Goal: Transaction & Acquisition: Purchase product/service

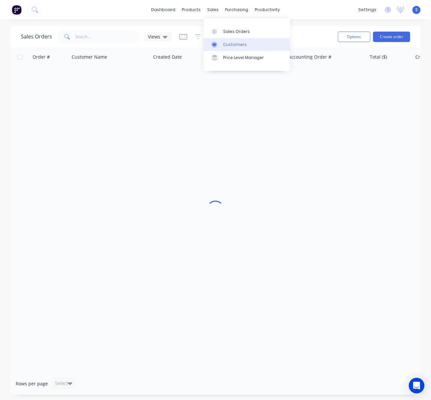
click at [229, 44] on div "Customers" at bounding box center [234, 45] width 23 height 6
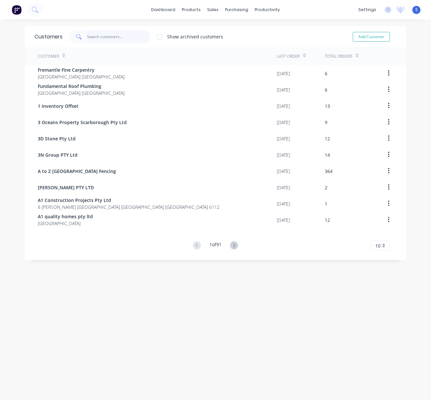
click at [100, 36] on input "text" at bounding box center [119, 36] width 64 height 13
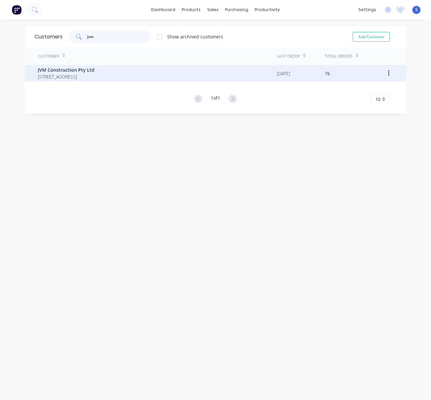
type input "jvm"
click at [95, 76] on span "[STREET_ADDRESS]" at bounding box center [66, 76] width 57 height 7
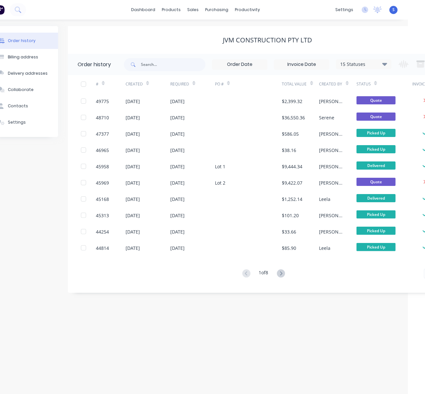
scroll to position [0, 56]
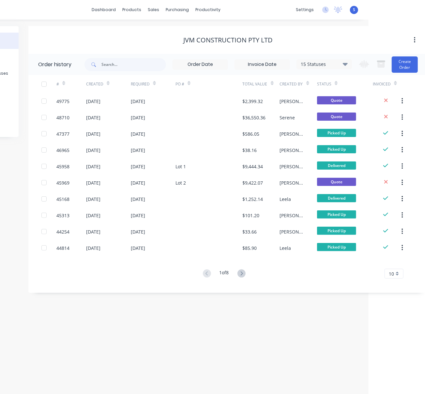
drag, startPoint x: 186, startPoint y: 31, endPoint x: 248, endPoint y: 34, distance: 62.3
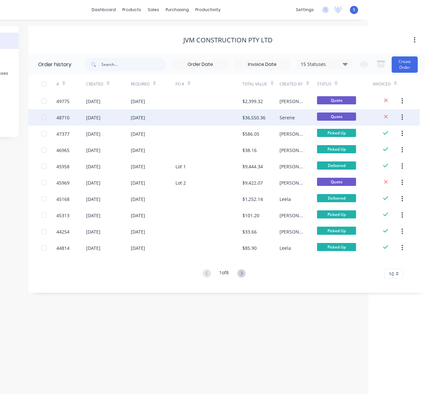
click at [197, 124] on div at bounding box center [208, 117] width 67 height 16
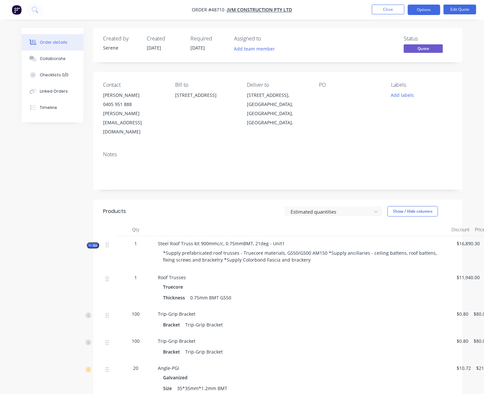
scroll to position [0, 13]
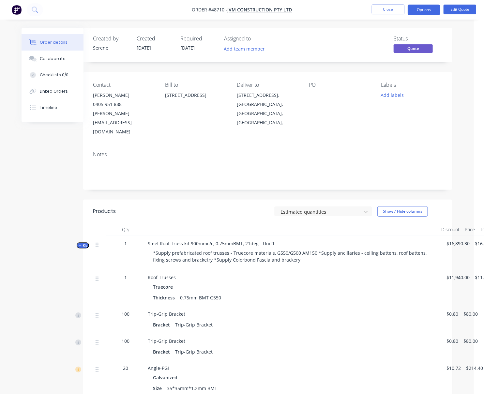
drag, startPoint x: 221, startPoint y: 220, endPoint x: 266, endPoint y: 226, distance: 45.0
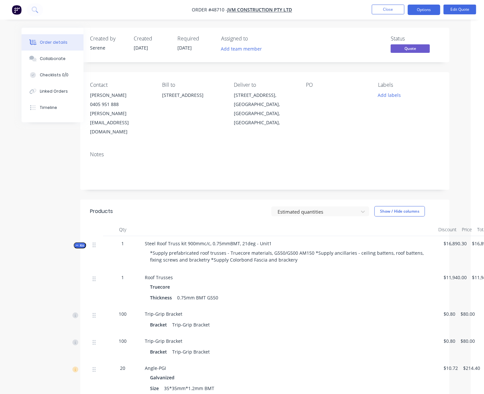
click at [76, 249] on button "Kit" at bounding box center [80, 245] width 12 height 6
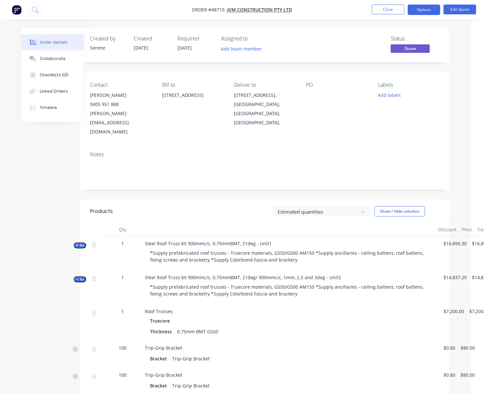
scroll to position [101, 13]
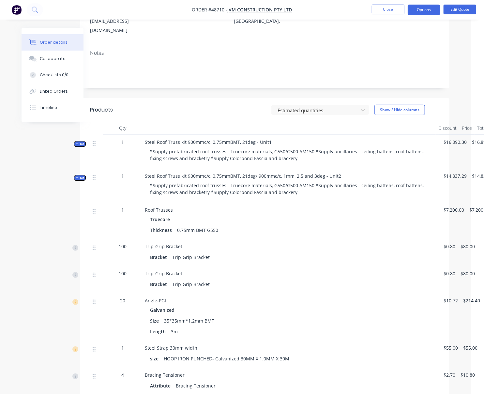
click at [83, 146] on span "Kit" at bounding box center [80, 144] width 8 height 5
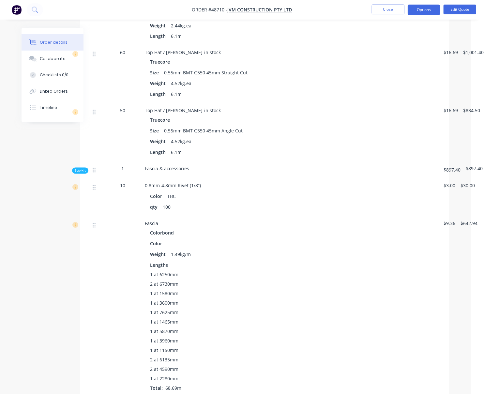
scroll to position [609, 13]
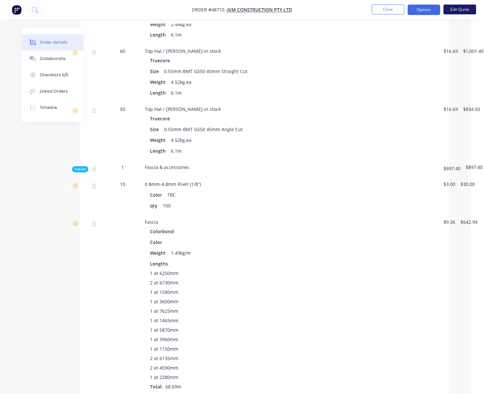
click at [431, 8] on button "Edit Quote" at bounding box center [460, 10] width 33 height 10
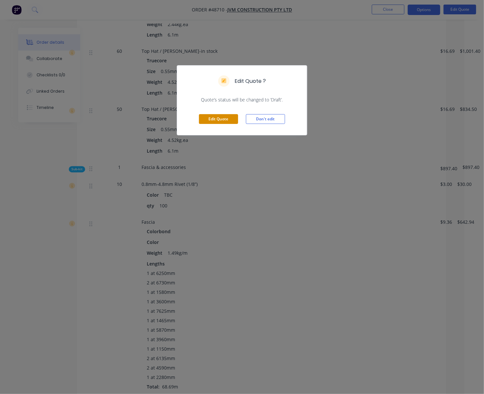
click at [219, 124] on button "Edit Quote" at bounding box center [218, 119] width 39 height 10
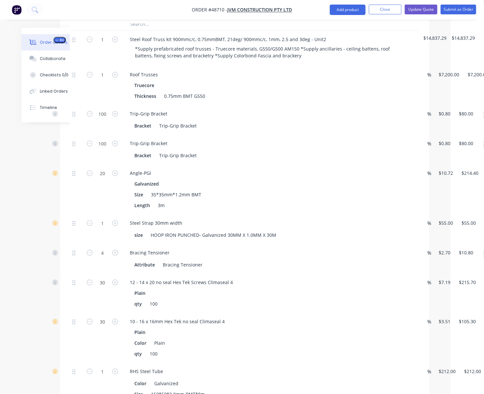
scroll to position [1217, 64]
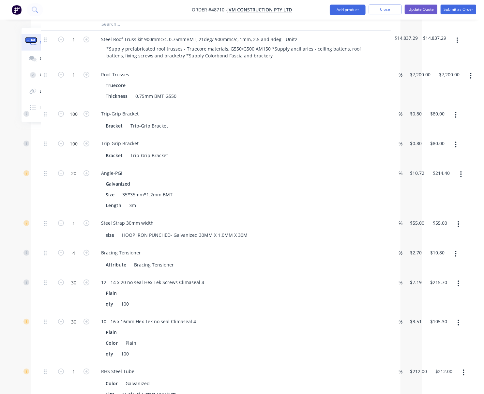
drag, startPoint x: 270, startPoint y: 145, endPoint x: 350, endPoint y: 144, distance: 79.6
click at [422, 79] on input "7200" at bounding box center [422, 74] width 24 height 9
type input "$10,355.00"
click at [391, 105] on div "1 Roof Trusses Truecore Thickness 0.75mm BMT G550 % $10,355.00 10355 $10,355.00…" at bounding box center [216, 85] width 350 height 39
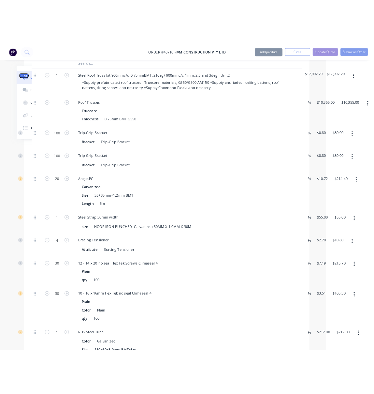
scroll to position [1319, 64]
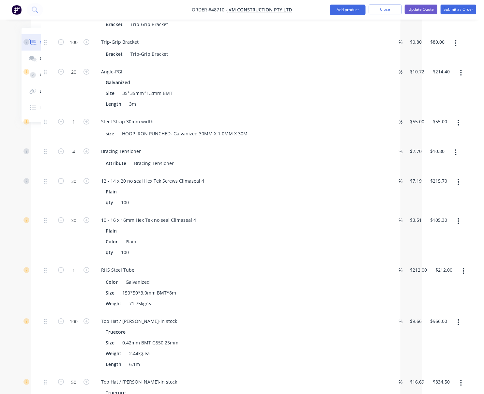
click at [277, 143] on div "Steel Strap 30mm width size HOOP IRON PUNCHED- Galvanized 30MM X 1.0MM X 30M" at bounding box center [240, 128] width 294 height 30
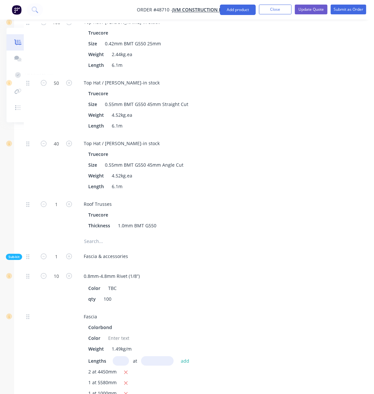
scroll to position [1623, 64]
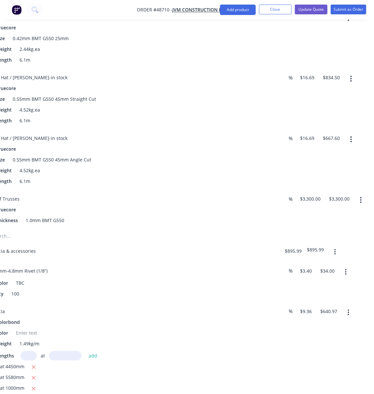
drag, startPoint x: 189, startPoint y: 292, endPoint x: 223, endPoint y: 291, distance: 33.6
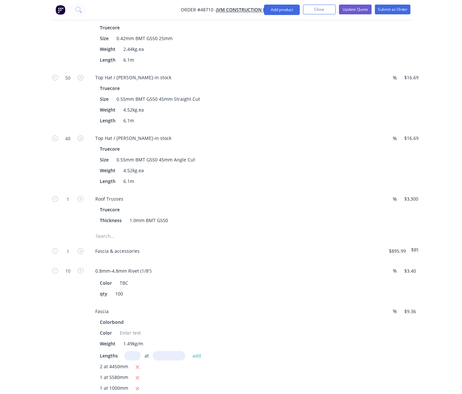
scroll to position [1623, 51]
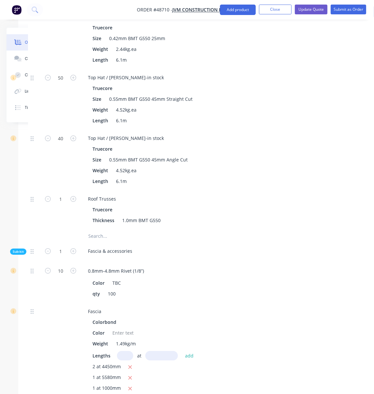
drag, startPoint x: 221, startPoint y: 305, endPoint x: 134, endPoint y: 301, distance: 86.9
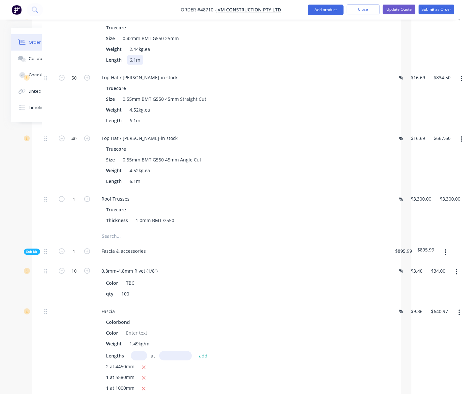
click at [259, 65] on div "Length 6.1m" at bounding box center [239, 59] width 271 height 9
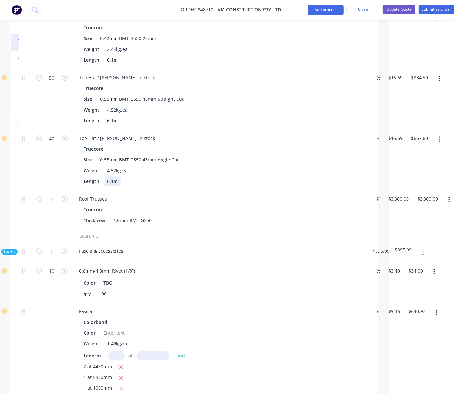
drag, startPoint x: 249, startPoint y: 267, endPoint x: 289, endPoint y: 266, distance: 39.8
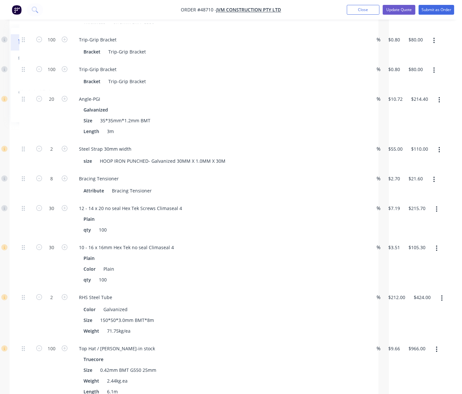
scroll to position [0, 75]
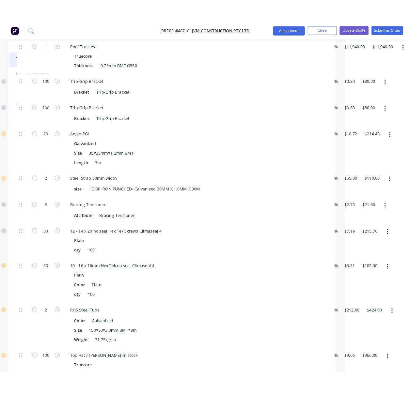
scroll to position [304, 75]
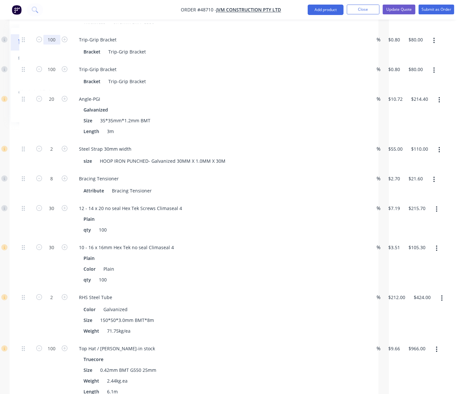
click at [49, 45] on input "100" at bounding box center [51, 40] width 17 height 10
type input "110"
type input "$88.00"
click at [50, 74] on input "100" at bounding box center [51, 70] width 17 height 10
type input "110"
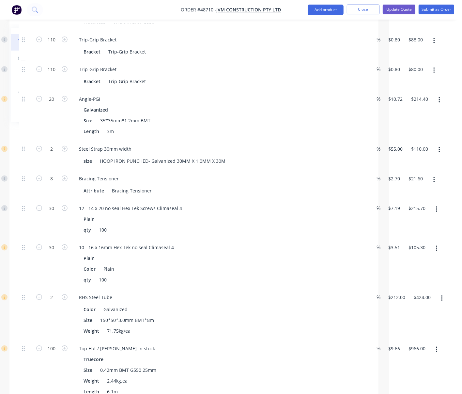
type input "$88.00"
click at [52, 56] on div "110" at bounding box center [51, 46] width 39 height 30
click at [216, 114] on div "Galvanized" at bounding box center [218, 109] width 269 height 9
click at [50, 45] on input "110" at bounding box center [51, 40] width 17 height 10
type input "120"
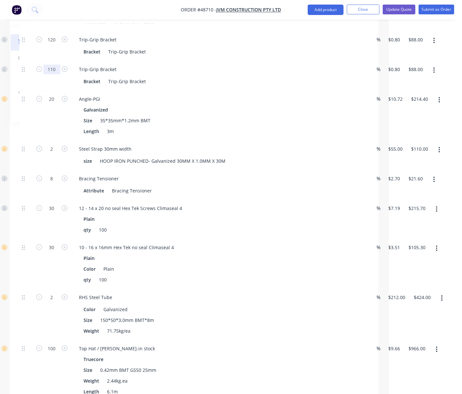
type input "$96.00"
click at [49, 74] on input "110" at bounding box center [51, 70] width 17 height 10
type input "120"
type input "$96.00"
click at [243, 86] on div "Bracket Trip-Grip Bracket" at bounding box center [216, 81] width 271 height 9
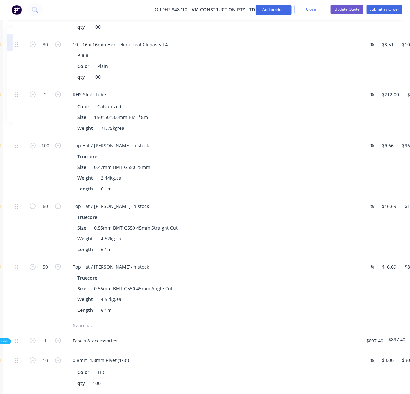
scroll to position [507, 75]
click at [57, 97] on icon "button" at bounding box center [58, 94] width 6 height 6
type input "3"
type input "$636.00"
click at [39, 137] on div "3" at bounding box center [45, 111] width 39 height 51
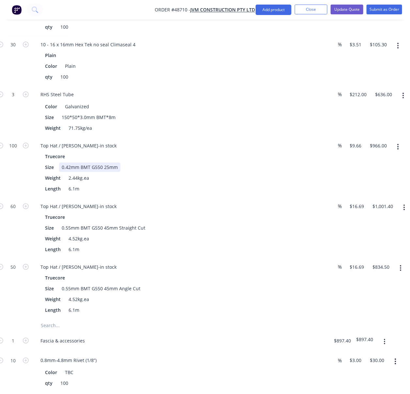
scroll to position [507, 123]
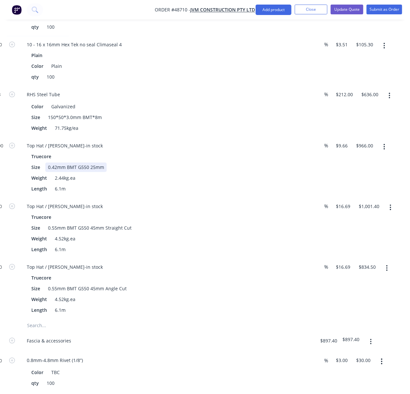
drag, startPoint x: 356, startPoint y: 197, endPoint x: 394, endPoint y: 199, distance: 38.5
click at [385, 153] on button "button" at bounding box center [383, 147] width 15 height 12
click at [174, 172] on div "Size 0.42mm BMT G550 25mm" at bounding box center [164, 166] width 271 height 9
click at [390, 210] on icon "button" at bounding box center [390, 207] width 1 height 6
click at [372, 255] on div "Delete" at bounding box center [367, 250] width 50 height 9
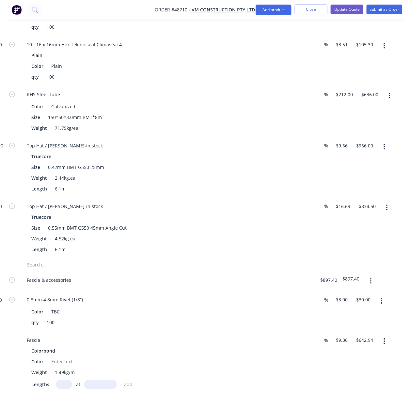
click at [386, 211] on icon "button" at bounding box center [387, 207] width 2 height 7
click at [368, 255] on div "Delete" at bounding box center [364, 250] width 50 height 9
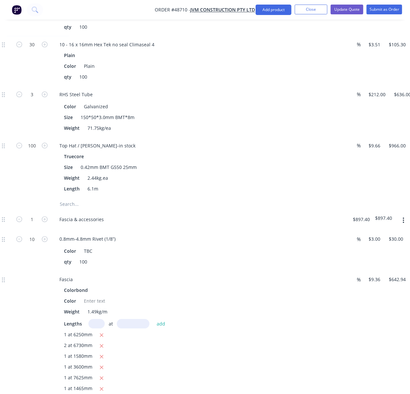
drag, startPoint x: 225, startPoint y: 257, endPoint x: 190, endPoint y: 254, distance: 35.4
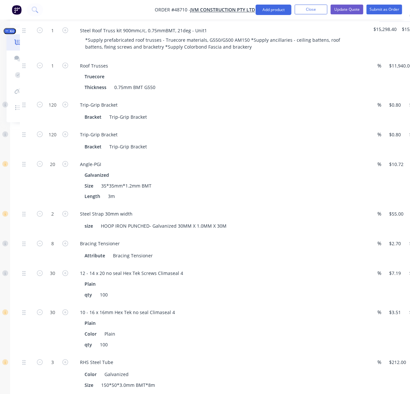
scroll to position [203, 68]
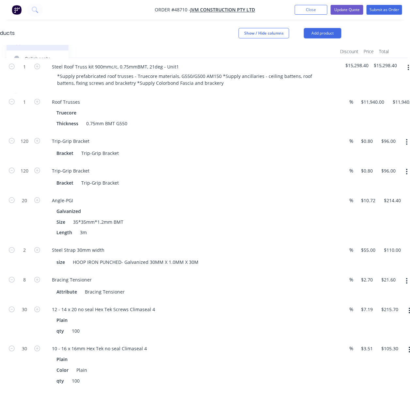
drag, startPoint x: 266, startPoint y: 212, endPoint x: 296, endPoint y: 213, distance: 30.3
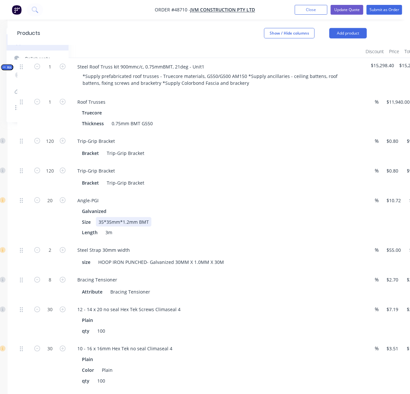
drag, startPoint x: 260, startPoint y: 229, endPoint x: 216, endPoint y: 228, distance: 44.7
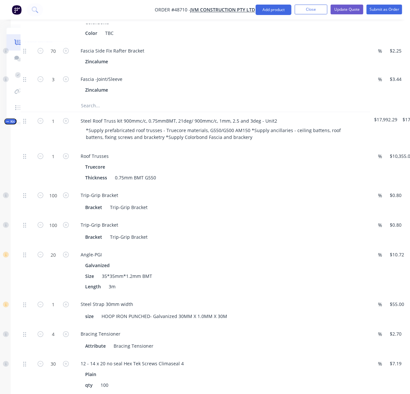
scroll to position [1116, 68]
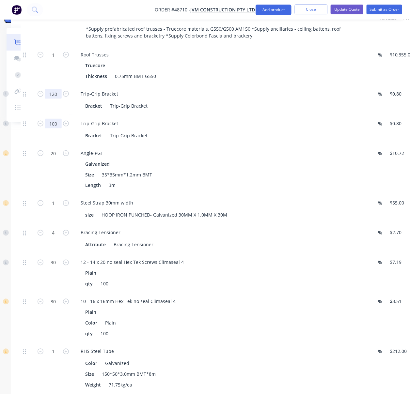
type input "120"
type input "$96.00"
click at [55, 128] on input "100" at bounding box center [53, 124] width 17 height 10
type input "120"
type input "$96.00"
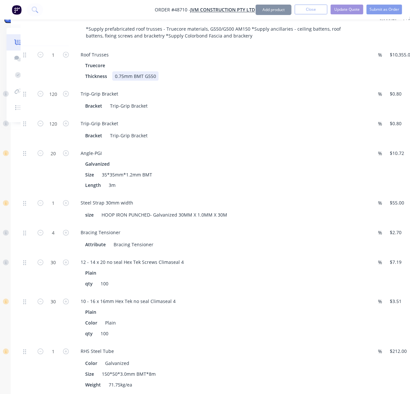
click at [231, 81] on div "Thickness 0.75mm BMT G550" at bounding box center [218, 75] width 271 height 9
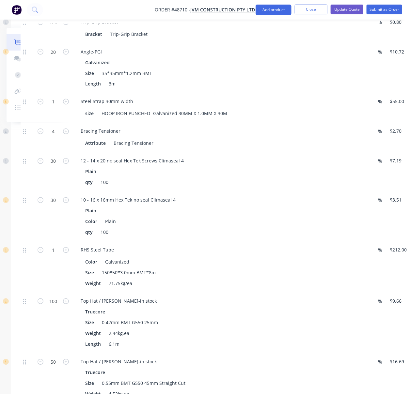
scroll to position [1319, 68]
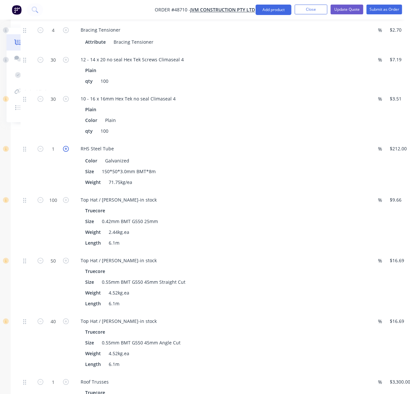
click at [68, 152] on icon "button" at bounding box center [66, 149] width 6 height 6
type input "2"
type input "$424.00"
click at [42, 152] on icon "button" at bounding box center [41, 149] width 6 height 6
type input "1"
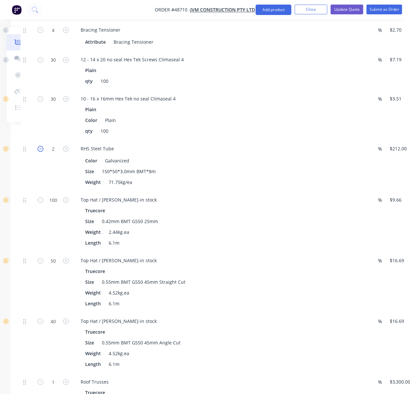
type input "$212.00"
click at [64, 152] on icon "button" at bounding box center [66, 149] width 6 height 6
type input "2"
type input "$424.00"
click at [66, 152] on icon "button" at bounding box center [66, 149] width 6 height 6
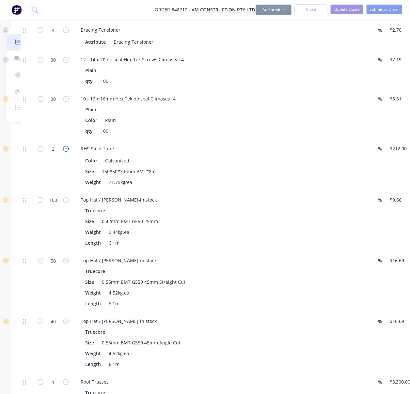
type input "3"
type input "$636.00"
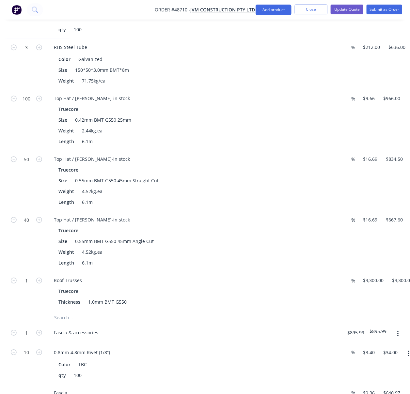
drag, startPoint x: 250, startPoint y: 242, endPoint x: 304, endPoint y: 245, distance: 53.9
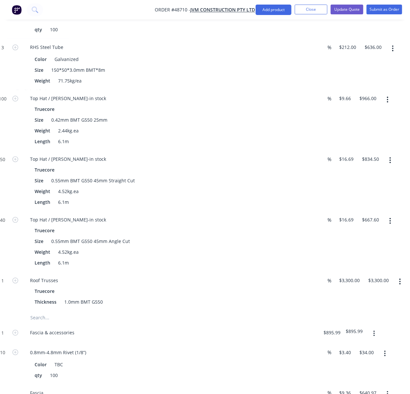
click at [390, 166] on button "button" at bounding box center [389, 160] width 15 height 12
click at [374, 208] on div "Delete" at bounding box center [367, 203] width 50 height 9
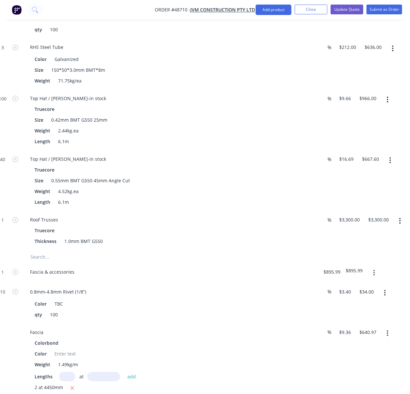
click at [391, 164] on icon "button" at bounding box center [390, 160] width 2 height 7
click at [373, 208] on div "Delete" at bounding box center [367, 203] width 50 height 9
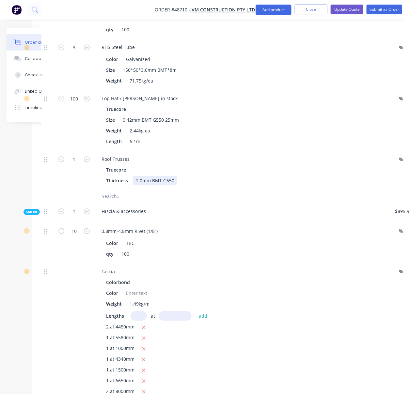
drag, startPoint x: 255, startPoint y: 254, endPoint x: 209, endPoint y: 255, distance: 45.3
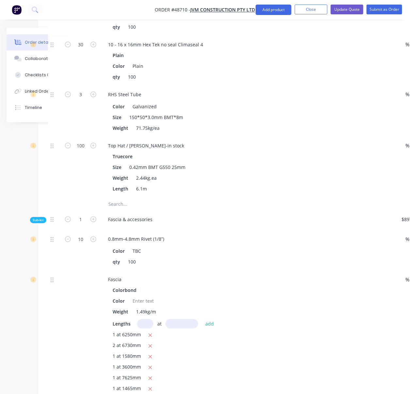
scroll to position [406, 40]
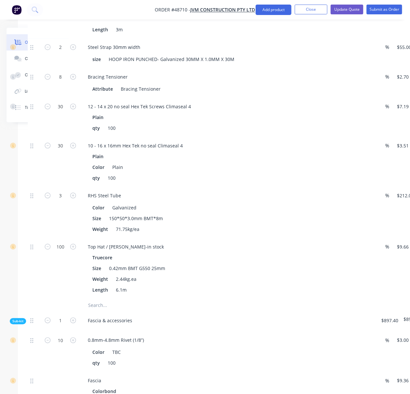
drag, startPoint x: 72, startPoint y: 195, endPoint x: 108, endPoint y: 198, distance: 35.9
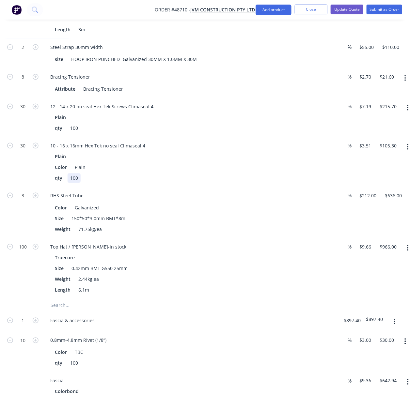
drag, startPoint x: 190, startPoint y: 200, endPoint x: 236, endPoint y: 203, distance: 46.4
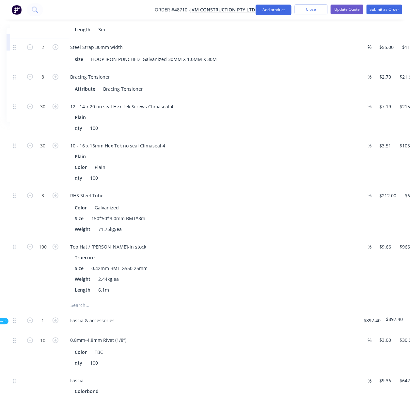
drag, startPoint x: 239, startPoint y: 209, endPoint x: 213, endPoint y: 209, distance: 26.4
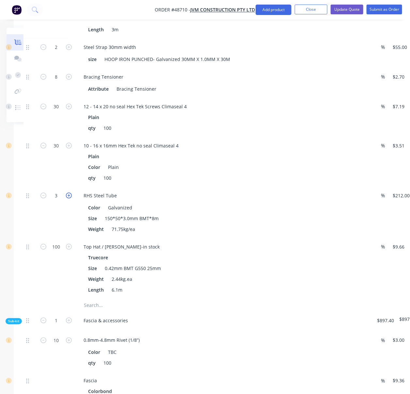
click at [67, 199] on icon "button" at bounding box center [69, 196] width 6 height 6
type input "4"
type input "$848.00"
click at [53, 185] on div "30" at bounding box center [56, 162] width 39 height 50
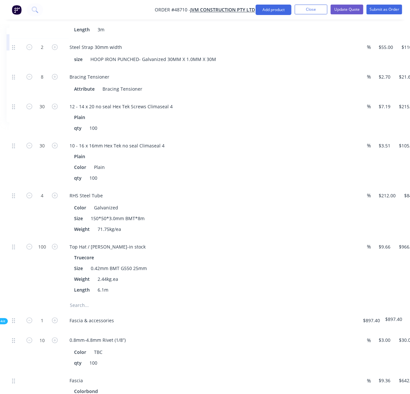
scroll to position [406, 85]
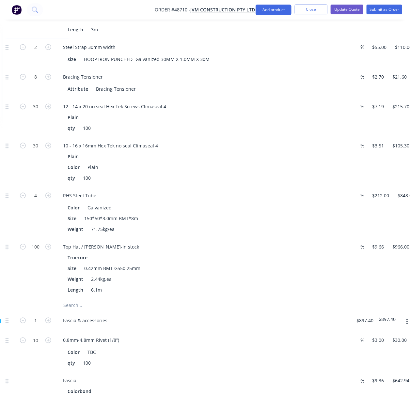
drag, startPoint x: 251, startPoint y: 263, endPoint x: 290, endPoint y: 261, distance: 38.2
click at [46, 199] on icon "button" at bounding box center [48, 196] width 6 height 6
type input "5"
type input "$1,060.00"
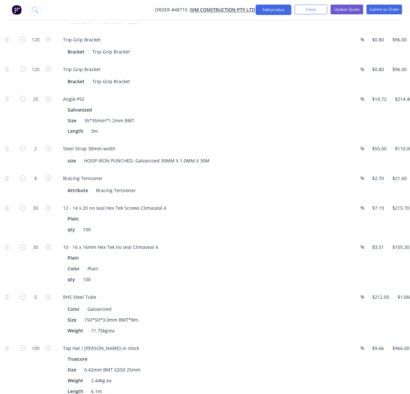
scroll to position [203, 85]
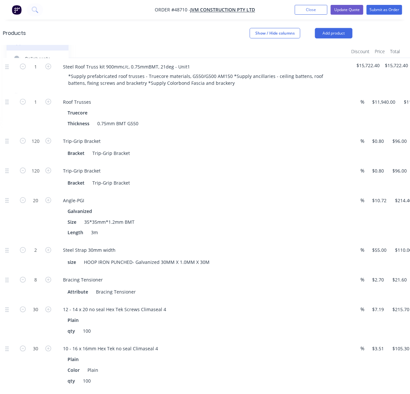
click at [37, 229] on div "20" at bounding box center [35, 217] width 39 height 50
click at [39, 146] on input "120" at bounding box center [35, 141] width 17 height 10
type input "100"
type input "$80.00"
click at [35, 176] on input "120" at bounding box center [35, 171] width 17 height 10
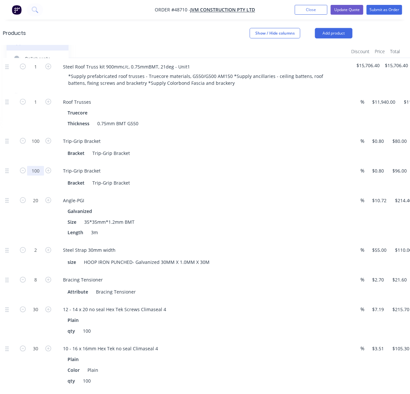
type input "100"
type input "$80.00"
click at [41, 128] on div "1" at bounding box center [35, 112] width 39 height 39
click at [275, 158] on div "Bracket Trip-Grip Bracket" at bounding box center [200, 152] width 271 height 9
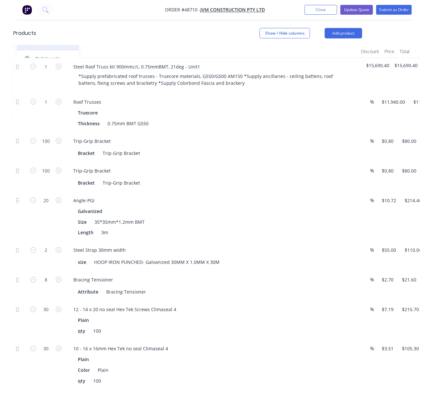
scroll to position [203, 90]
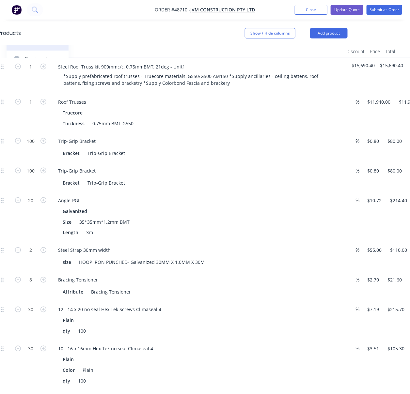
drag, startPoint x: 214, startPoint y: 147, endPoint x: 232, endPoint y: 146, distance: 17.6
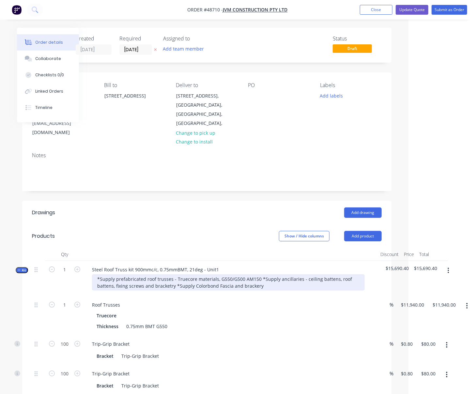
scroll to position [101, 69]
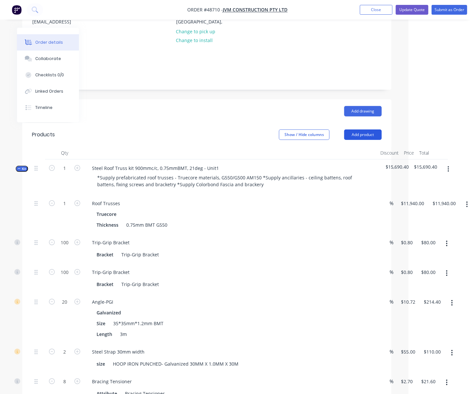
click at [356, 140] on button "Add product" at bounding box center [363, 134] width 38 height 10
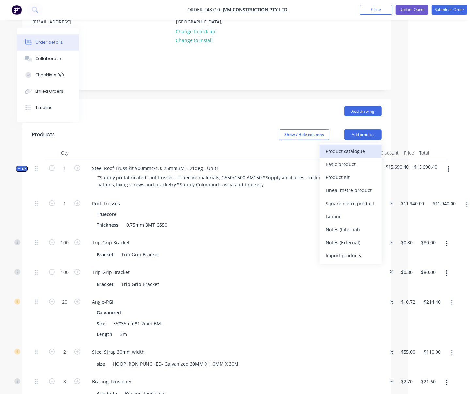
click at [354, 151] on div "Product catalogue" at bounding box center [350, 150] width 50 height 9
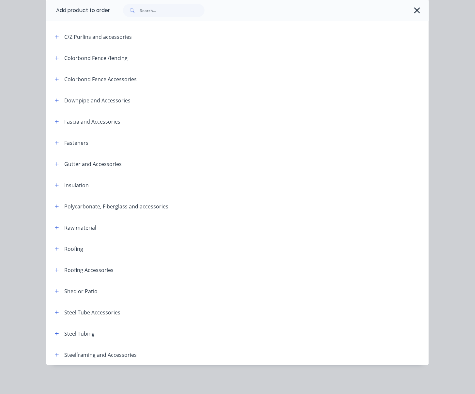
scroll to position [140, 0]
click at [55, 332] on icon "button" at bounding box center [57, 334] width 4 height 4
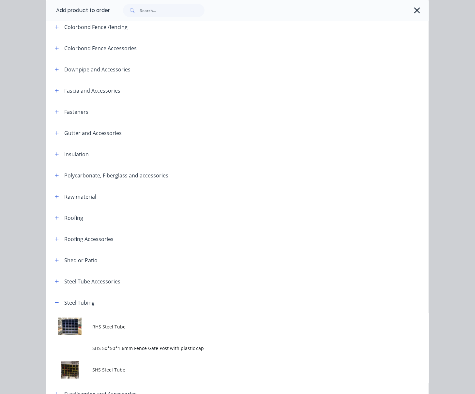
scroll to position [212, 0]
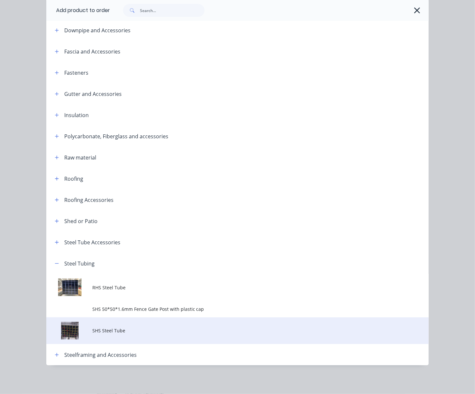
click at [125, 330] on span "SHS Steel Tube" at bounding box center [226, 330] width 269 height 7
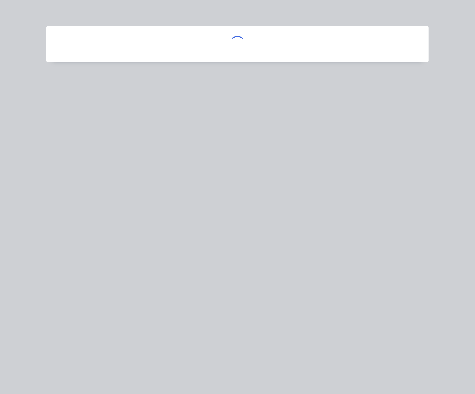
scroll to position [0, 0]
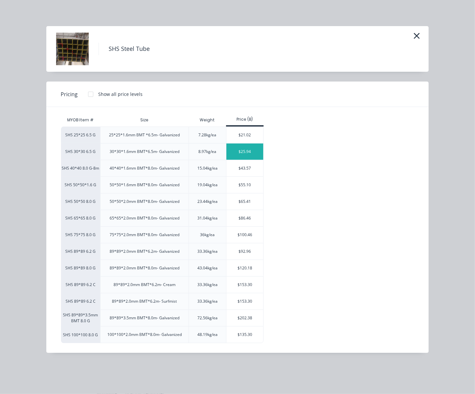
click at [256, 157] on div "$25.94" at bounding box center [244, 151] width 37 height 16
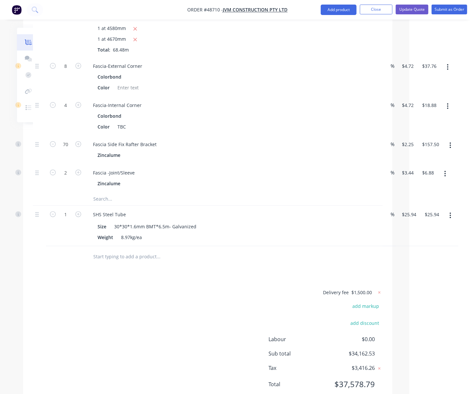
scroll to position [1959, 66]
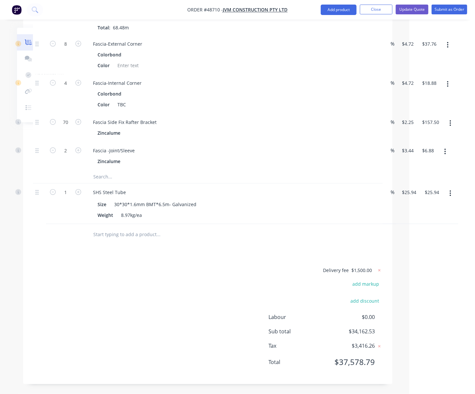
click at [431, 188] on button "button" at bounding box center [450, 194] width 15 height 12
click at [431, 245] on div "Delete" at bounding box center [427, 249] width 50 height 9
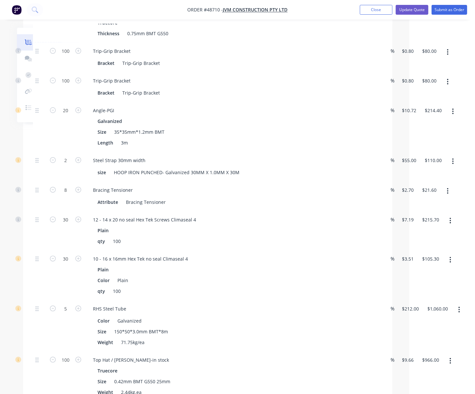
scroll to position [90, 66]
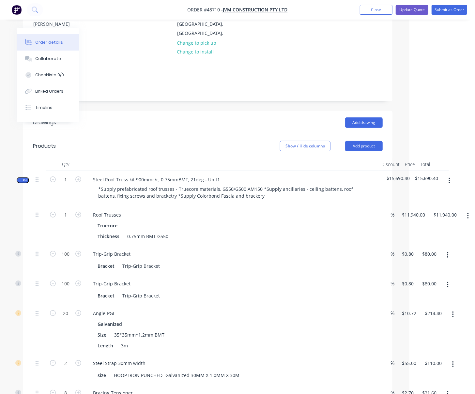
click at [431, 184] on icon "button" at bounding box center [449, 180] width 2 height 7
click at [425, 201] on div "Add product to kit" at bounding box center [426, 197] width 50 height 9
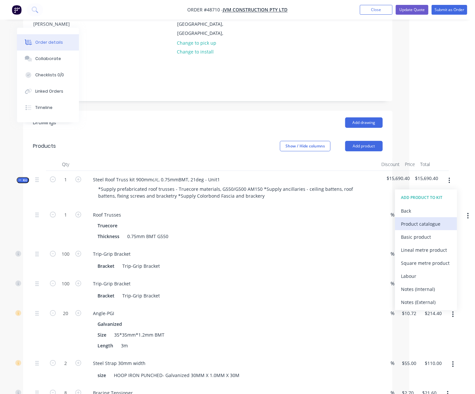
click at [418, 225] on div "Product catalogue" at bounding box center [426, 223] width 50 height 9
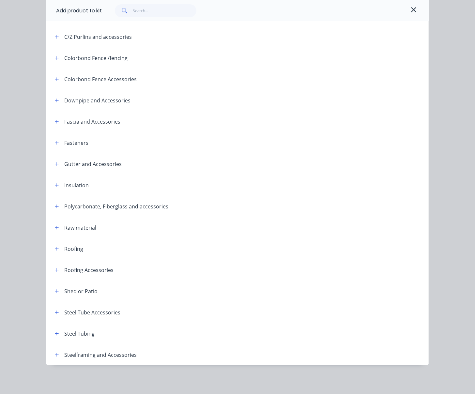
scroll to position [139, 0]
click at [55, 332] on icon "button" at bounding box center [57, 333] width 4 height 5
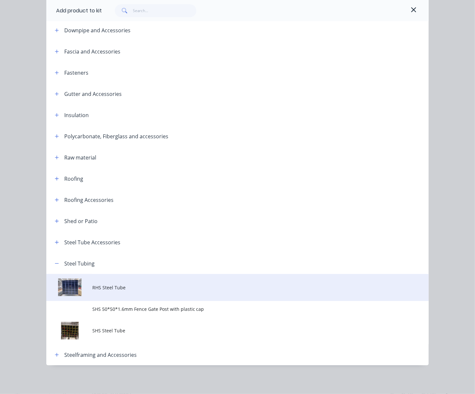
scroll to position [211, 0]
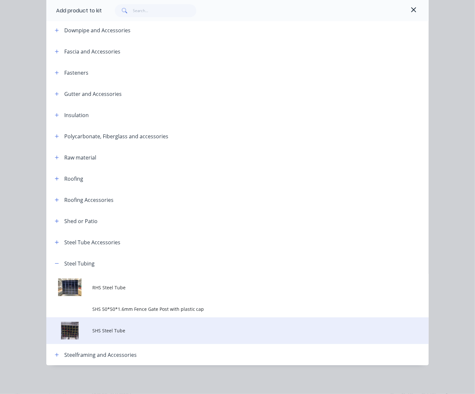
click at [135, 323] on td "SHS Steel Tube" at bounding box center [260, 330] width 336 height 27
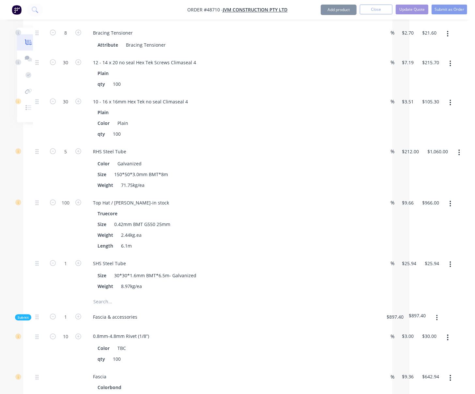
scroll to position [597, 66]
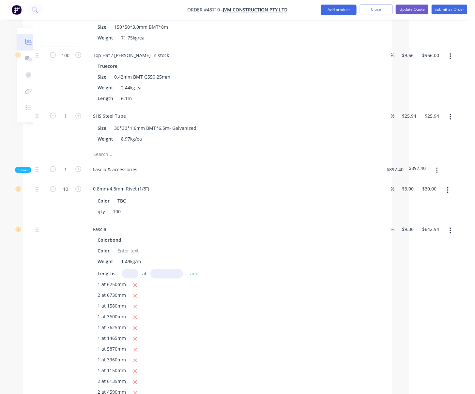
click at [334, 234] on div "Fascia" at bounding box center [232, 229] width 288 height 9
click at [66, 121] on input "1" at bounding box center [65, 116] width 17 height 10
type input "10"
click at [37, 148] on div at bounding box center [39, 127] width 13 height 40
type input "$259.40"
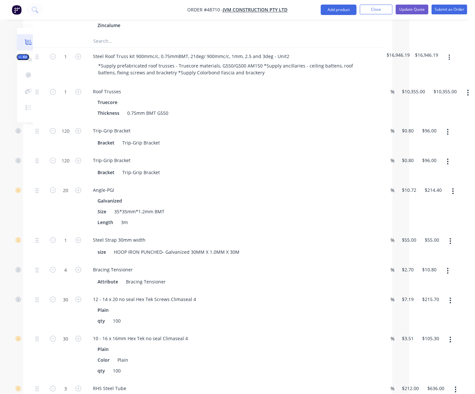
scroll to position [1105, 66]
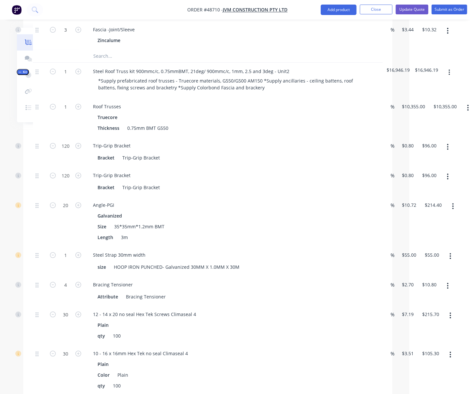
click at [431, 75] on icon "button" at bounding box center [448, 72] width 1 height 6
click at [431, 94] on div "Add product to kit" at bounding box center [426, 89] width 50 height 9
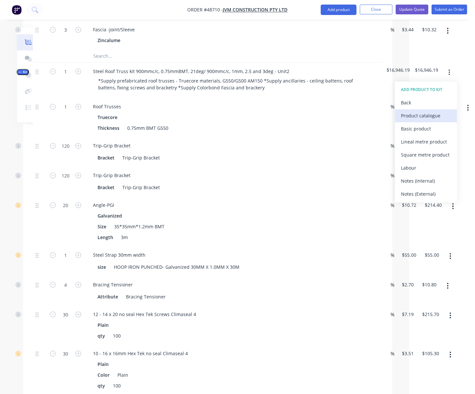
click at [431, 120] on div "Product catalogue" at bounding box center [426, 115] width 50 height 9
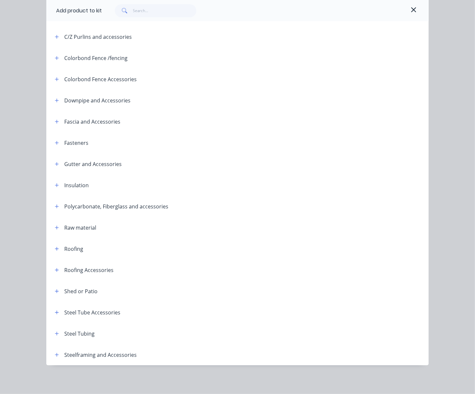
scroll to position [139, 0]
click at [55, 331] on icon "button" at bounding box center [57, 333] width 4 height 5
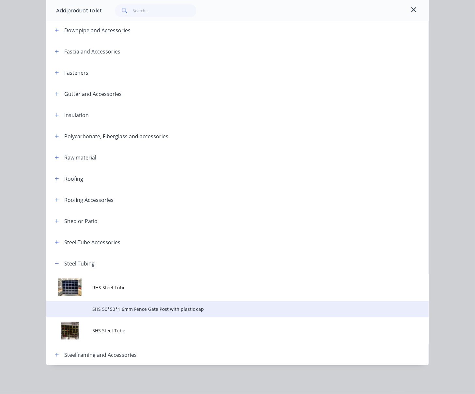
scroll to position [211, 0]
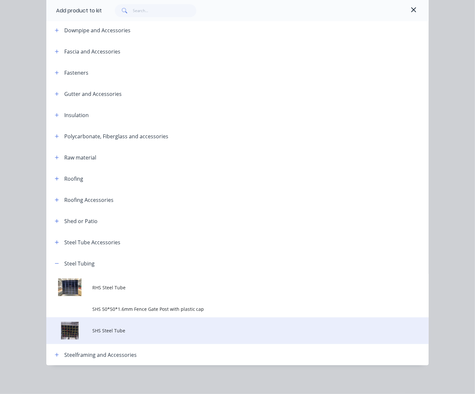
click at [139, 327] on span "SHS Steel Tube" at bounding box center [226, 330] width 269 height 7
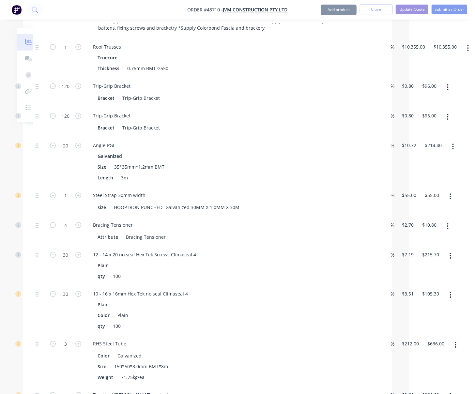
scroll to position [1511, 66]
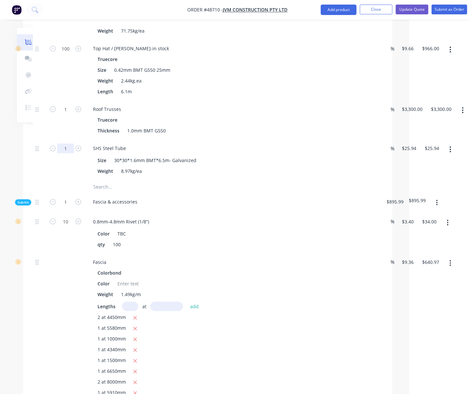
click at [68, 153] on input "1" at bounding box center [65, 148] width 17 height 10
type input "9"
type input "$233.46"
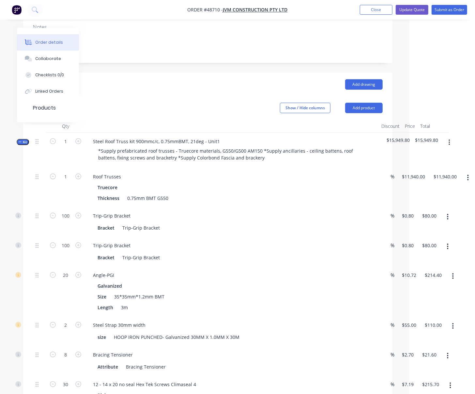
scroll to position [0, 66]
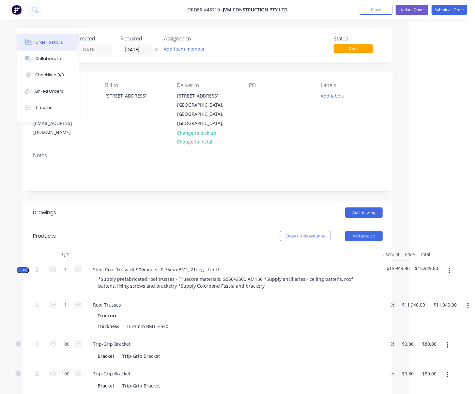
click at [306, 202] on header "Drawings Add drawing" at bounding box center [207, 212] width 369 height 23
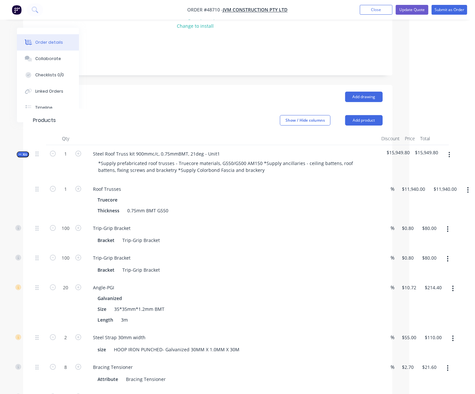
scroll to position [74, 66]
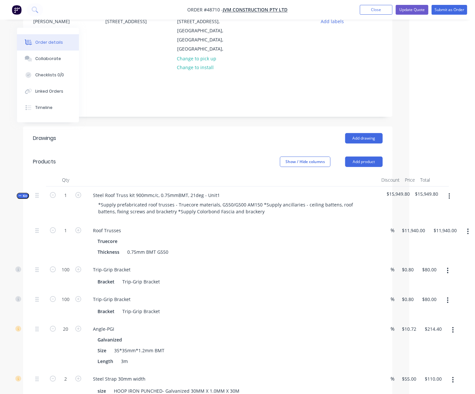
click at [357, 244] on div "Truecore" at bounding box center [232, 240] width 269 height 9
drag, startPoint x: 316, startPoint y: 240, endPoint x: 382, endPoint y: 239, distance: 65.9
click at [382, 234] on div "1 Roof Trusses Truecore Thickness 0.75mm BMT G550 % 11940 $11,940.00 $11,940.00…" at bounding box center [207, 241] width 350 height 39
type input "$16,560.00"
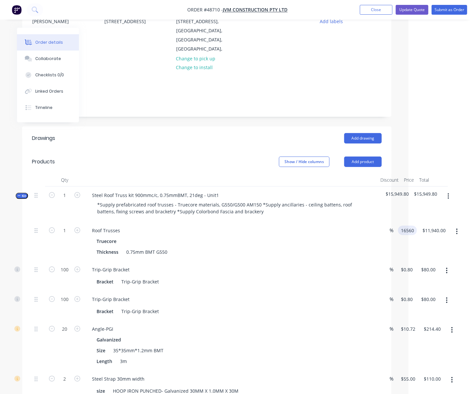
type input "$16,560.00"
click at [22, 198] on span "Kit" at bounding box center [22, 195] width 8 height 5
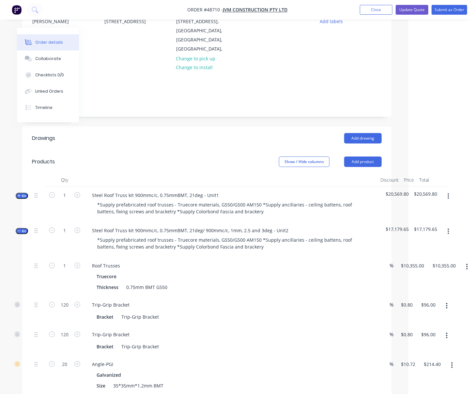
click at [18, 233] on icon "button" at bounding box center [19, 230] width 3 height 3
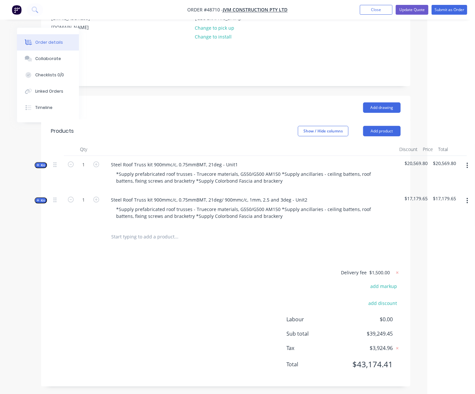
scroll to position [119, 53]
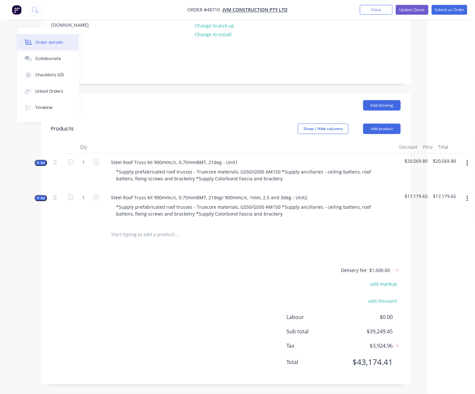
click at [234, 316] on div "Delivery fee $1,500.00 add markup add discount Labour $0.00 Sub total $39,249.4…" at bounding box center [226, 320] width 350 height 108
drag, startPoint x: 169, startPoint y: 310, endPoint x: 209, endPoint y: 311, distance: 40.1
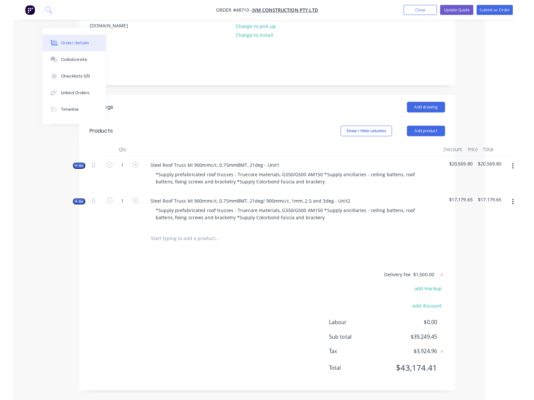
scroll to position [113, 0]
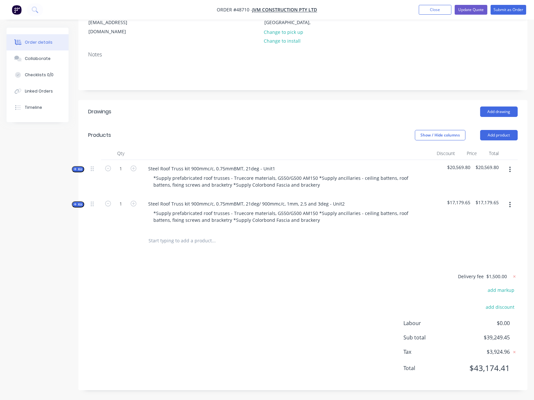
click at [222, 284] on div "Delivery fee $1,500.00 add markup add discount Labour $0.00 Sub total $39,249.4…" at bounding box center [302, 327] width 429 height 108
drag, startPoint x: 236, startPoint y: 284, endPoint x: 281, endPoint y: 284, distance: 44.4
click at [157, 293] on div "Delivery fee $1,500.00 add markup add discount Labour $0.00 Sub total $39,249.4…" at bounding box center [302, 327] width 429 height 108
drag, startPoint x: 191, startPoint y: 298, endPoint x: 228, endPoint y: 300, distance: 36.6
drag, startPoint x: 265, startPoint y: 299, endPoint x: 302, endPoint y: 301, distance: 36.9
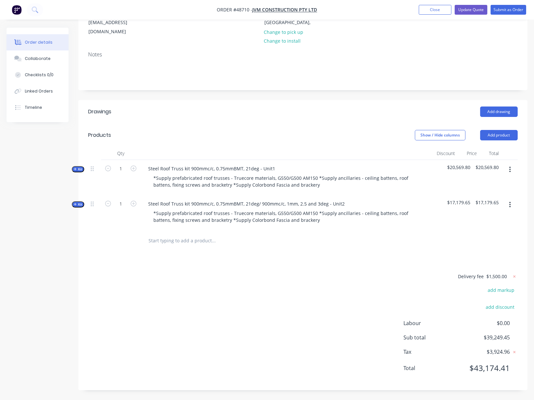
click at [431, 100] on header "Drawings Add drawing" at bounding box center [302, 111] width 449 height 23
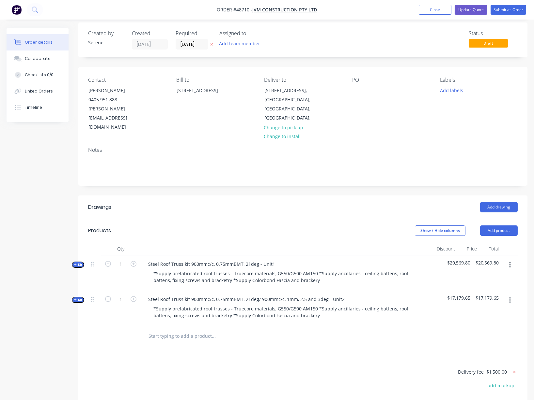
scroll to position [0, 0]
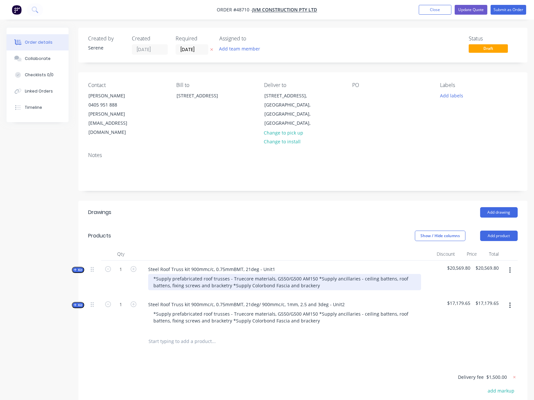
drag, startPoint x: 294, startPoint y: 239, endPoint x: 324, endPoint y: 241, distance: 30.1
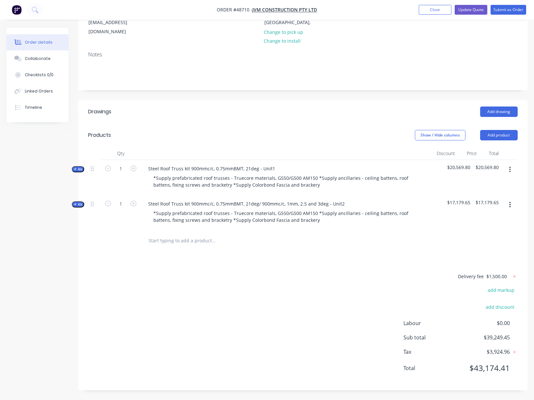
scroll to position [113, 0]
click at [431, 276] on icon at bounding box center [514, 277] width 2 height 2
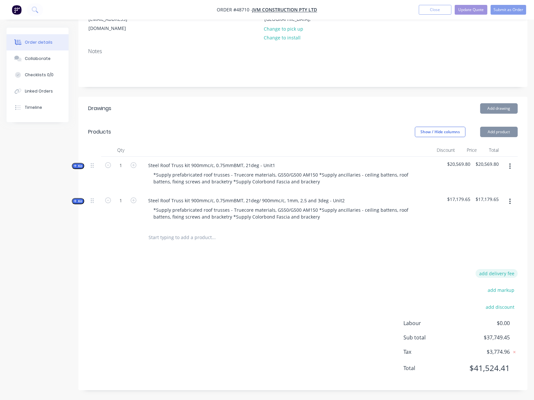
click at [431, 275] on button "add delivery fee" at bounding box center [496, 273] width 42 height 9
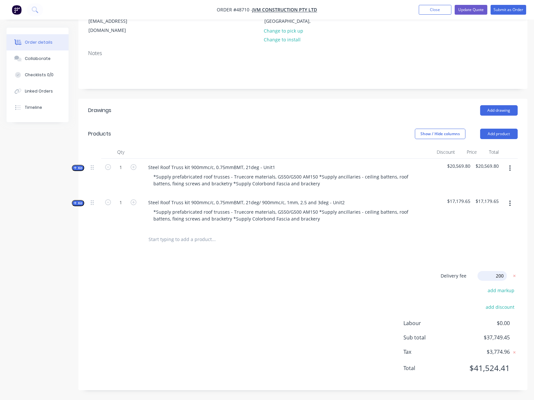
type input "2000"
click input "submit" at bounding box center [0, 0] width 0 height 0
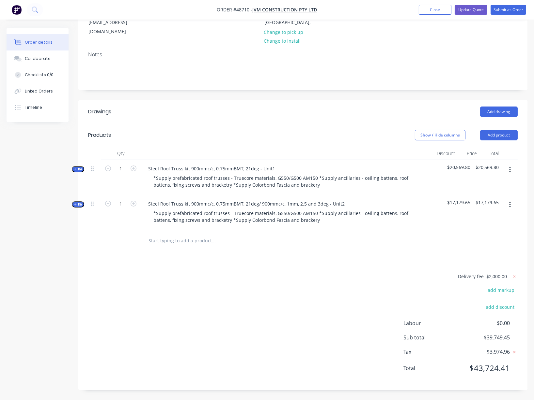
click at [278, 283] on div "Delivery fee $2,000.00 add markup add discount Labour $0.00 Sub total $39,749.4…" at bounding box center [302, 327] width 429 height 108
click at [160, 237] on input "text" at bounding box center [213, 240] width 130 height 13
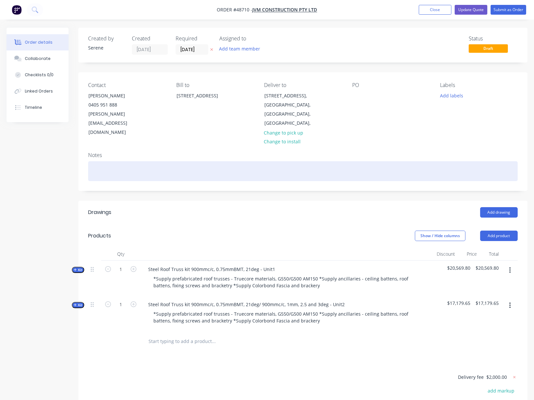
click at [98, 161] on div at bounding box center [302, 171] width 429 height 20
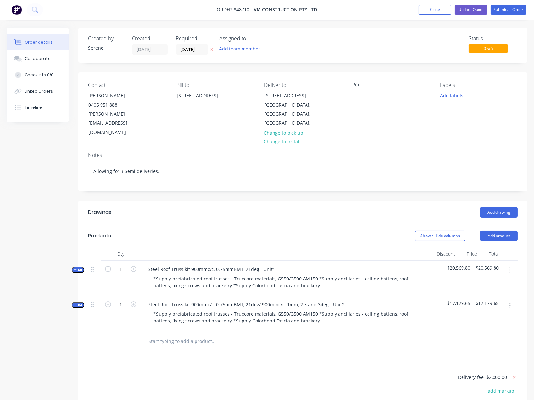
click at [174, 217] on div "Drawings" at bounding box center [133, 212] width 91 height 10
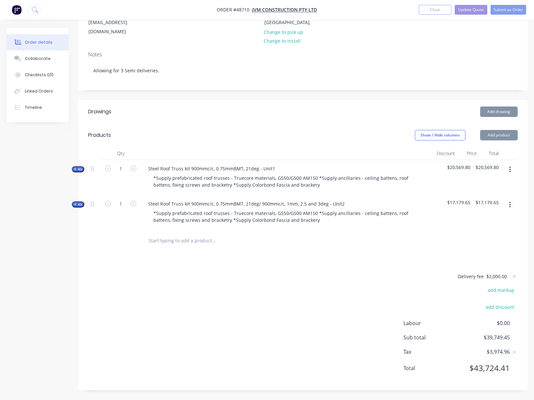
scroll to position [113, 0]
click at [81, 167] on span "Kit" at bounding box center [78, 169] width 8 height 5
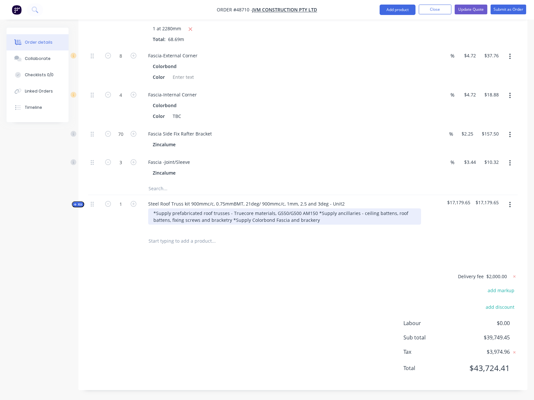
scroll to position [1034, 0]
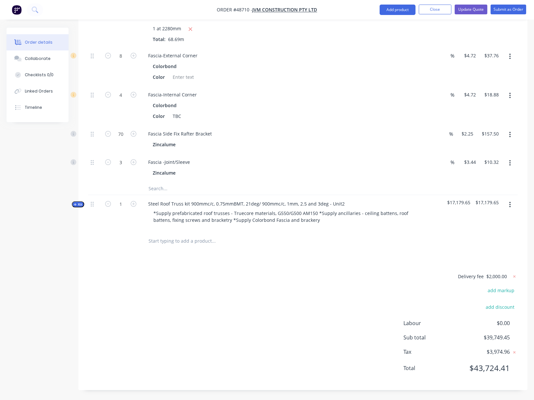
click at [81, 202] on span "Kit" at bounding box center [78, 204] width 8 height 5
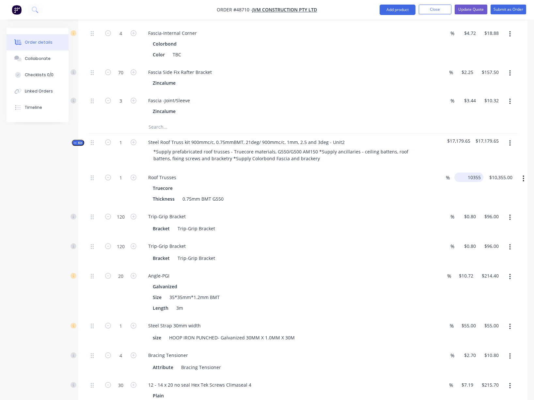
click at [431, 182] on input "10355" at bounding box center [470, 177] width 26 height 9
click at [431, 182] on input "10355" at bounding box center [465, 177] width 16 height 9
click at [431, 208] on div "1 Roof Trusses Truecore Thickness 0.75mm BMT G550 % 10500 10500 $10,355.00 $10,…" at bounding box center [302, 188] width 429 height 39
type input "$10,500.00"
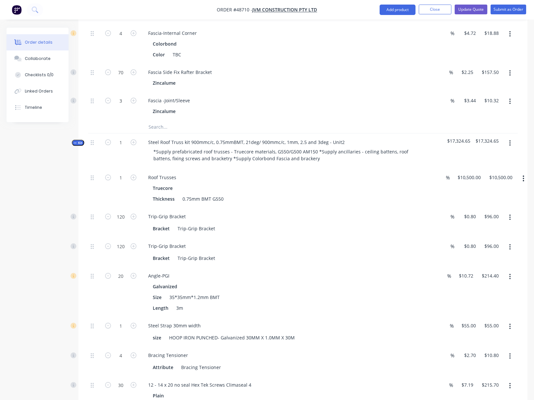
click at [81, 145] on span "Kit" at bounding box center [78, 143] width 8 height 5
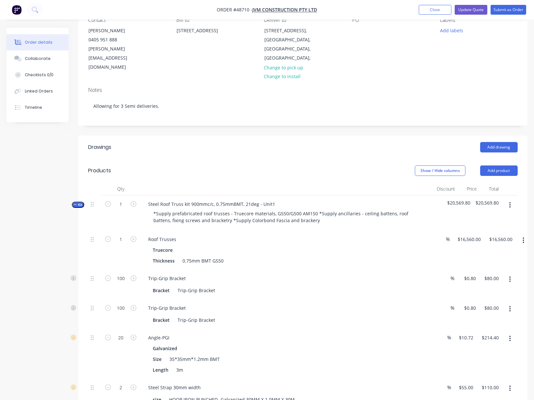
scroll to position [0, 0]
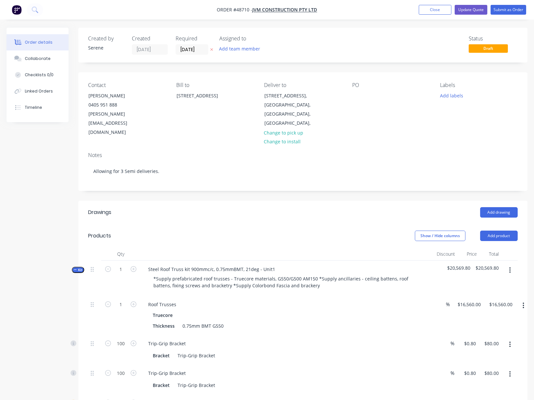
click at [76, 270] on icon "button" at bounding box center [75, 270] width 3 height 0
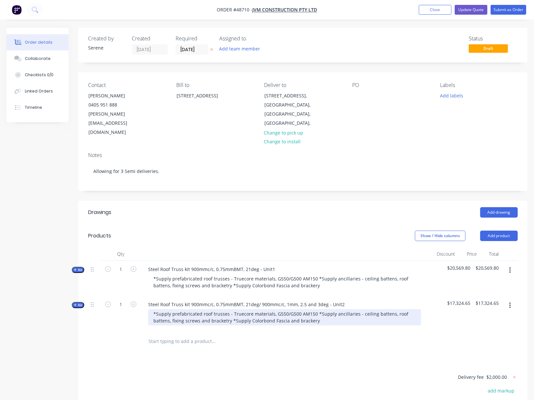
scroll to position [113, 0]
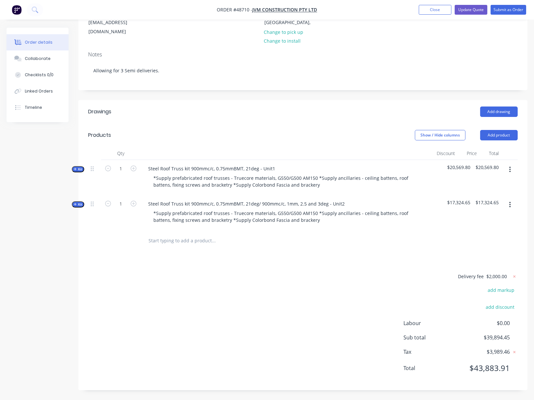
drag, startPoint x: 305, startPoint y: 133, endPoint x: 349, endPoint y: 134, distance: 44.4
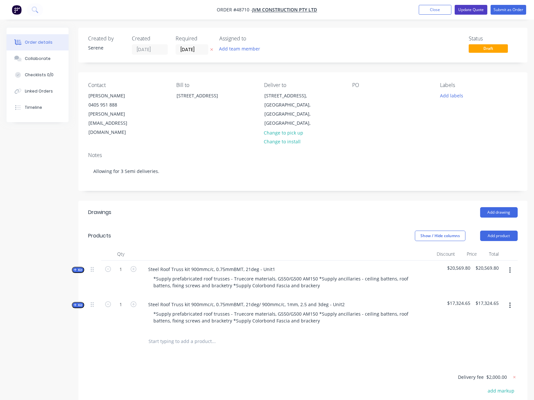
click at [431, 10] on button "Update Quote" at bounding box center [470, 10] width 33 height 10
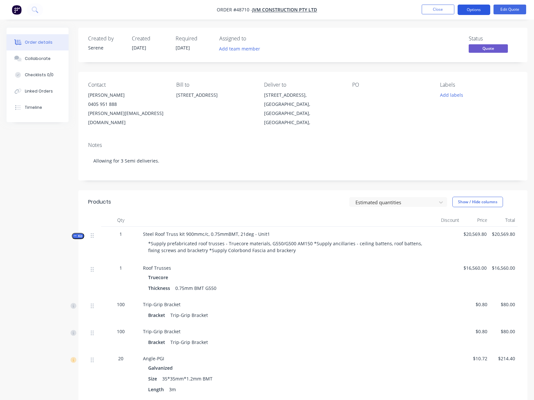
click at [431, 9] on button "Options" at bounding box center [473, 10] width 33 height 10
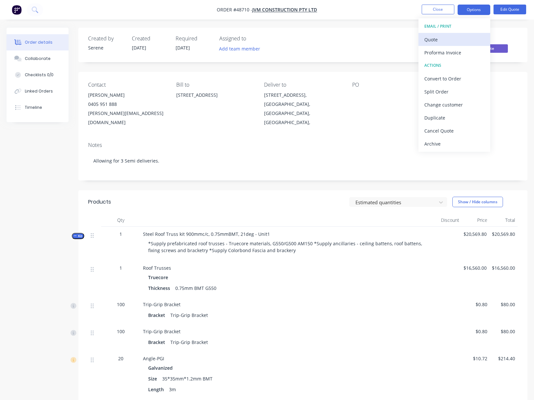
click at [431, 41] on div "Quote" at bounding box center [454, 39] width 60 height 9
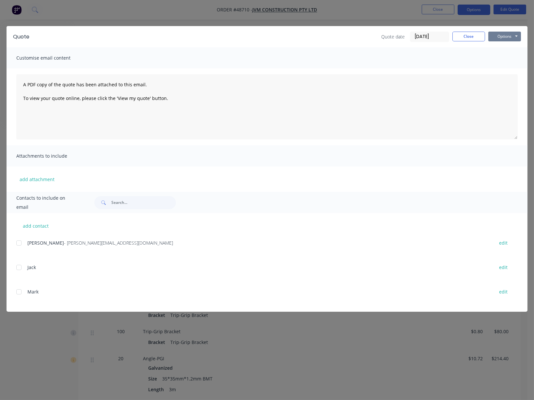
click at [431, 37] on button "Options" at bounding box center [504, 37] width 33 height 10
click at [431, 57] on button "Print" at bounding box center [509, 58] width 42 height 11
click at [431, 39] on button "Close" at bounding box center [468, 37] width 33 height 10
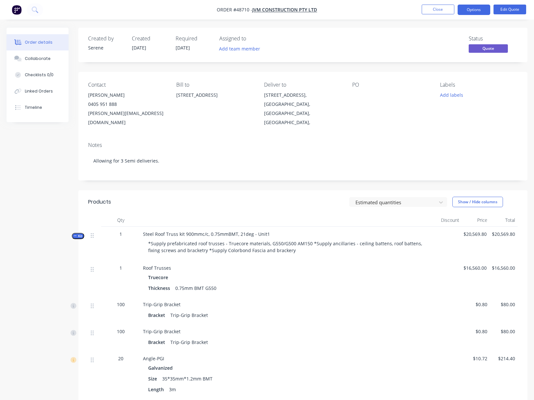
click at [239, 199] on div "Estimated quantities Show / Hide columns" at bounding box center [348, 202] width 338 height 10
drag, startPoint x: 235, startPoint y: 190, endPoint x: 274, endPoint y: 188, distance: 38.6
click at [265, 200] on div "Estimated quantities Show / Hide columns" at bounding box center [348, 202] width 338 height 10
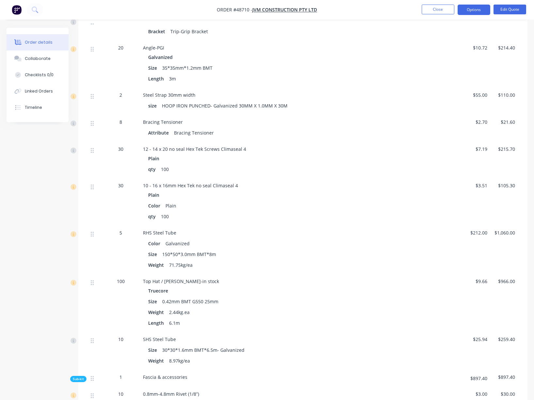
scroll to position [406, 0]
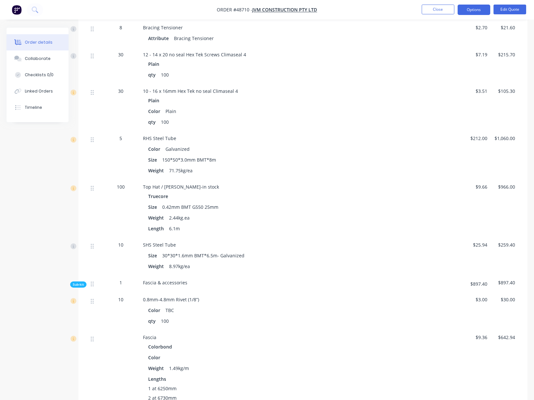
click at [380, 105] on div "Plain" at bounding box center [287, 100] width 278 height 9
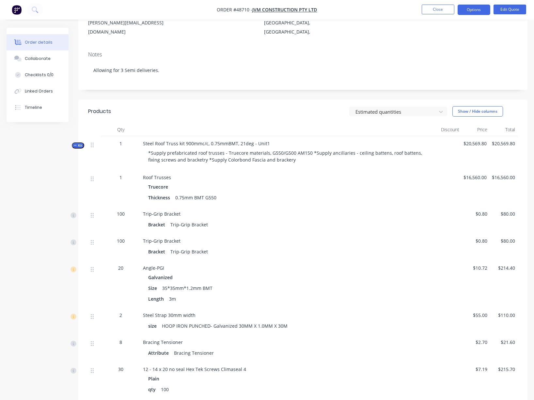
scroll to position [0, 0]
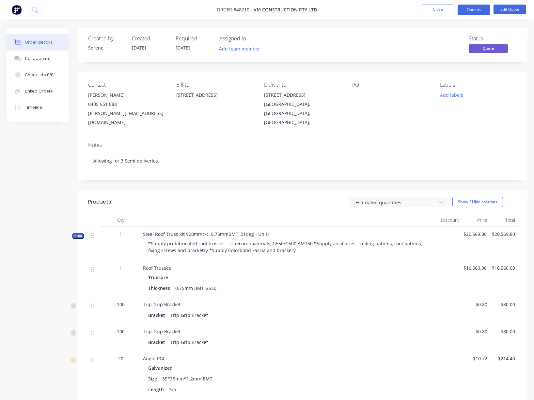
click at [219, 205] on div "Estimated quantities Show / Hide columns" at bounding box center [348, 202] width 338 height 10
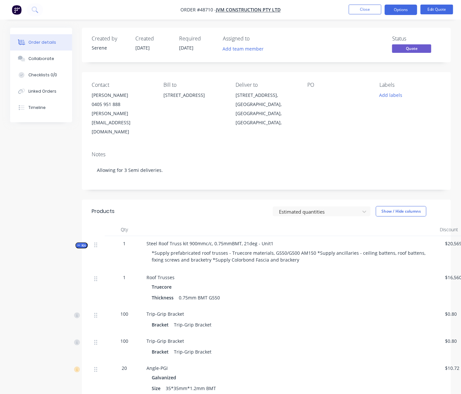
click at [355, 301] on div "Thickness 0.75mm BMT G550" at bounding box center [291, 297] width 278 height 9
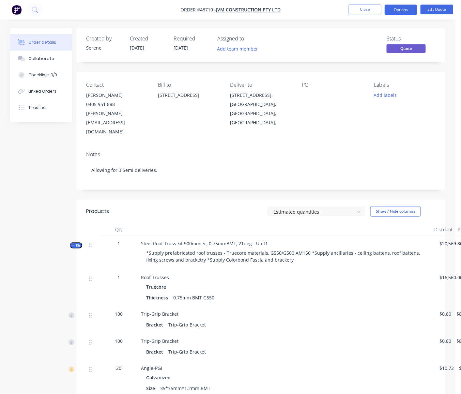
drag, startPoint x: 230, startPoint y: 201, endPoint x: 253, endPoint y: 201, distance: 23.2
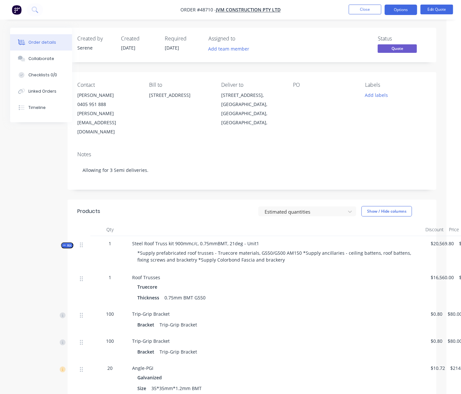
scroll to position [0, 34]
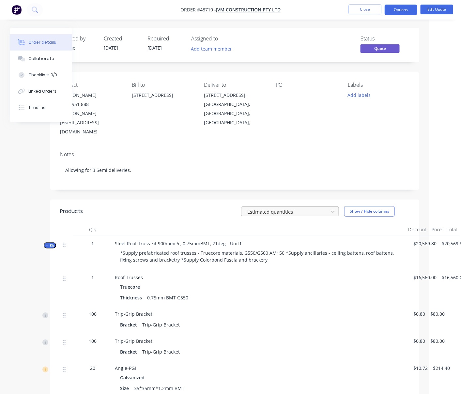
drag, startPoint x: 190, startPoint y: 210, endPoint x: 249, endPoint y: 210, distance: 59.0
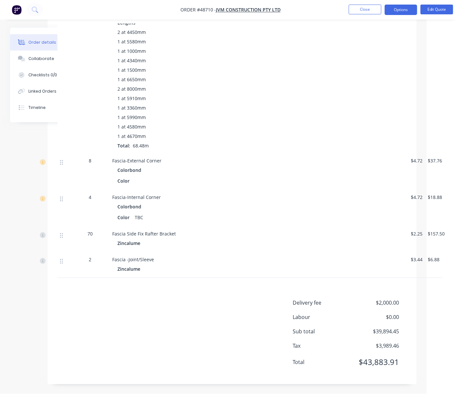
scroll to position [1725, 34]
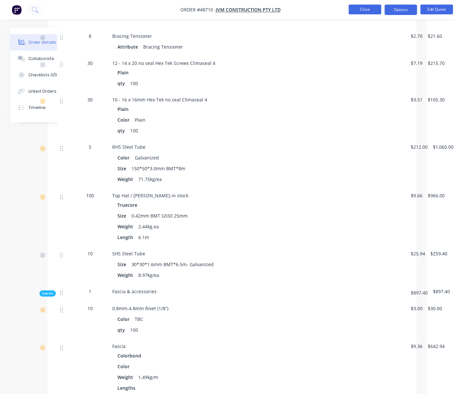
click at [370, 11] on button "Close" at bounding box center [365, 10] width 33 height 10
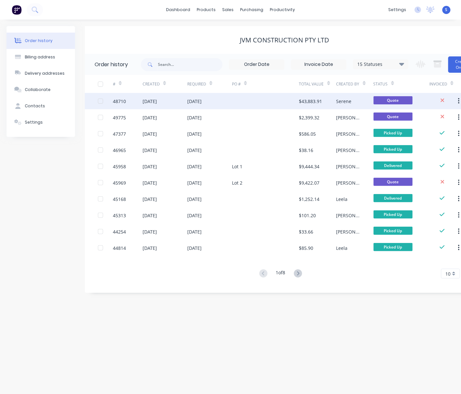
click at [212, 96] on div "01 Sep 2025" at bounding box center [209, 101] width 45 height 16
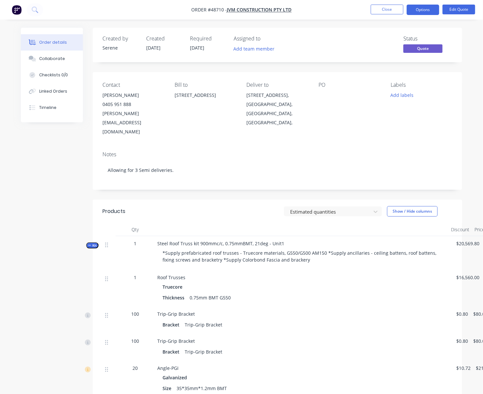
scroll to position [0, 32]
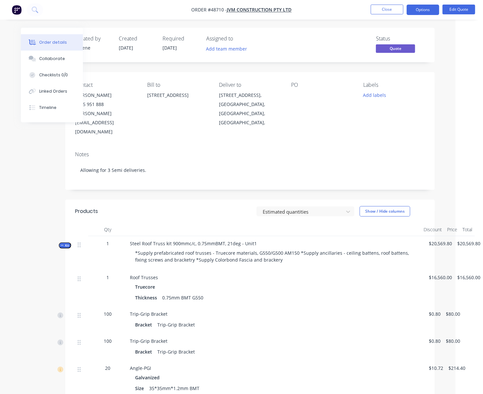
drag, startPoint x: 373, startPoint y: 137, endPoint x: 380, endPoint y: 144, distance: 9.5
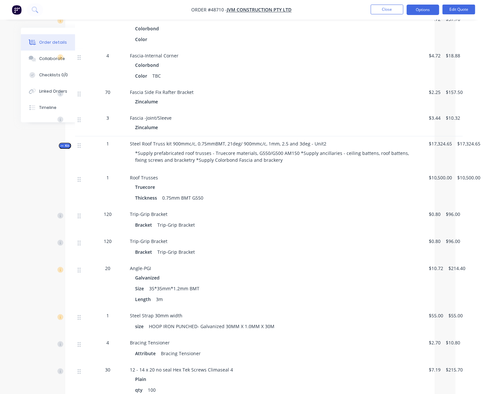
scroll to position [101, 32]
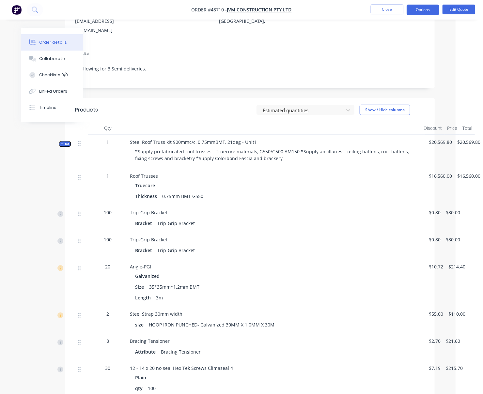
click at [176, 143] on span "Steel Roof Truss kit 900mmc/c, 0.75mmBMT, 21deg - Unit1" at bounding box center [193, 142] width 127 height 6
click at [431, 9] on button "Edit Quote" at bounding box center [458, 10] width 33 height 10
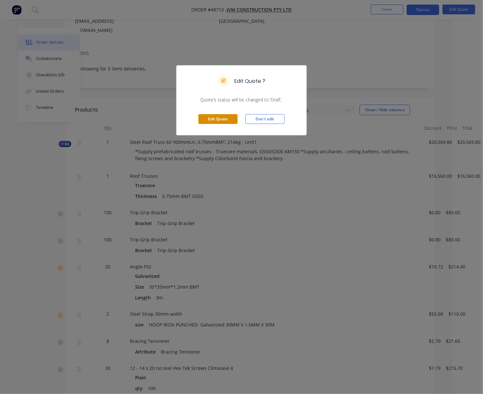
click at [224, 124] on button "Edit Quote" at bounding box center [217, 119] width 39 height 10
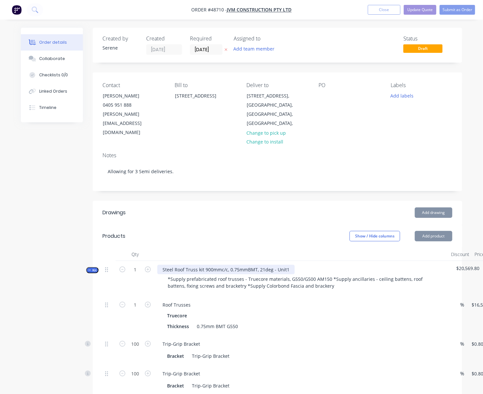
click at [211, 273] on div "Steel Roof Truss kit 900mmc/c, 0.75mmBMT, 21deg - Unit1" at bounding box center [225, 269] width 137 height 9
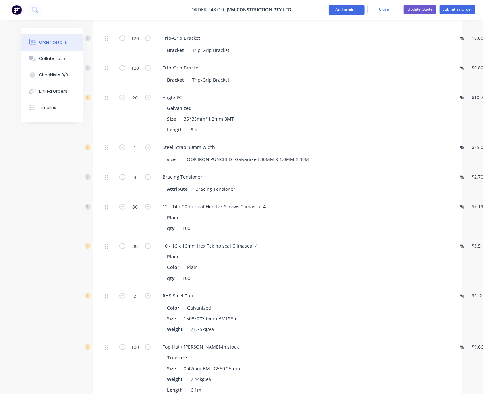
scroll to position [1116, 0]
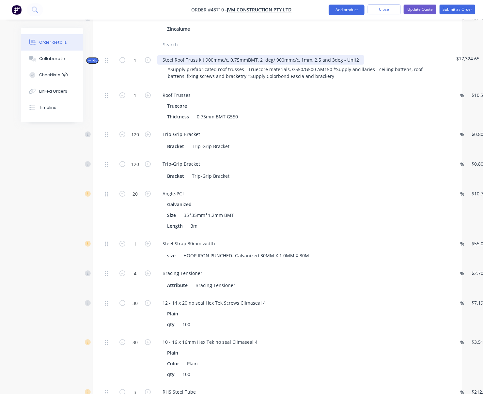
click at [210, 65] on div "Steel Roof Truss kit 900mmc/c, 0.75mmBMT, 21deg/ 900mmc/c, 1mm, 2.5 and 3deg - …" at bounding box center [260, 59] width 207 height 9
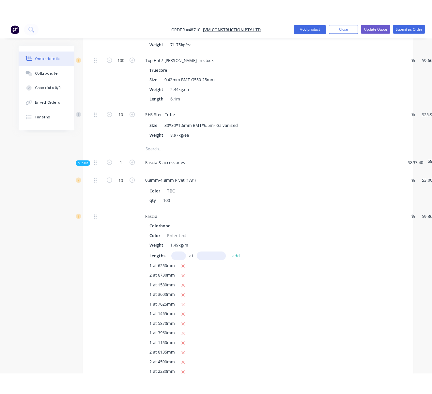
scroll to position [0, 0]
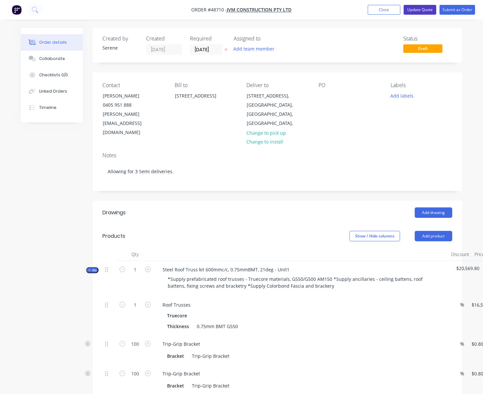
click at [413, 7] on button "Update Quote" at bounding box center [419, 10] width 33 height 10
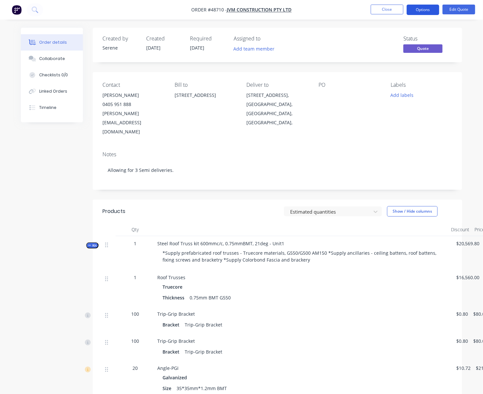
click at [426, 12] on button "Options" at bounding box center [422, 10] width 33 height 10
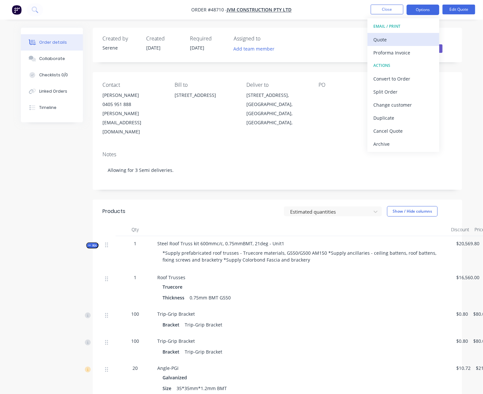
click at [398, 37] on div "Quote" at bounding box center [403, 39] width 60 height 9
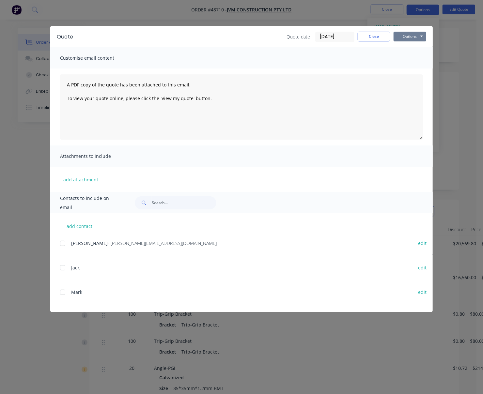
click at [418, 38] on button "Options" at bounding box center [409, 37] width 33 height 10
click at [414, 63] on button "Print" at bounding box center [414, 58] width 42 height 11
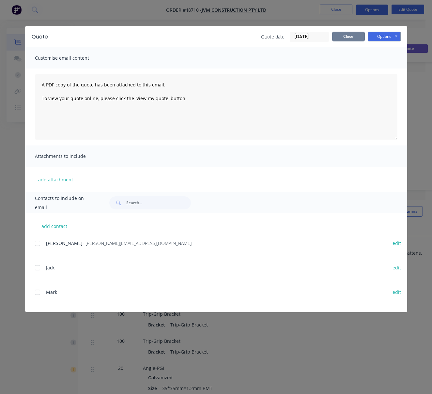
click at [352, 41] on button "Close" at bounding box center [348, 37] width 33 height 10
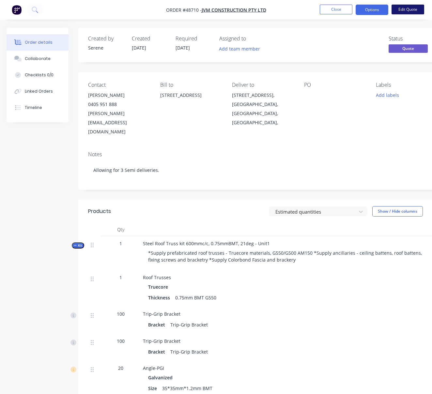
click at [410, 13] on button "Edit Quote" at bounding box center [407, 10] width 33 height 10
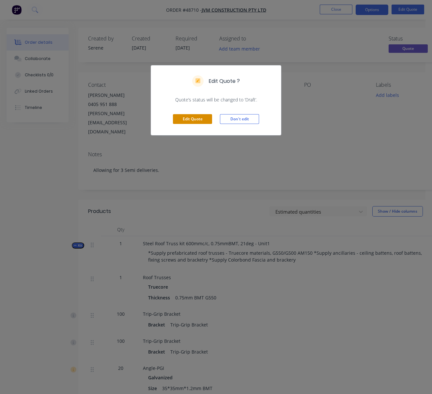
click at [187, 123] on button "Edit Quote" at bounding box center [192, 119] width 39 height 10
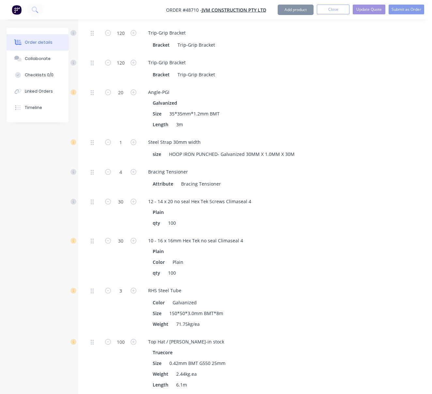
scroll to position [1116, 0]
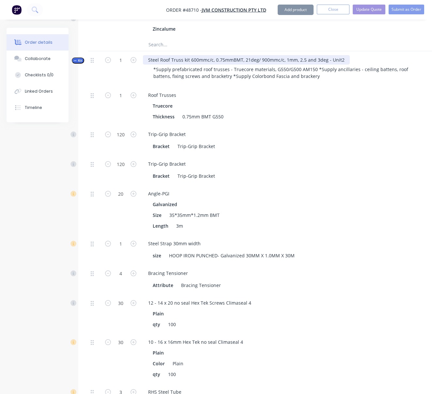
click at [268, 65] on div "Steel Roof Truss kit 600mmc/c, 0.75mmBMT, 21deg/ 900mmc/c, 1mm, 2.5 and 3deg - …" at bounding box center [246, 59] width 207 height 9
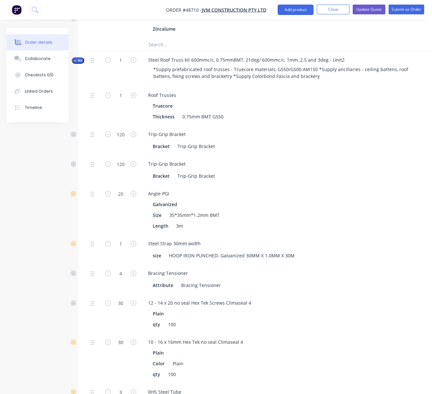
click at [347, 34] on div "Zincalume" at bounding box center [287, 28] width 269 height 9
click at [374, 8] on button "Update Quote" at bounding box center [369, 10] width 33 height 10
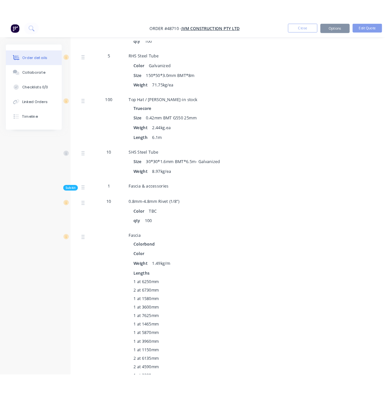
scroll to position [507, 0]
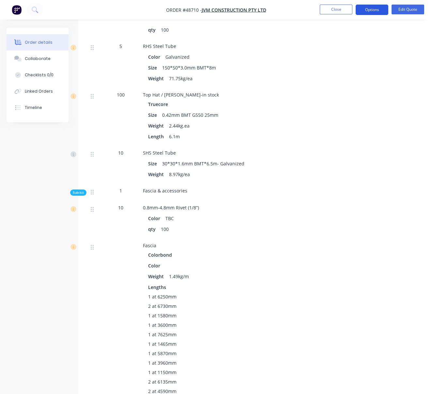
click at [370, 7] on button "Options" at bounding box center [371, 10] width 33 height 10
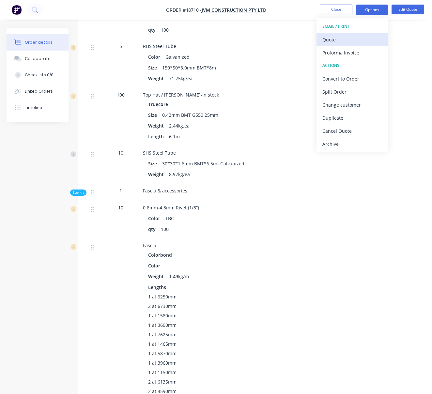
click at [348, 40] on div "Quote" at bounding box center [352, 39] width 60 height 9
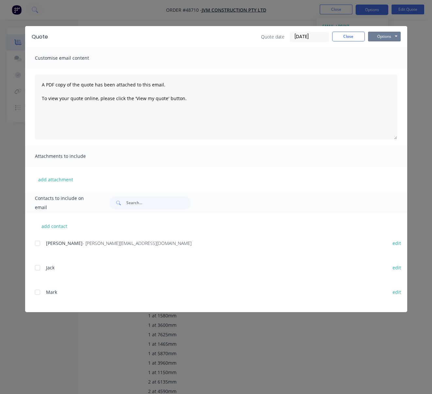
click at [379, 37] on button "Options" at bounding box center [384, 37] width 33 height 10
click at [389, 67] on button "Email" at bounding box center [389, 69] width 42 height 11
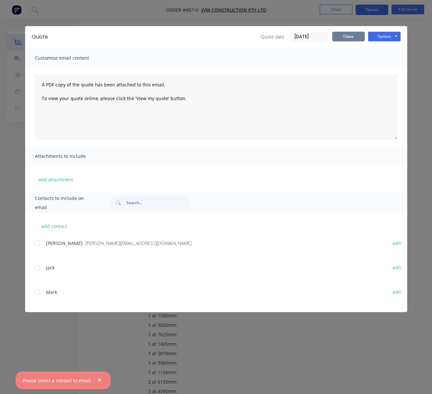
click at [344, 37] on button "Close" at bounding box center [348, 37] width 33 height 10
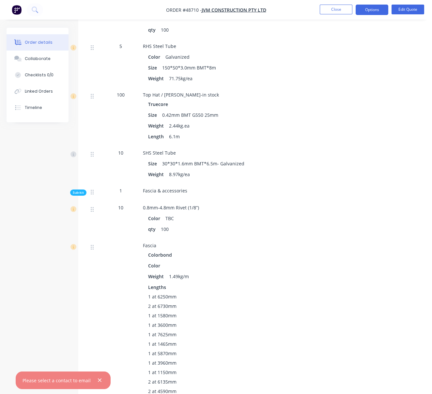
click at [369, 17] on nav "Order #48710 - JVM Construction Pty Ltd Close Options Edit Quote" at bounding box center [216, 10] width 432 height 20
click at [375, 6] on button "Options" at bounding box center [371, 10] width 33 height 10
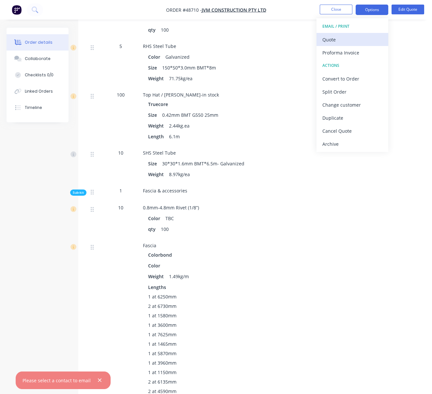
click at [350, 37] on div "Quote" at bounding box center [352, 39] width 60 height 9
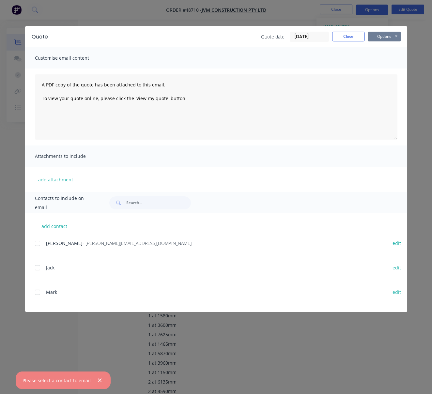
click at [387, 36] on button "Options" at bounding box center [384, 37] width 33 height 10
click at [388, 62] on button "Print" at bounding box center [389, 58] width 42 height 11
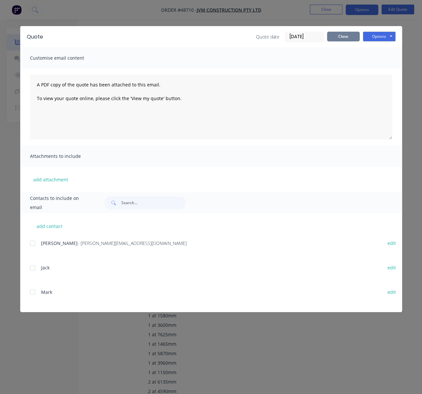
click at [351, 38] on button "Close" at bounding box center [343, 37] width 33 height 10
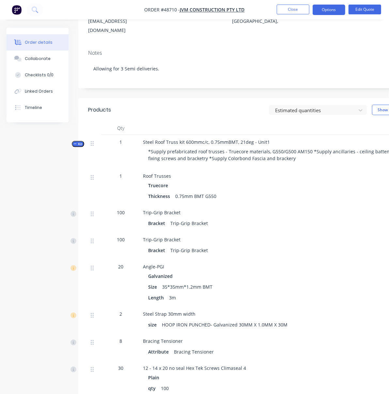
scroll to position [0, 0]
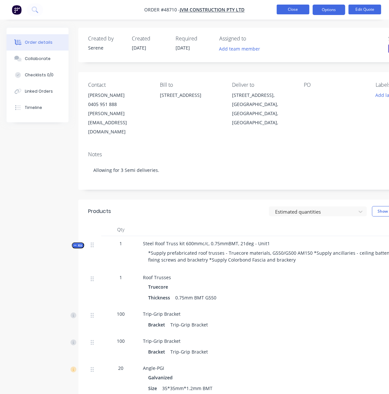
click at [297, 5] on button "Close" at bounding box center [293, 10] width 33 height 10
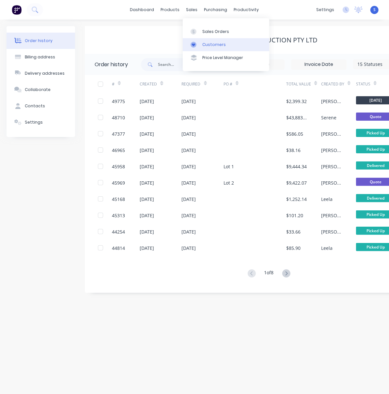
click at [210, 45] on div "Customers" at bounding box center [213, 45] width 23 height 6
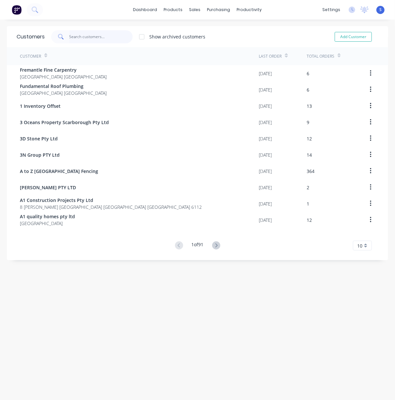
click at [79, 36] on input "text" at bounding box center [101, 36] width 64 height 13
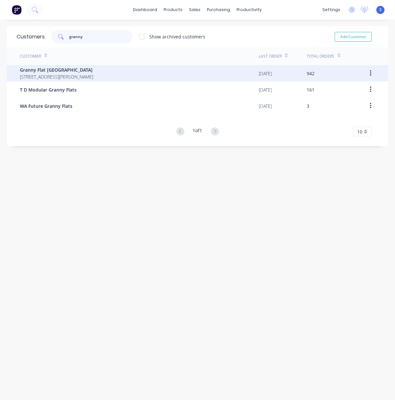
type input "granny"
click at [80, 73] on span "Granny Flat WA" at bounding box center [56, 70] width 73 height 7
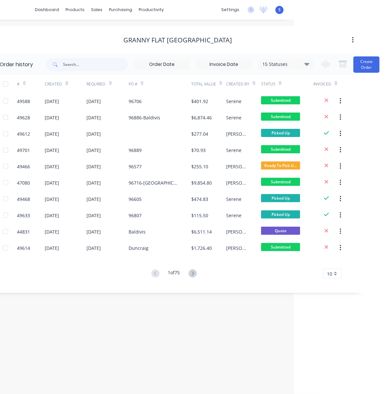
drag, startPoint x: 115, startPoint y: 49, endPoint x: 259, endPoint y: 52, distance: 143.9
click at [369, 65] on button "Create Order" at bounding box center [366, 64] width 26 height 16
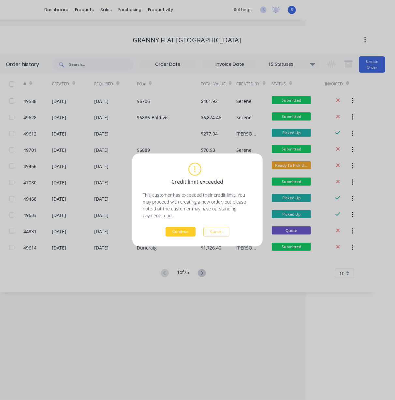
click at [178, 234] on button "Continue" at bounding box center [181, 232] width 30 height 10
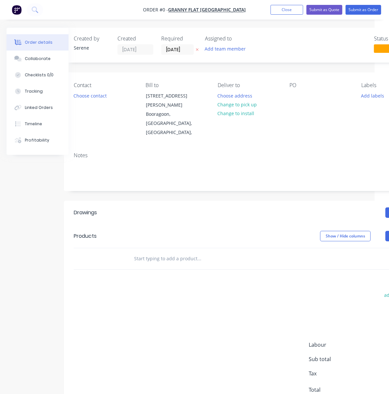
drag, startPoint x: 169, startPoint y: 198, endPoint x: 204, endPoint y: 201, distance: 35.0
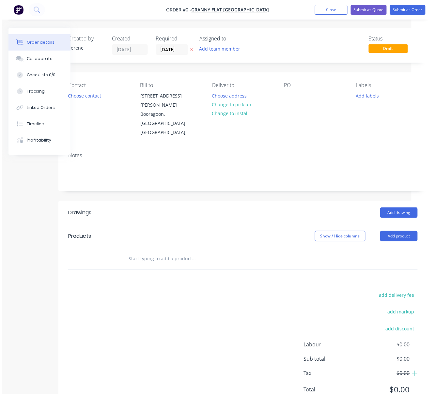
scroll to position [0, 19]
click at [88, 98] on button "Choose contact" at bounding box center [86, 95] width 40 height 9
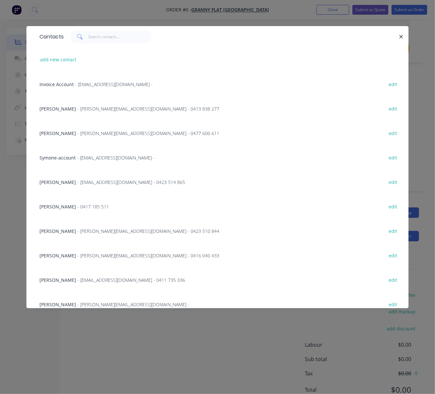
click at [87, 136] on span "- karl@grannyflatswa.com - 0477 600 611" at bounding box center [148, 133] width 142 height 6
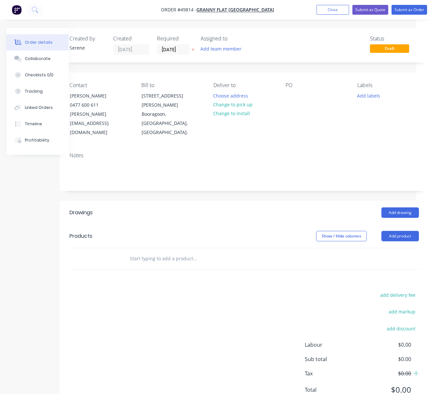
drag, startPoint x: 169, startPoint y: 207, endPoint x: 222, endPoint y: 208, distance: 53.5
click at [239, 99] on button "Choose address" at bounding box center [231, 95] width 42 height 9
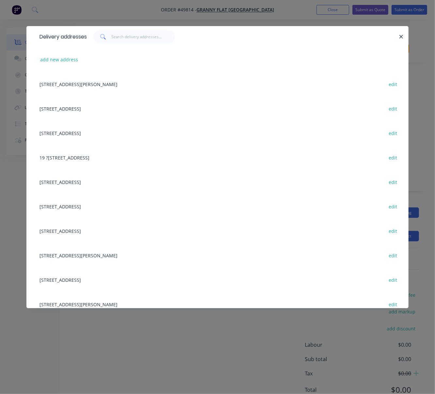
click at [241, 41] on div at bounding box center [243, 36] width 312 height 13
click at [399, 37] on icon "button" at bounding box center [401, 37] width 4 height 6
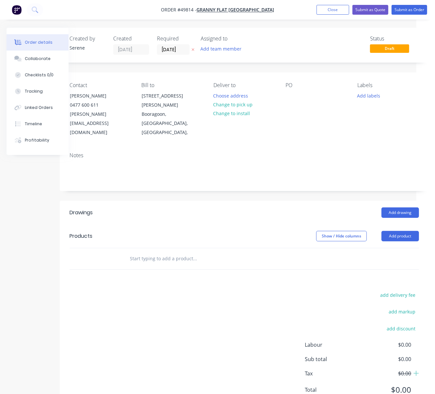
drag, startPoint x: 180, startPoint y: 193, endPoint x: 240, endPoint y: 207, distance: 61.9
click at [231, 100] on button "Choose address" at bounding box center [231, 95] width 42 height 9
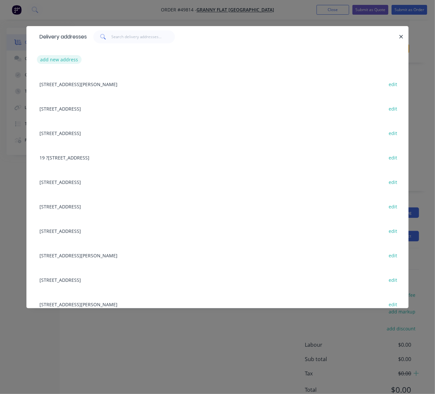
click at [58, 64] on button "add new address" at bounding box center [59, 59] width 45 height 9
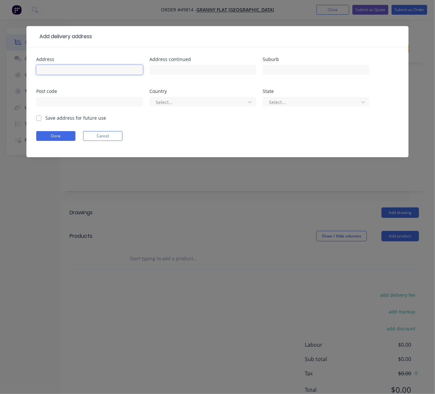
click at [60, 75] on input "text" at bounding box center [89, 70] width 107 height 10
type input "6 (lot299) Skipjack Way,"
type input "Warnbro"
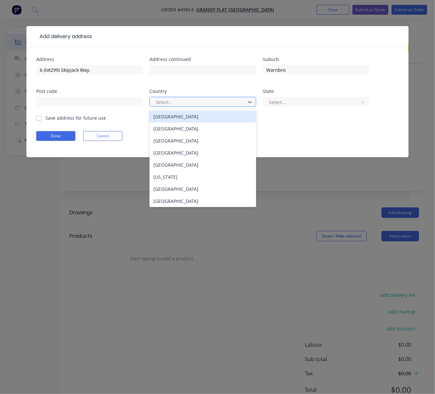
click at [174, 105] on div at bounding box center [198, 102] width 87 height 8
click at [173, 121] on div "Australia" at bounding box center [202, 117] width 107 height 12
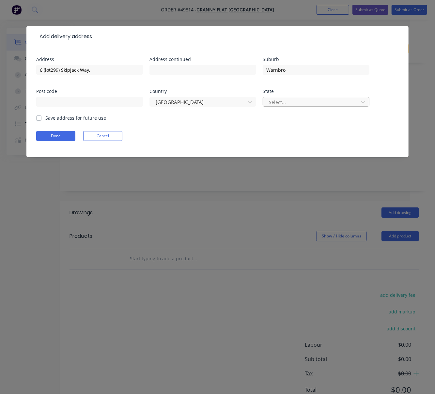
click at [280, 106] on div at bounding box center [311, 102] width 87 height 8
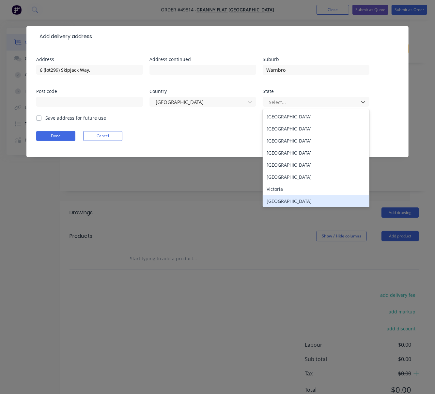
click at [288, 203] on div "Western Australia" at bounding box center [316, 201] width 107 height 12
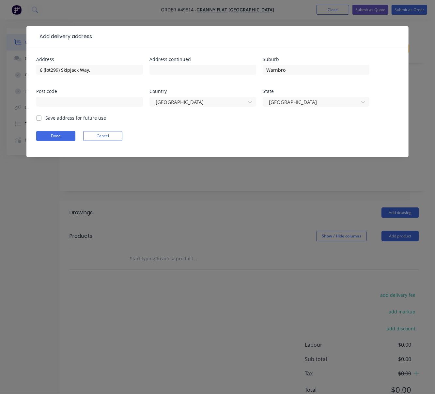
click at [45, 121] on label "Save address for future use" at bounding box center [75, 117] width 61 height 7
click at [40, 121] on input "Save address for future use" at bounding box center [38, 117] width 5 height 6
checkbox input "true"
click at [59, 141] on button "Done" at bounding box center [55, 136] width 39 height 10
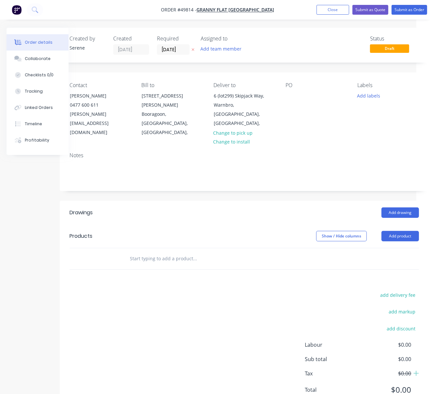
drag, startPoint x: 201, startPoint y: 203, endPoint x: 219, endPoint y: 192, distance: 21.0
click at [293, 97] on div at bounding box center [290, 95] width 10 height 9
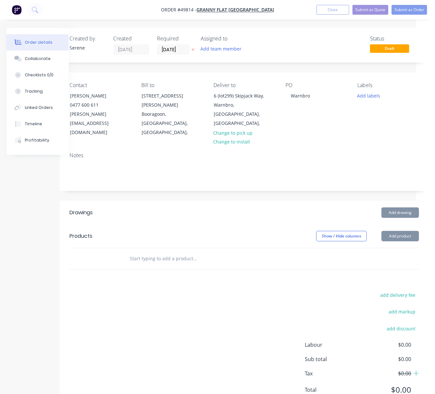
click at [263, 207] on div "Add drawing" at bounding box center [281, 212] width 275 height 10
click at [250, 224] on header "Products Show / Hide columns Add product" at bounding box center [244, 235] width 369 height 23
click at [400, 231] on button "Add product" at bounding box center [400, 236] width 38 height 10
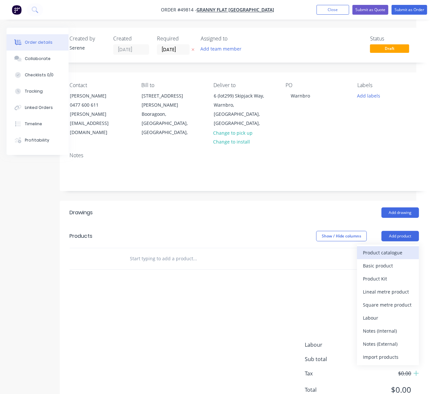
click at [381, 248] on div "Product catalogue" at bounding box center [388, 252] width 50 height 9
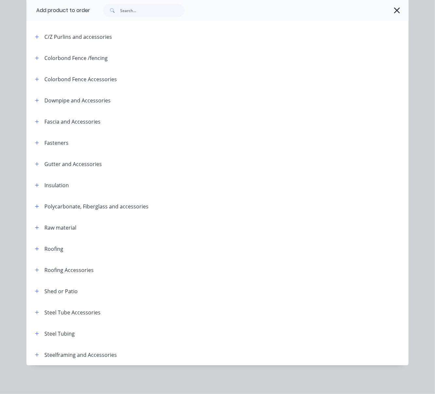
scroll to position [140, 0]
click at [35, 353] on icon "button" at bounding box center [37, 355] width 4 height 5
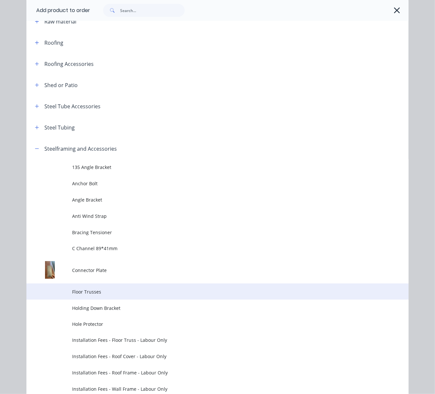
scroll to position [343, 0]
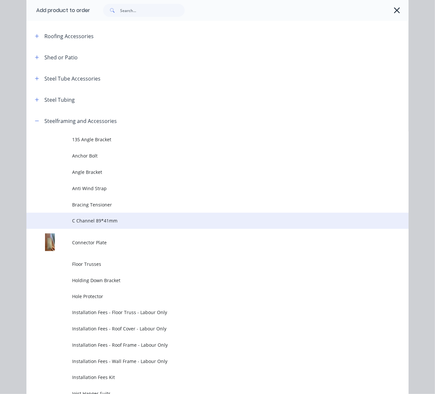
click at [118, 224] on span "C Channel 89*41mm" at bounding box center [206, 220] width 269 height 7
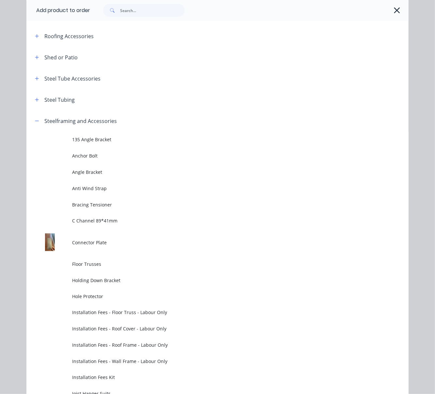
scroll to position [0, 0]
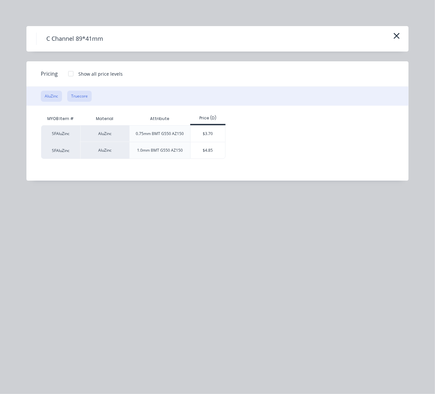
click at [80, 102] on button "Truecore" at bounding box center [79, 96] width 24 height 11
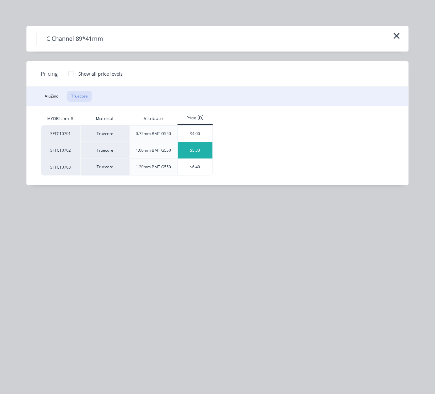
click at [193, 158] on div "$5.33" at bounding box center [195, 150] width 35 height 16
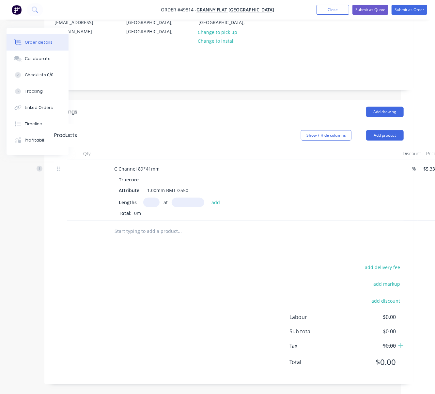
drag, startPoint x: 222, startPoint y: 261, endPoint x: 313, endPoint y: 249, distance: 92.1
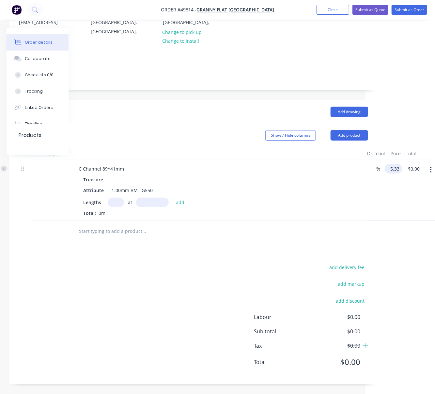
click at [395, 164] on input "5.33" at bounding box center [394, 168] width 15 height 9
type input "$6.20"
click at [200, 290] on div "add delivery fee add markup add discount Labour $0.00 Sub total $0.00 Tax $0.00…" at bounding box center [193, 319] width 349 height 112
click at [118, 198] on input "text" at bounding box center [116, 202] width 16 height 9
type input "2"
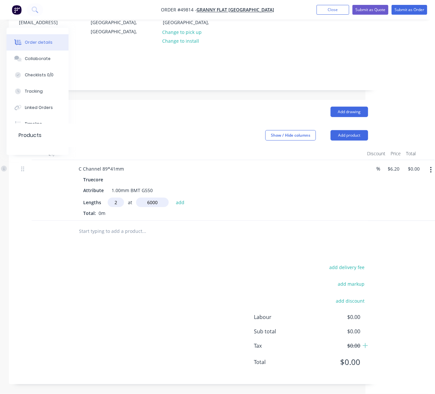
type input "6000"
click at [173, 198] on button "add" at bounding box center [180, 202] width 15 height 9
type input "$74.40"
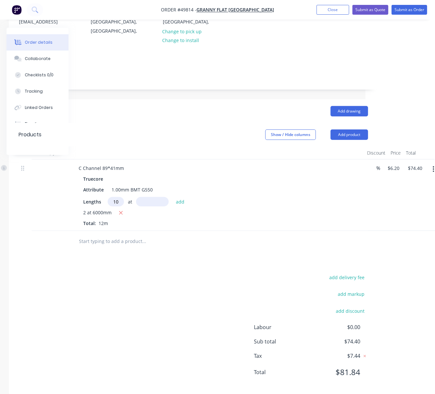
type input "10"
type input "2630"
click at [173, 197] on button "add" at bounding box center [180, 201] width 15 height 9
type input "$237.46"
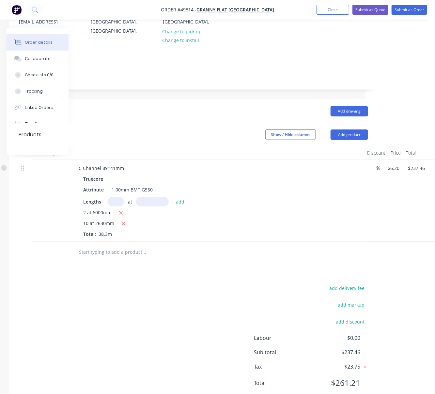
scroll to position [0, 0]
click at [359, 129] on button "Add product" at bounding box center [349, 134] width 38 height 10
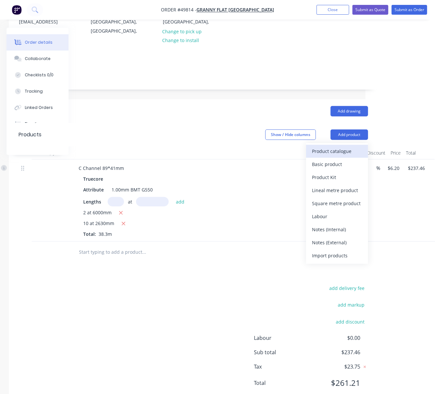
click at [348, 146] on div "Product catalogue" at bounding box center [337, 150] width 50 height 9
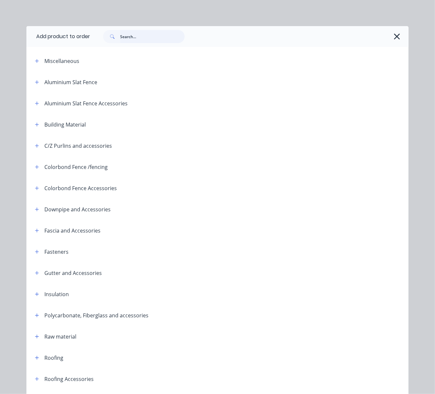
click at [132, 38] on input "text" at bounding box center [152, 36] width 65 height 13
type input "PGI"
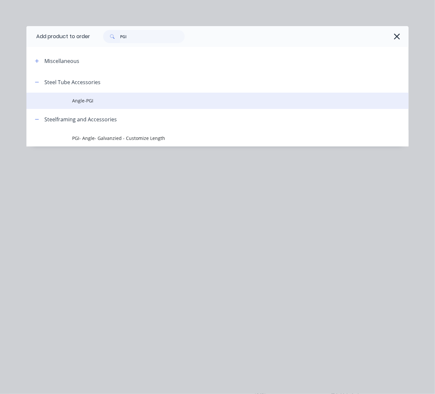
click at [106, 104] on span "Angle-PGI" at bounding box center [206, 100] width 269 height 7
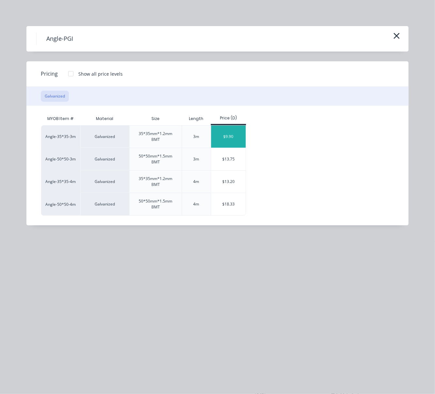
click at [232, 143] on div "$9.90" at bounding box center [228, 137] width 35 height 22
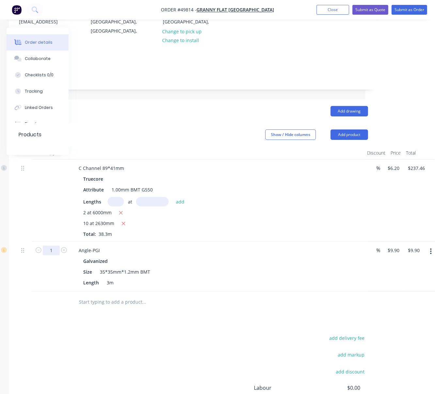
click at [52, 248] on input "1" at bounding box center [51, 251] width 17 height 10
type input "10"
type input "$99.00"
click at [48, 191] on div at bounding box center [51, 200] width 39 height 82
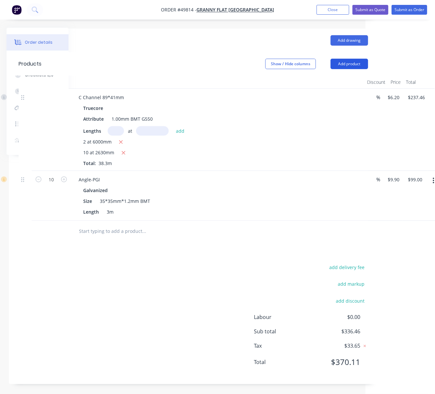
click at [352, 59] on button "Add product" at bounding box center [349, 64] width 38 height 10
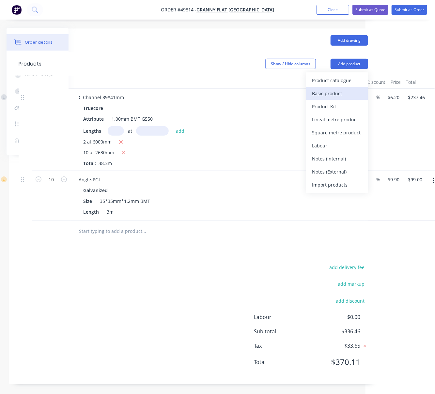
click at [341, 89] on div "Basic product" at bounding box center [337, 93] width 50 height 9
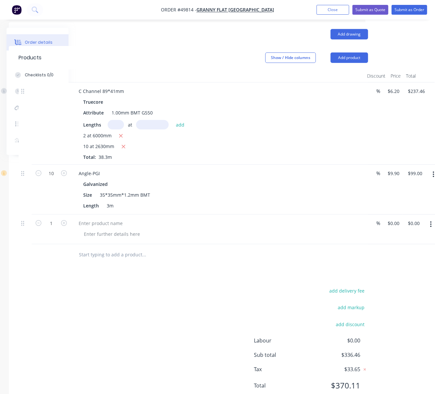
drag, startPoint x: 297, startPoint y: 280, endPoint x: 362, endPoint y: 277, distance: 65.7
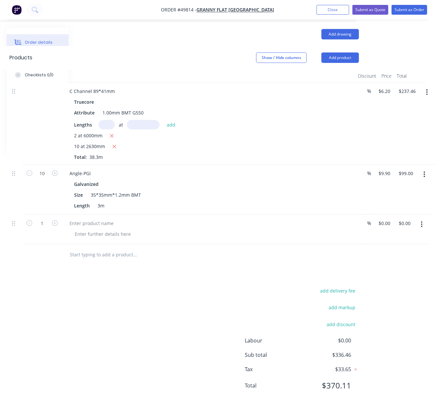
click at [418, 224] on button "button" at bounding box center [421, 225] width 15 height 12
click at [406, 277] on div "Delete" at bounding box center [398, 280] width 50 height 9
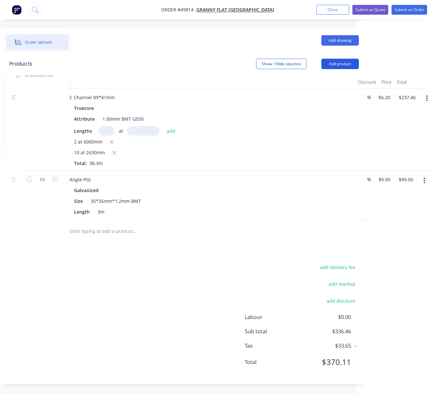
click at [338, 59] on button "Add product" at bounding box center [340, 64] width 38 height 10
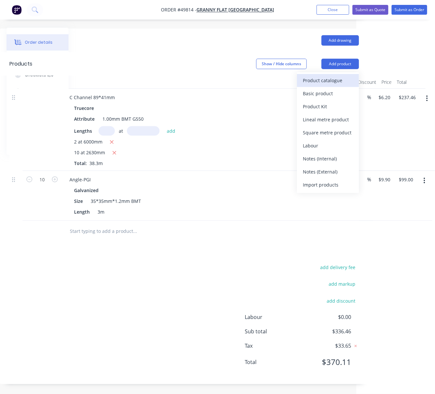
click at [328, 76] on div "Product catalogue" at bounding box center [328, 80] width 50 height 9
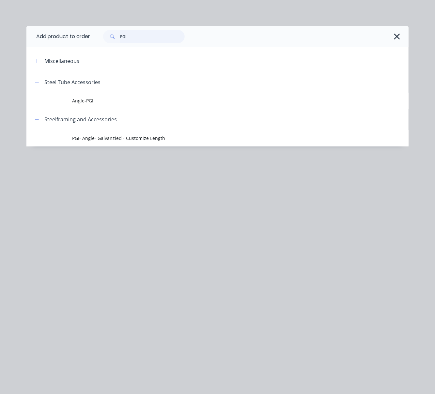
drag, startPoint x: 146, startPoint y: 38, endPoint x: 119, endPoint y: 39, distance: 26.8
click at [128, 38] on input "PGI" at bounding box center [152, 36] width 65 height 13
type input "P"
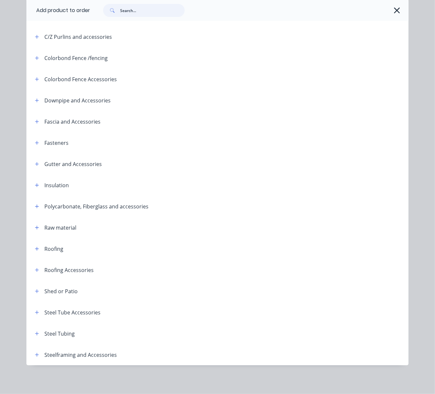
scroll to position [140, 0]
click at [33, 354] on button "button" at bounding box center [37, 355] width 8 height 8
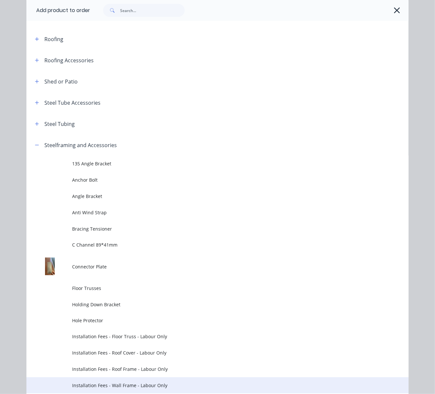
scroll to position [445, 0]
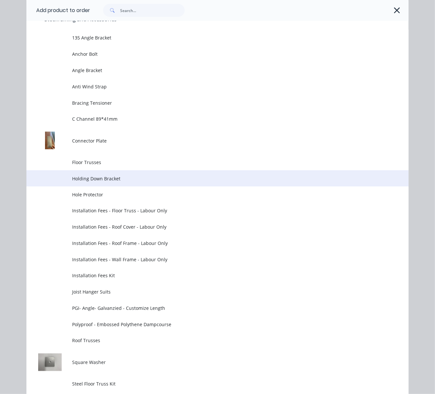
click at [115, 182] on span "Holding Down Bracket" at bounding box center [206, 178] width 269 height 7
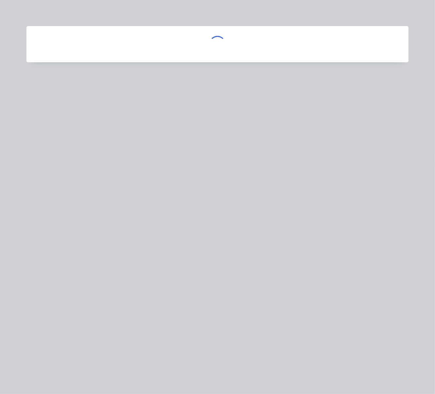
scroll to position [0, 0]
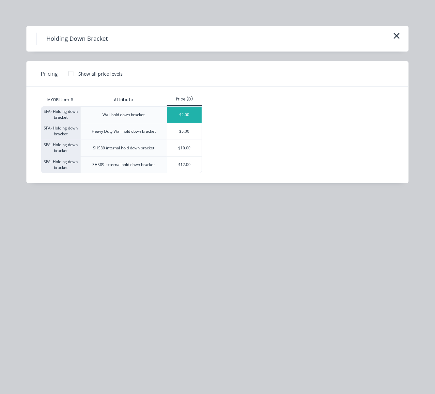
click at [187, 119] on div "$2.00" at bounding box center [184, 115] width 35 height 16
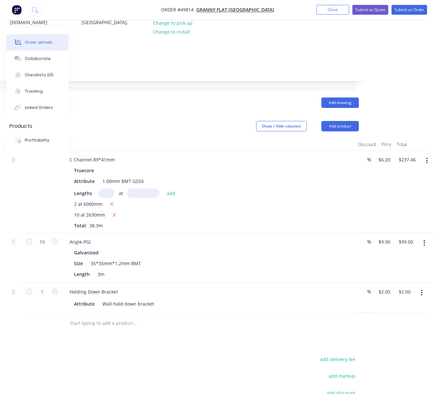
scroll to position [108, 81]
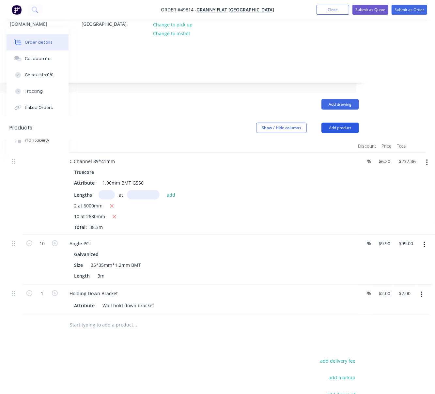
click at [336, 123] on button "Add product" at bounding box center [340, 128] width 38 height 10
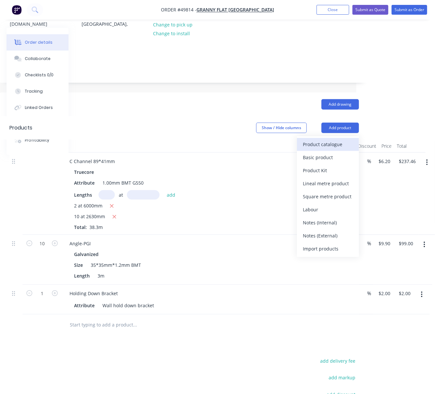
click at [332, 140] on div "Product catalogue" at bounding box center [328, 144] width 50 height 9
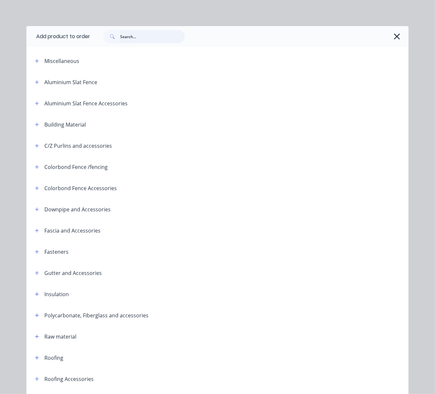
click at [147, 38] on input "text" at bounding box center [152, 36] width 65 height 13
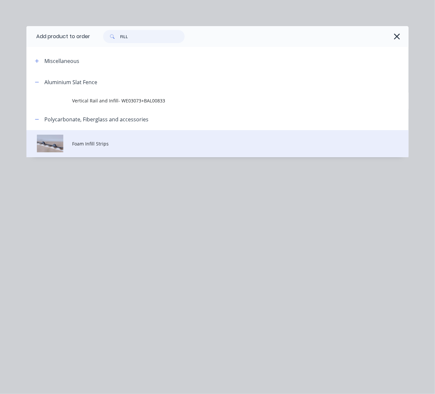
type input "FILL"
click at [120, 157] on td "Foam Infill Strips" at bounding box center [240, 143] width 336 height 27
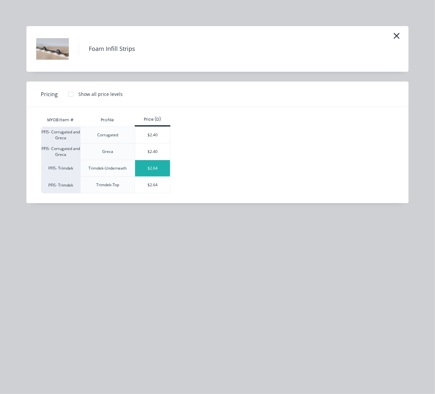
click at [155, 176] on div "$2.64" at bounding box center [152, 168] width 35 height 16
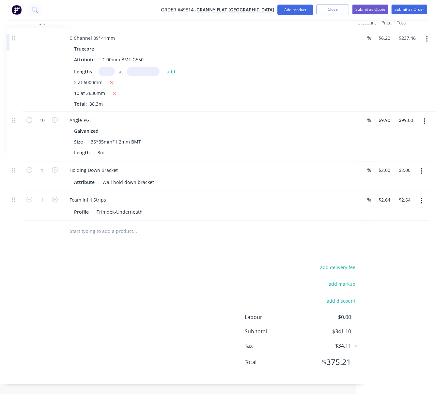
scroll to position [241, 81]
click at [42, 195] on input "1" at bounding box center [42, 200] width 17 height 10
type input "14"
type input "$36.96"
drag, startPoint x: 40, startPoint y: 276, endPoint x: 55, endPoint y: 260, distance: 21.2
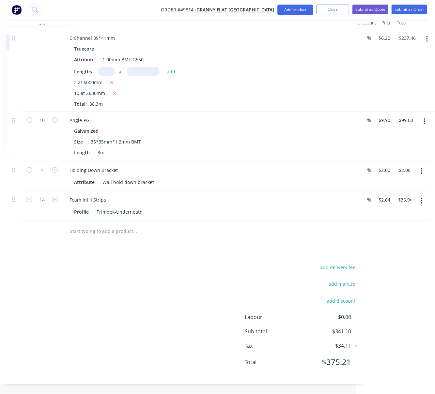
click at [40, 276] on div "add delivery fee add markup add discount Labour $0.00 Sub total $341.10 Tax $34…" at bounding box center [183, 319] width 349 height 112
click at [284, 14] on button "Add product" at bounding box center [295, 10] width 36 height 10
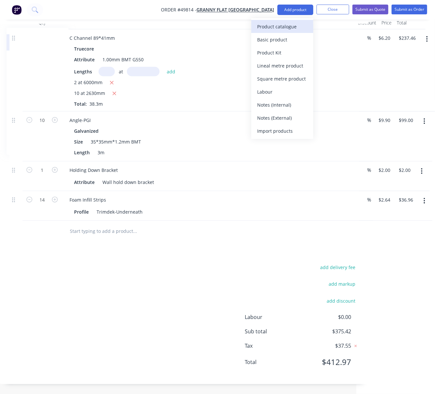
click at [278, 29] on div "Product catalogue" at bounding box center [282, 26] width 50 height 9
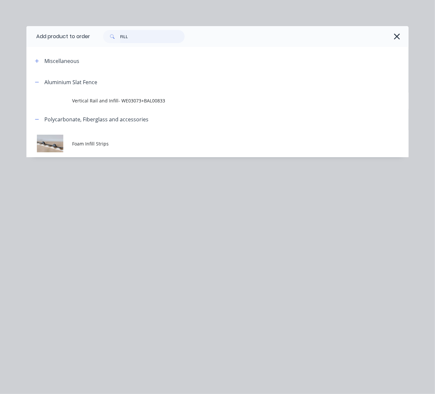
click at [117, 37] on div "FILL" at bounding box center [144, 36] width 82 height 13
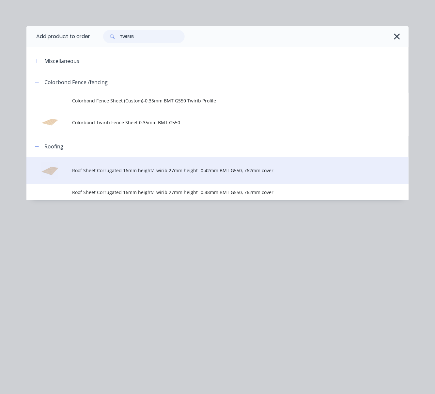
type input "TWIRIB"
click at [174, 174] on span "Roof Sheet Corrugated 16mm height/Twirib 27mm height- 0.42mm BMT G550, 762mm co…" at bounding box center [206, 170] width 269 height 7
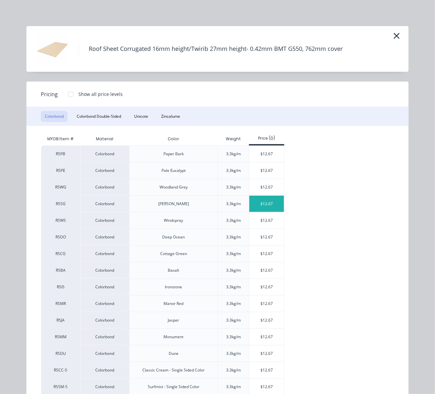
click at [274, 209] on div "$12.67" at bounding box center [266, 204] width 35 height 16
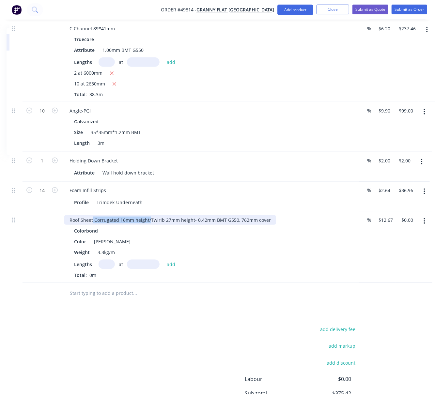
drag, startPoint x: 154, startPoint y: 224, endPoint x: 93, endPoint y: 224, distance: 61.0
click at [93, 224] on div "Roof Sheet Corrugated 16mm height/Twirib 27mm height- 0.42mm BMT G550, 762mm co…" at bounding box center [170, 219] width 212 height 9
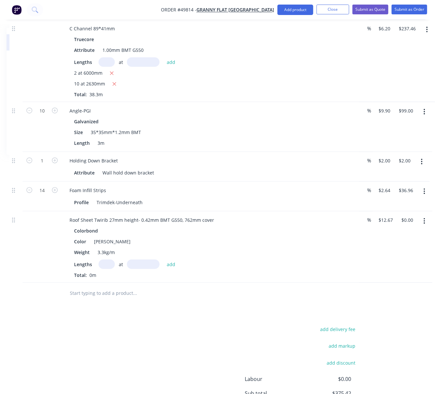
click at [105, 269] on input "text" at bounding box center [106, 264] width 16 height 9
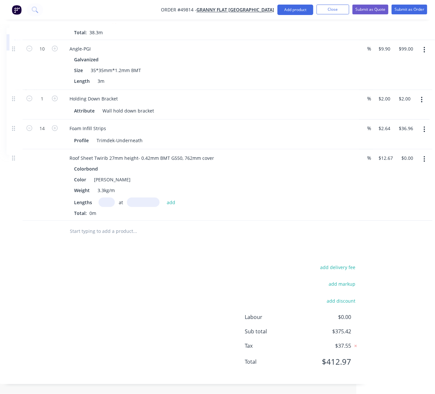
scroll to position [317, 81]
drag, startPoint x: 286, startPoint y: 10, endPoint x: 286, endPoint y: 17, distance: 6.9
click at [287, 10] on button "Add product" at bounding box center [295, 10] width 36 height 10
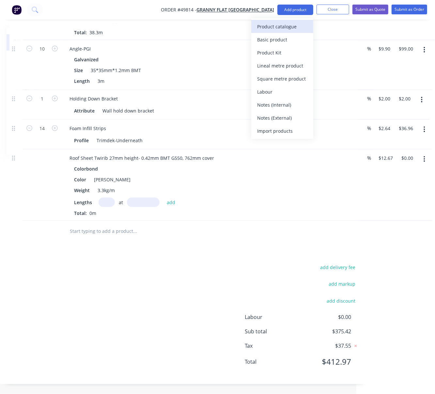
click at [286, 26] on div "Product catalogue" at bounding box center [282, 26] width 50 height 9
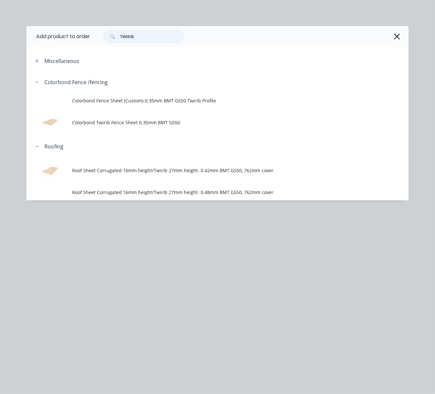
drag, startPoint x: 147, startPoint y: 38, endPoint x: 103, endPoint y: 42, distance: 44.2
click at [106, 40] on div "TWIRIB" at bounding box center [141, 36] width 88 height 13
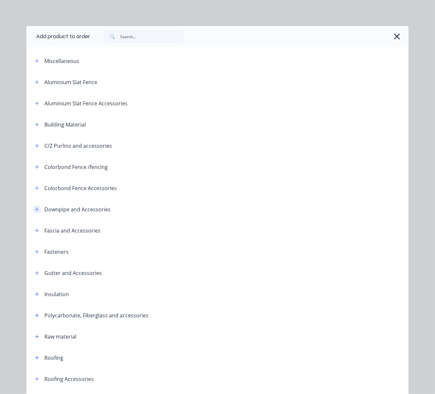
click at [35, 212] on icon "button" at bounding box center [37, 209] width 4 height 5
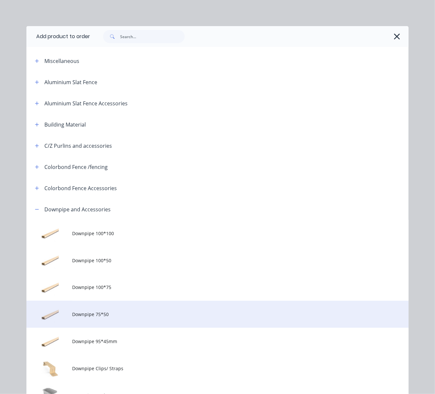
scroll to position [101, 0]
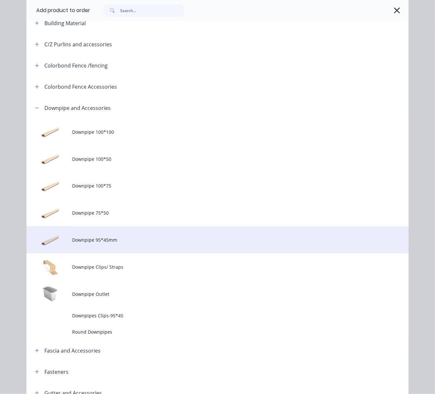
click at [119, 243] on span "Downpipe 95*45mm" at bounding box center [206, 239] width 269 height 7
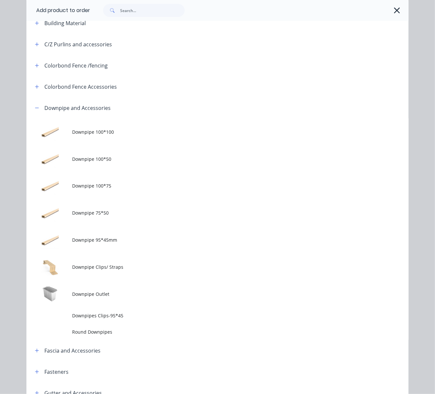
scroll to position [0, 0]
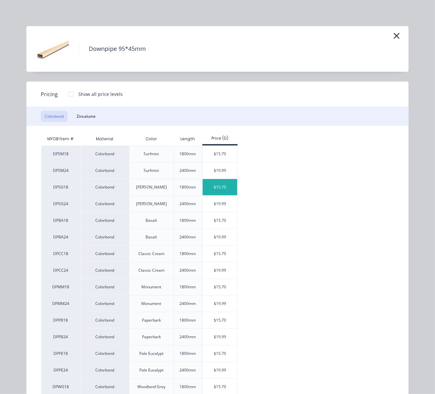
click at [215, 195] on div "$15.70" at bounding box center [220, 187] width 35 height 16
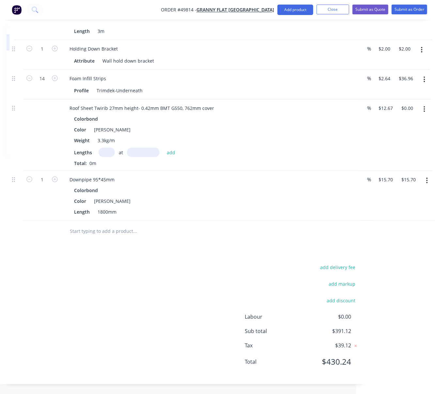
scroll to position [370, 81]
click at [56, 175] on button "button" at bounding box center [55, 178] width 8 height 7
type input "2"
type input "$31.40"
click at [52, 176] on icon "button" at bounding box center [55, 179] width 6 height 6
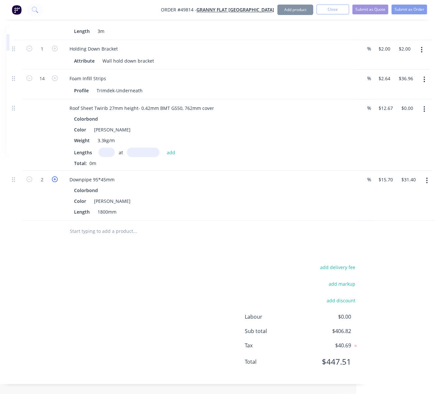
type input "3"
type input "$47.10"
click at [52, 176] on icon "button" at bounding box center [55, 179] width 6 height 6
type input "4"
type input "$62.80"
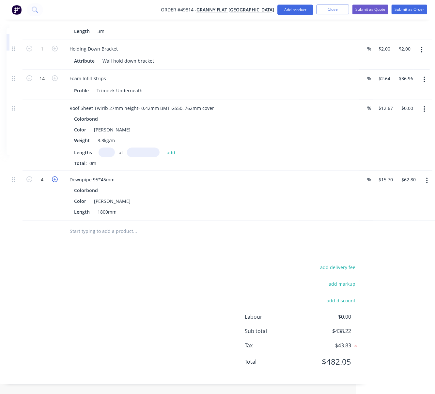
click at [52, 176] on icon "button" at bounding box center [55, 179] width 6 height 6
type input "5"
type input "$78.50"
click at [52, 176] on icon "button" at bounding box center [55, 179] width 6 height 6
type input "6"
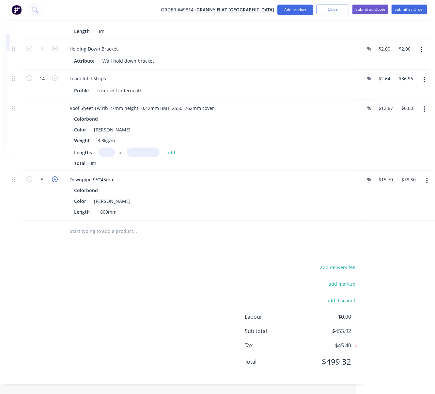
type input "$94.20"
click at [115, 281] on div "add delivery fee add markup add discount Labour $0.00 Sub total $469.62 Tax $46…" at bounding box center [183, 319] width 349 height 112
click at [294, 9] on button "Add product" at bounding box center [295, 10] width 36 height 10
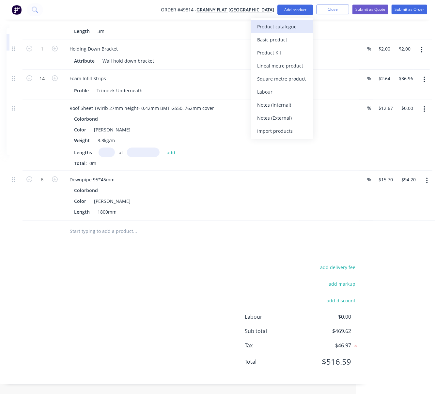
click at [289, 27] on div "Product catalogue" at bounding box center [282, 26] width 50 height 9
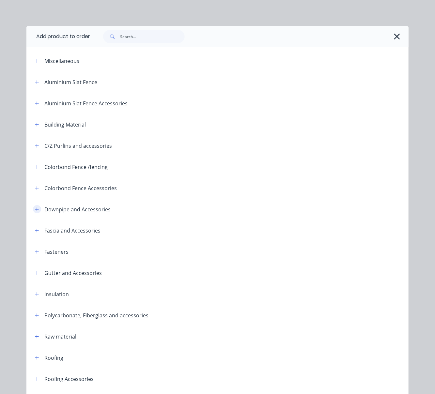
click at [35, 212] on icon "button" at bounding box center [37, 209] width 4 height 5
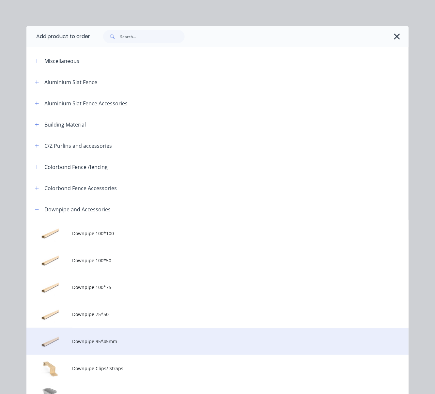
scroll to position [101, 0]
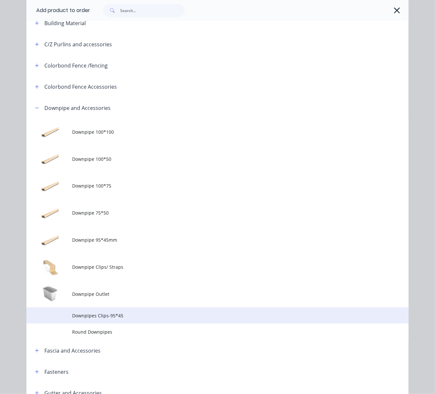
click at [116, 324] on td "Downpipes Clips-95*45" at bounding box center [240, 315] width 336 height 16
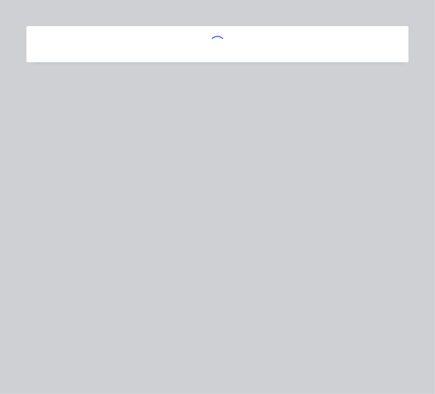
scroll to position [0, 0]
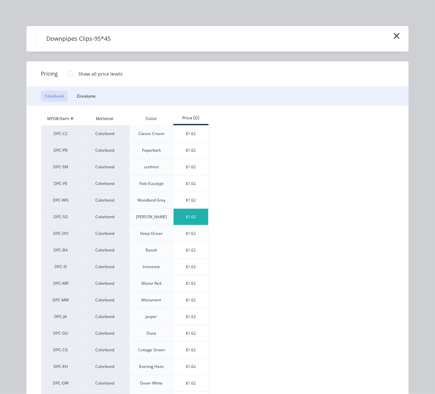
click at [188, 225] on div "$1.62" at bounding box center [191, 217] width 35 height 16
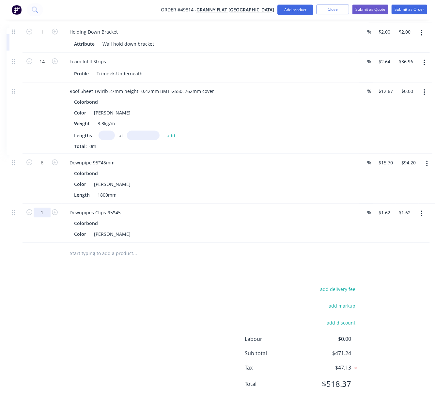
click at [46, 218] on input "1" at bounding box center [42, 213] width 17 height 10
type input "6"
type input "$9.72"
click at [118, 330] on div "add delivery fee add markup add discount Labour $0.00 Sub total $471.24 Tax $47…" at bounding box center [183, 341] width 349 height 112
click at [288, 9] on button "Add product" at bounding box center [295, 10] width 36 height 10
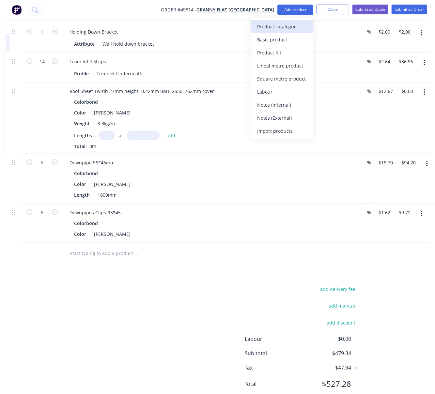
click at [288, 23] on div "Product catalogue" at bounding box center [282, 26] width 50 height 9
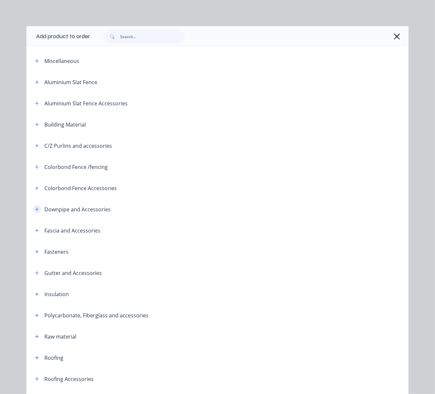
click at [37, 213] on button "button" at bounding box center [37, 209] width 8 height 8
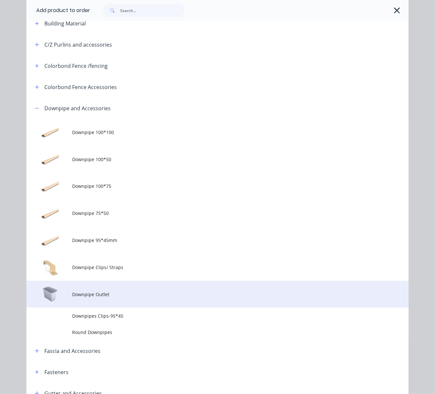
scroll to position [101, 0]
click at [111, 297] on span "Downpipe Outlet" at bounding box center [206, 294] width 269 height 7
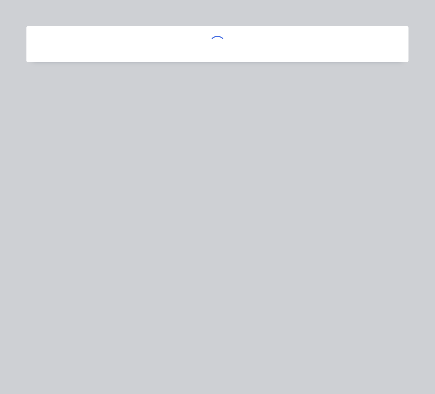
scroll to position [0, 0]
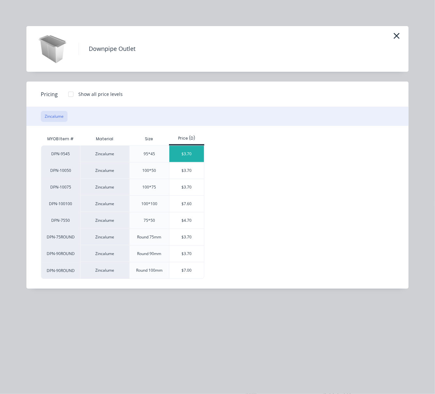
click at [197, 159] on div "$3.70" at bounding box center [186, 154] width 35 height 16
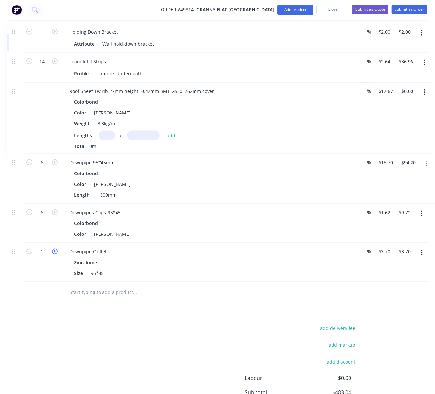
click at [53, 254] on icon "button" at bounding box center [55, 252] width 6 height 6
type input "2"
type input "$7.40"
click at [53, 254] on icon "button" at bounding box center [55, 252] width 6 height 6
type input "3"
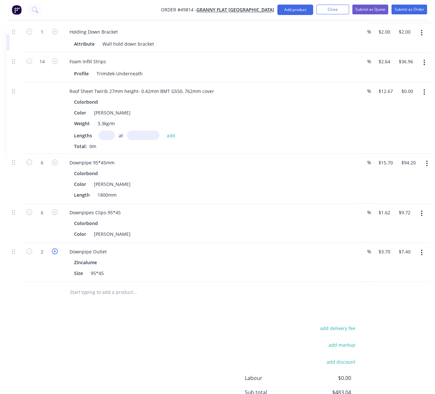
type input "$11.10"
click at [47, 343] on div "add delivery fee add markup add discount Labour $0.00 Sub total $490.44 Tax $49…" at bounding box center [183, 380] width 349 height 112
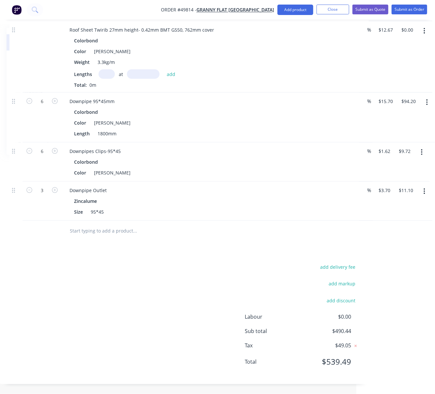
scroll to position [453, 81]
click at [294, 9] on button "Add product" at bounding box center [295, 10] width 36 height 10
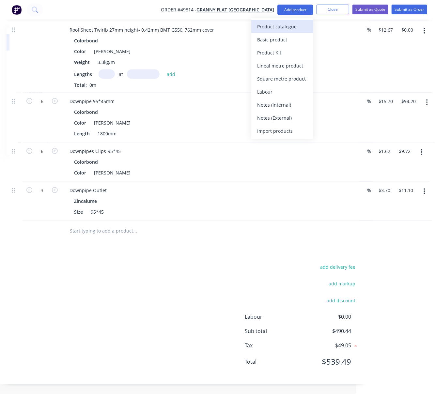
click at [290, 25] on div "Product catalogue" at bounding box center [282, 26] width 50 height 9
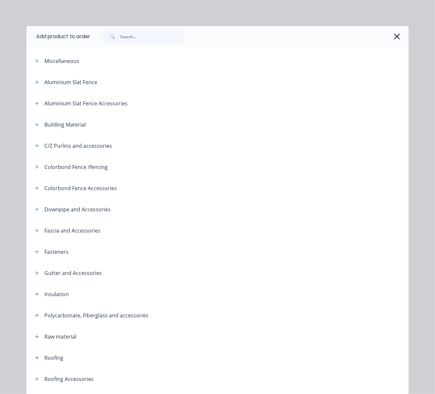
scroll to position [101, 0]
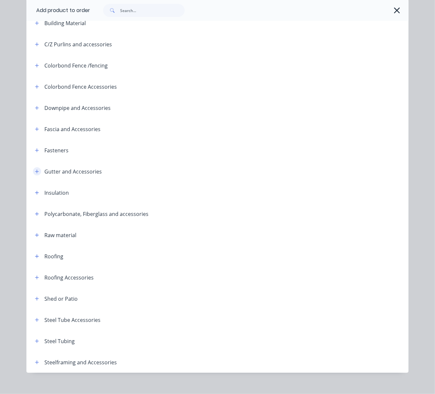
click at [35, 174] on icon "button" at bounding box center [37, 171] width 4 height 5
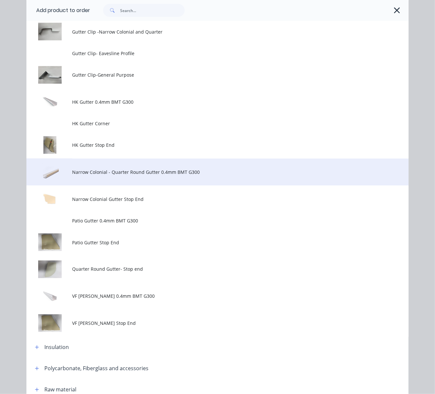
scroll to position [507, 0]
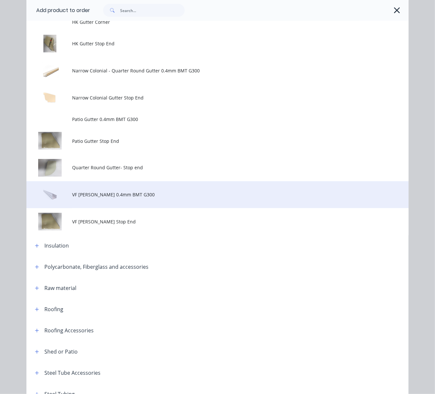
click at [141, 198] on span "VF Patio Gutter 0.4mm BMT G300" at bounding box center [206, 194] width 269 height 7
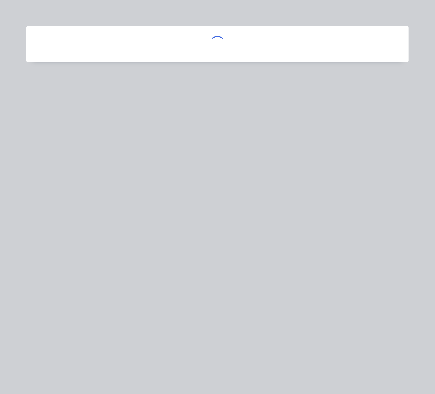
scroll to position [0, 0]
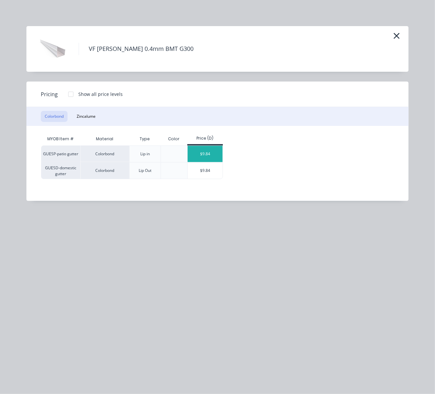
click at [218, 160] on div "$9.84" at bounding box center [205, 154] width 35 height 16
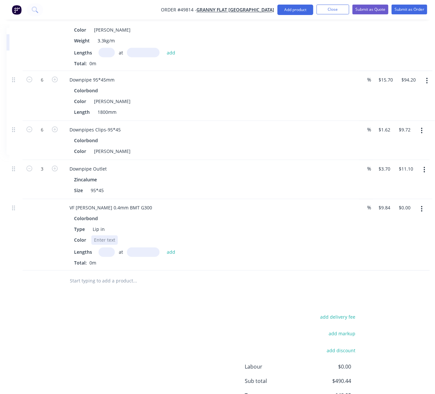
click at [103, 245] on div at bounding box center [104, 239] width 26 height 9
click at [158, 318] on div "Drawings Add drawing Products Show / Hide columns Add product Qty Discount Pric…" at bounding box center [184, 91] width 369 height 686
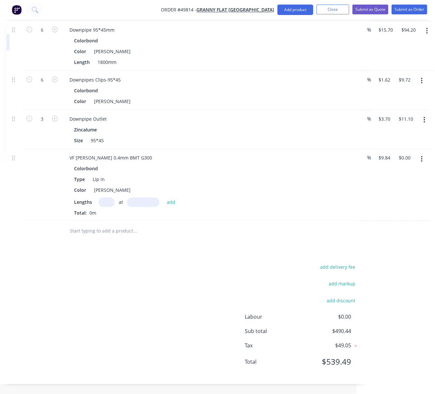
scroll to position [528, 81]
click at [282, 13] on button "Add product" at bounding box center [295, 10] width 36 height 10
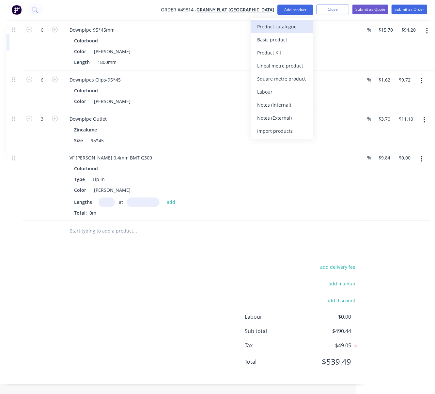
click at [283, 28] on div "Product catalogue" at bounding box center [282, 26] width 50 height 9
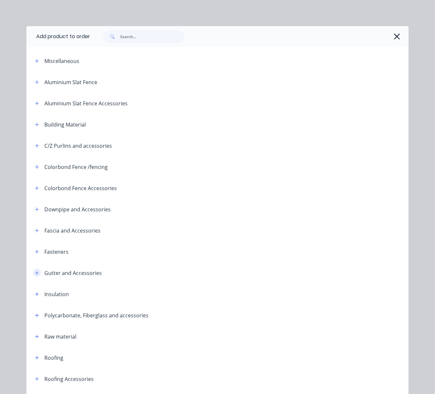
click at [35, 275] on icon "button" at bounding box center [37, 273] width 4 height 5
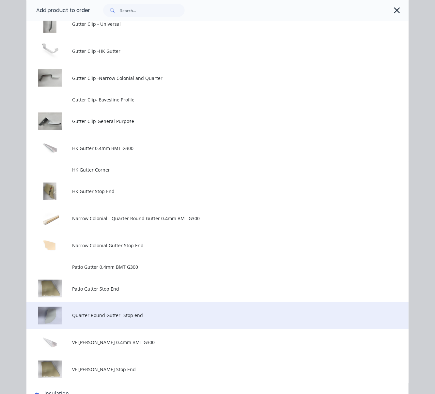
scroll to position [461, 0]
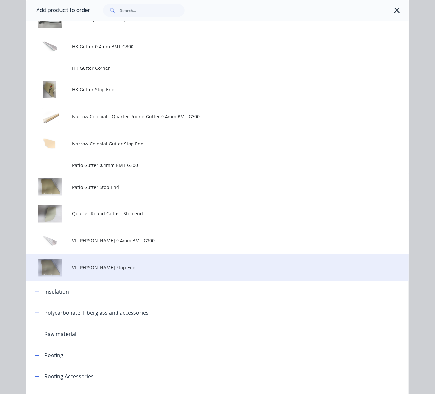
click at [132, 271] on span "VF Patio Gutter Stop End" at bounding box center [206, 267] width 269 height 7
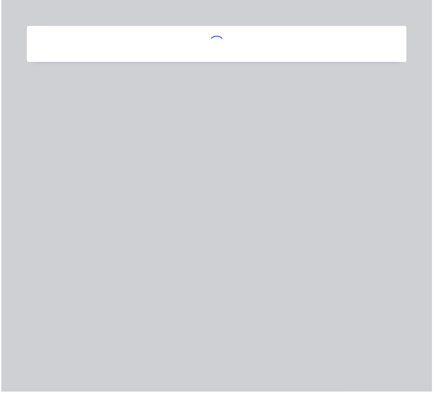
scroll to position [528, 79]
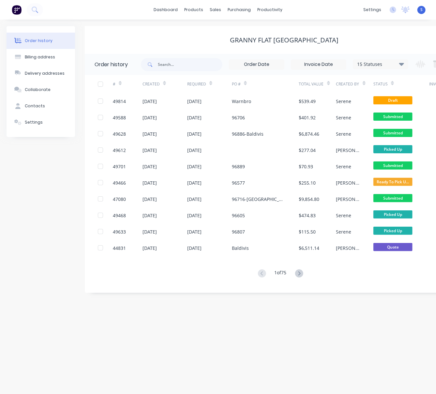
click at [22, 257] on div "Order history Billing address Delivery addresses Collaborate Contacts Settings" at bounding box center [41, 159] width 68 height 267
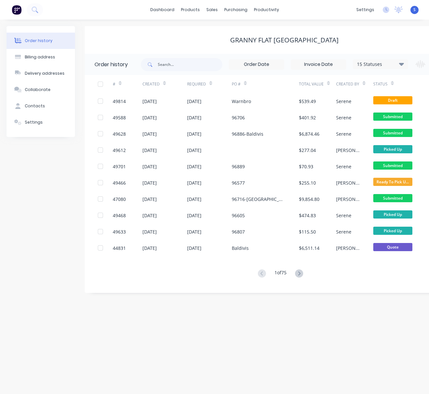
click at [27, 287] on div "Order history Billing address Delivery addresses Collaborate Contacts Settings" at bounding box center [41, 159] width 68 height 267
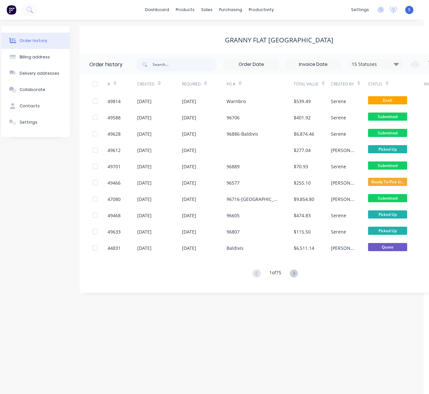
drag, startPoint x: 148, startPoint y: 38, endPoint x: 193, endPoint y: 52, distance: 46.7
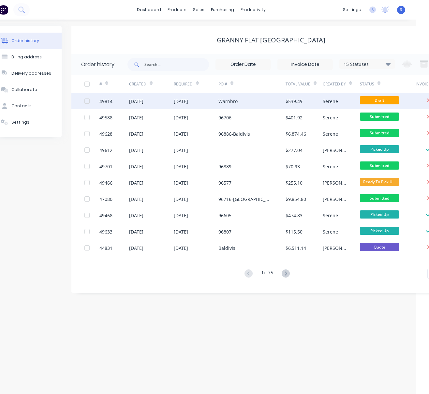
click at [188, 100] on div "30 Sep 2025" at bounding box center [181, 101] width 14 height 7
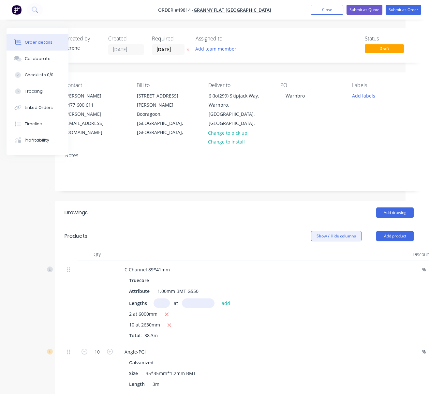
scroll to position [0, 86]
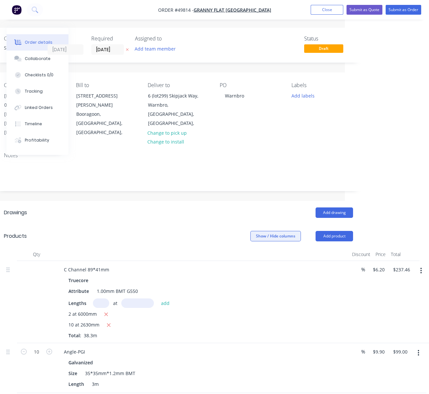
drag, startPoint x: 223, startPoint y: 217, endPoint x: 247, endPoint y: 224, distance: 25.5
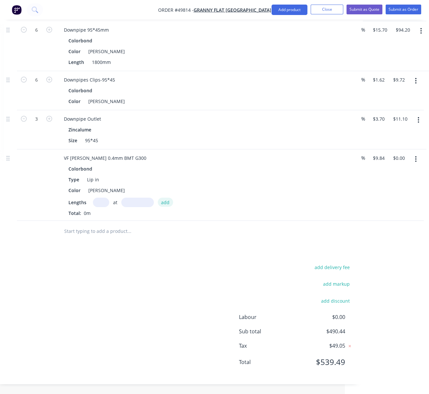
scroll to position [507, 86]
click at [286, 13] on button "Add product" at bounding box center [290, 10] width 36 height 10
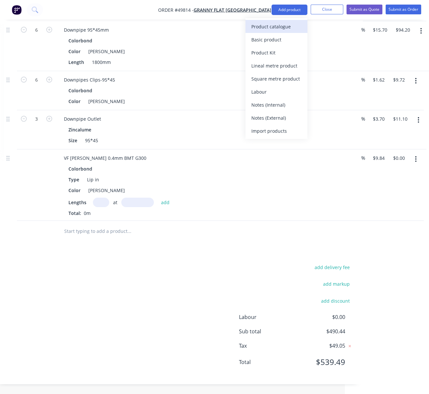
click at [284, 24] on div "Product catalogue" at bounding box center [276, 26] width 50 height 9
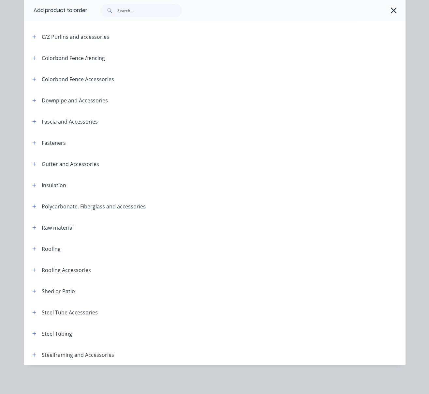
scroll to position [140, 0]
click at [33, 162] on icon "button" at bounding box center [34, 164] width 4 height 5
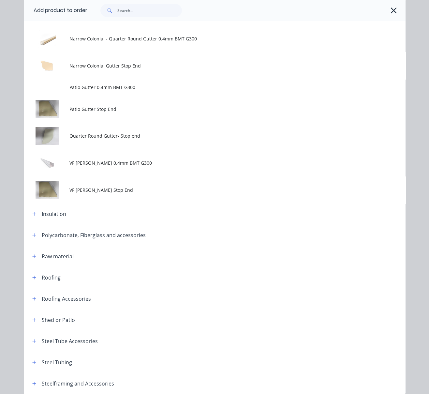
scroll to position [546, 0]
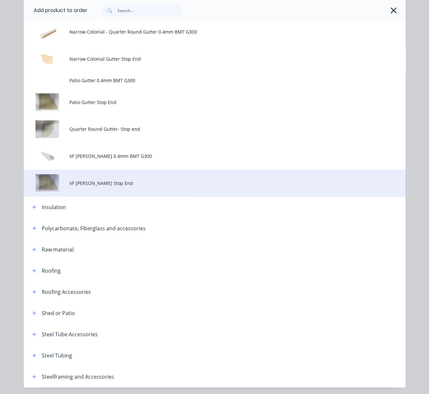
click at [149, 197] on td "VF Patio Gutter Stop End" at bounding box center [237, 183] width 336 height 27
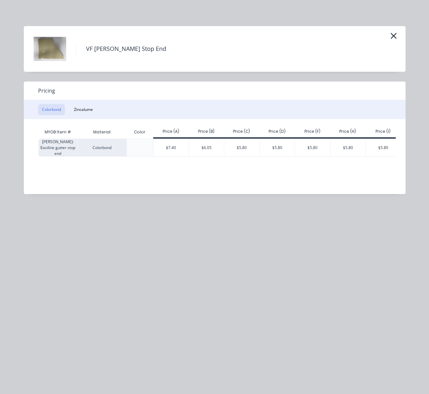
scroll to position [0, 0]
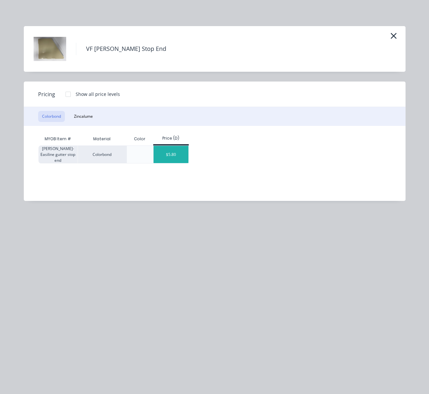
click at [178, 160] on div "$5.80" at bounding box center [171, 154] width 35 height 17
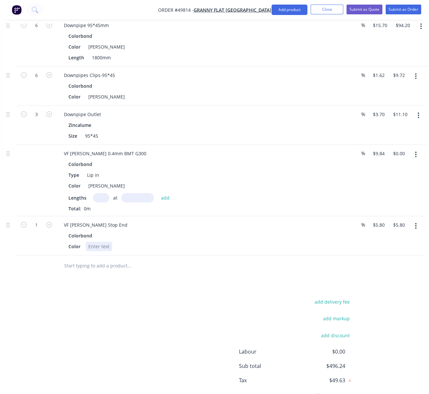
click at [100, 251] on div at bounding box center [99, 246] width 26 height 9
click at [99, 323] on div "add delivery fee add markup add discount Labour $0.00 Sub total $496.24 Tax $49…" at bounding box center [178, 353] width 349 height 112
click at [46, 228] on icon "button" at bounding box center [49, 225] width 6 height 6
type input "2"
type input "$11.60"
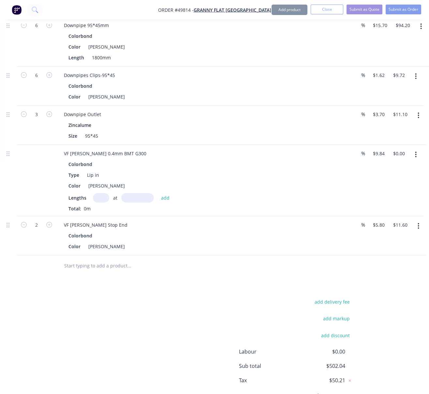
click at [108, 343] on div "add delivery fee add markup add discount Labour $0.00 Sub total $502.04 Tax $50…" at bounding box center [178, 353] width 349 height 112
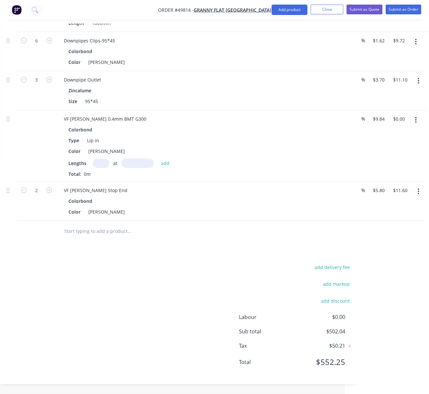
scroll to position [570, 86]
click at [180, 313] on div "add delivery fee add markup add discount Labour $0.00 Sub total $502.04 Tax $50…" at bounding box center [178, 319] width 349 height 112
click at [419, 188] on icon "button" at bounding box center [419, 191] width 2 height 7
click at [385, 204] on div "Edit" at bounding box center [395, 208] width 50 height 9
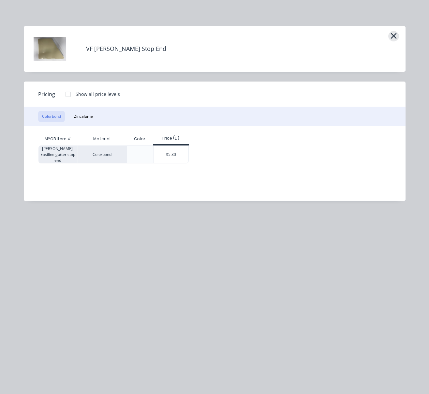
click at [391, 39] on icon "button" at bounding box center [393, 35] width 7 height 9
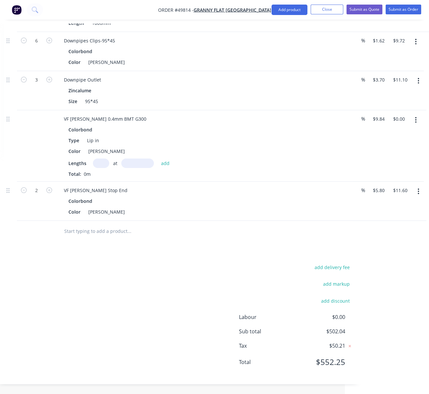
click at [224, 241] on div "Drawings Add drawing Products Show / Hide columns Add product Qty Discount Pric…" at bounding box center [178, 21] width 369 height 725
click at [284, 9] on button "Add product" at bounding box center [290, 10] width 36 height 10
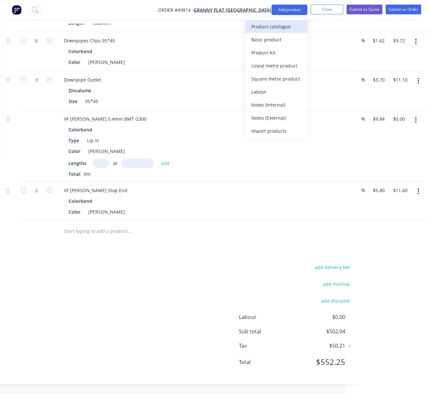
click at [281, 24] on div "Product catalogue" at bounding box center [276, 26] width 50 height 9
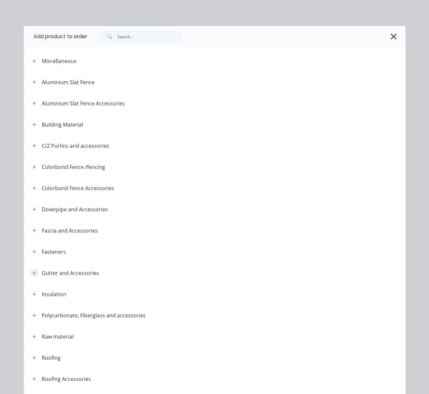
click at [32, 275] on icon "button" at bounding box center [34, 273] width 4 height 5
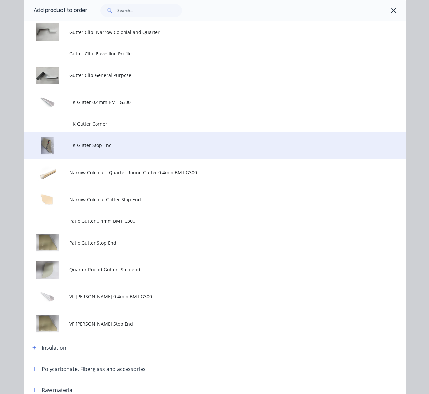
scroll to position [406, 0]
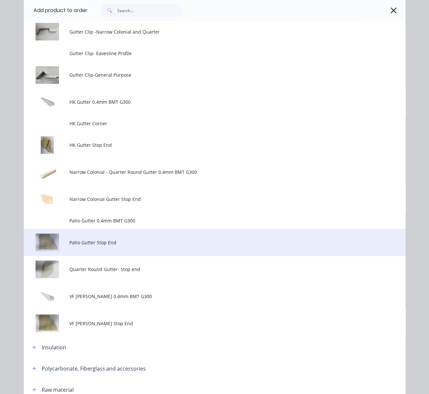
click at [123, 246] on span "Patio Gutter Stop End" at bounding box center [203, 242] width 269 height 7
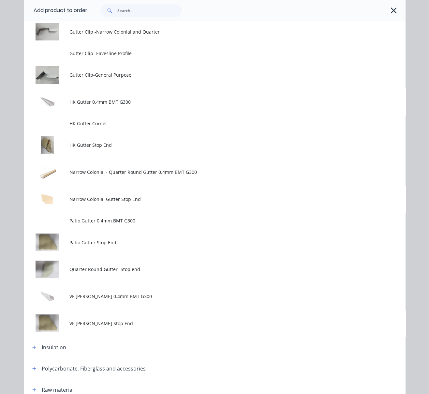
scroll to position [0, 0]
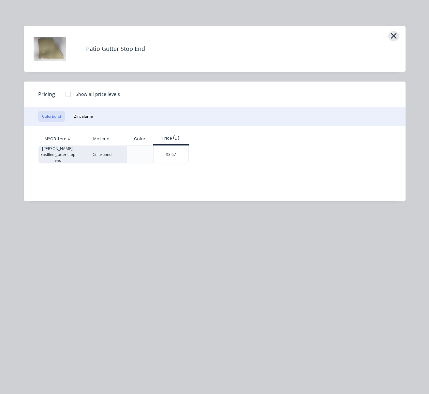
click at [393, 39] on icon "button" at bounding box center [393, 35] width 7 height 9
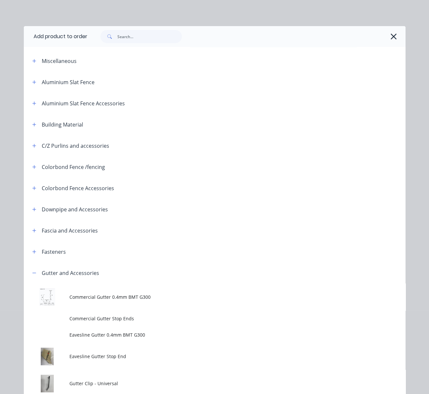
scroll to position [279, 0]
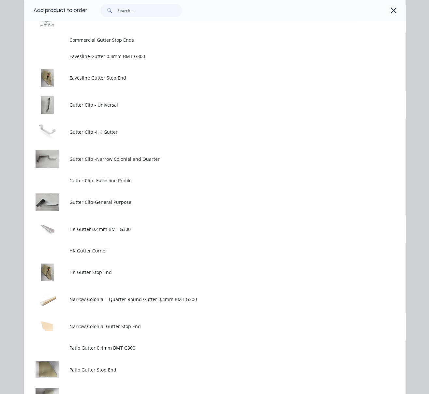
click at [393, 13] on icon "button" at bounding box center [393, 10] width 7 height 9
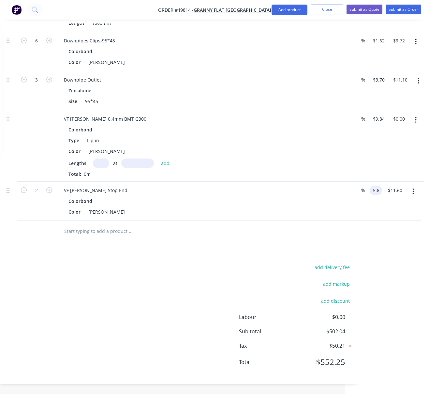
click at [353, 182] on div "2 VF Patio Gutter Stop End Colorbond Color Shale Grey % 5.8 5.8 $11.60 $11.60" at bounding box center [178, 201] width 349 height 39
type input "$3.70"
type input "$7.40"
click at [379, 186] on input "3.7" at bounding box center [377, 190] width 10 height 9
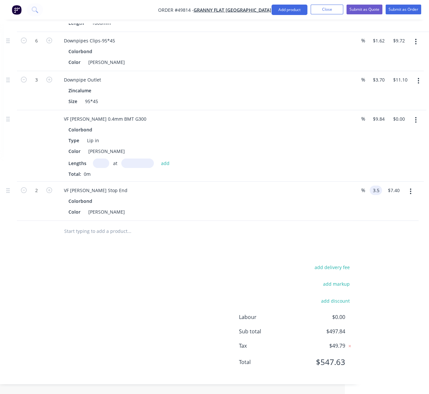
type input "$3.50"
type input "$7.00"
click at [347, 226] on div at bounding box center [178, 231] width 349 height 21
click at [381, 186] on input "3.5" at bounding box center [377, 190] width 10 height 9
type input "$3.67"
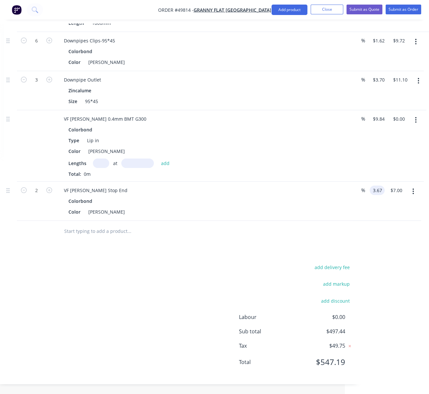
type input "$7.34"
click at [280, 239] on div "Drawings Add drawing Products Show / Hide columns Add product Qty Discount Pric…" at bounding box center [178, 21] width 369 height 725
click at [127, 273] on div "add delivery fee add markup add discount Labour $0.00 Sub total $497.78 Tax $49…" at bounding box center [178, 319] width 349 height 112
click at [291, 12] on button "Add product" at bounding box center [290, 10] width 36 height 10
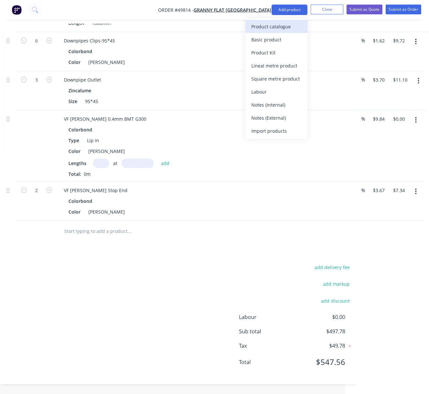
click at [283, 25] on div "Product catalogue" at bounding box center [276, 26] width 50 height 9
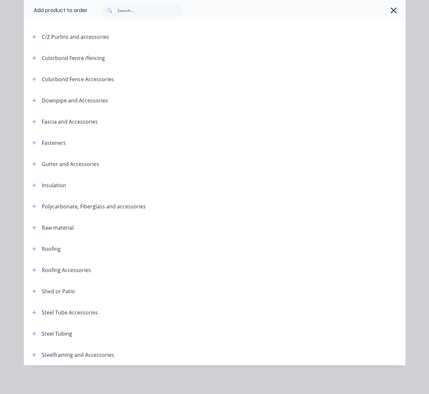
scroll to position [140, 0]
click at [32, 332] on icon "button" at bounding box center [34, 334] width 4 height 4
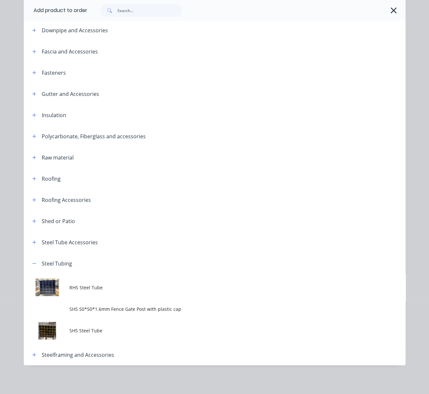
scroll to position [212, 0]
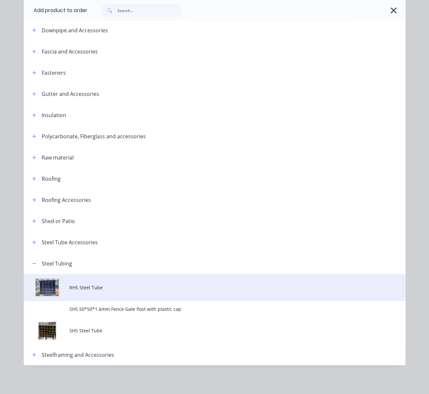
click at [107, 284] on span "RHS Steel Tube" at bounding box center [203, 287] width 269 height 7
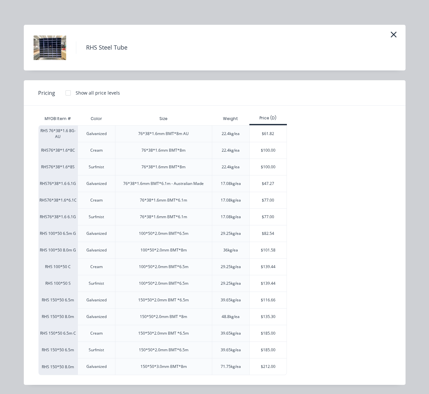
scroll to position [14, 0]
click at [268, 320] on div "$135.30" at bounding box center [268, 317] width 37 height 16
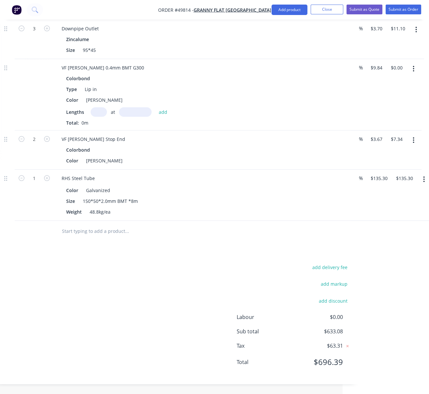
scroll to position [624, 86]
click at [287, 12] on button "Add product" at bounding box center [290, 10] width 36 height 10
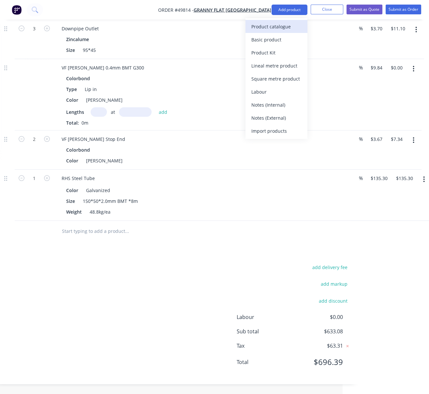
click at [282, 28] on div "Product catalogue" at bounding box center [276, 26] width 50 height 9
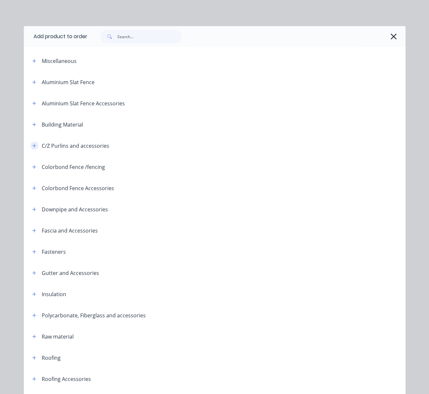
click at [32, 148] on icon "button" at bounding box center [34, 145] width 4 height 5
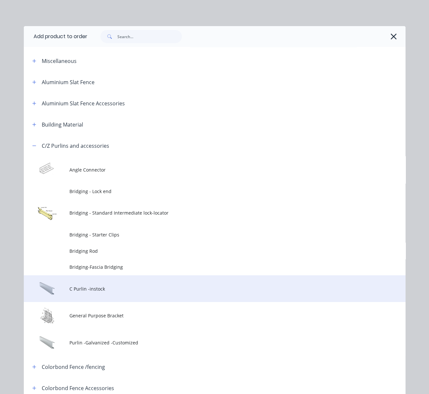
scroll to position [101, 0]
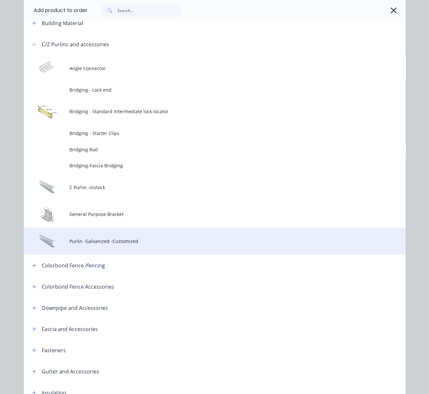
click at [134, 245] on span "Purlin -Galvanized -Customized" at bounding box center [203, 241] width 269 height 7
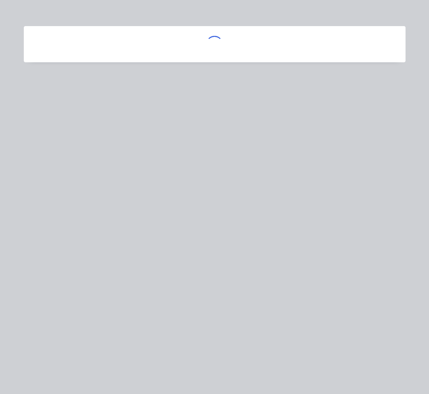
scroll to position [0, 0]
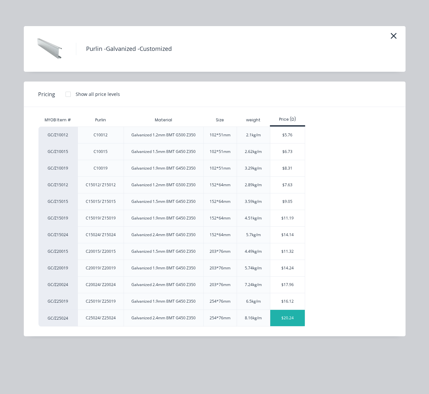
click at [288, 326] on div "$20.24" at bounding box center [287, 318] width 35 height 16
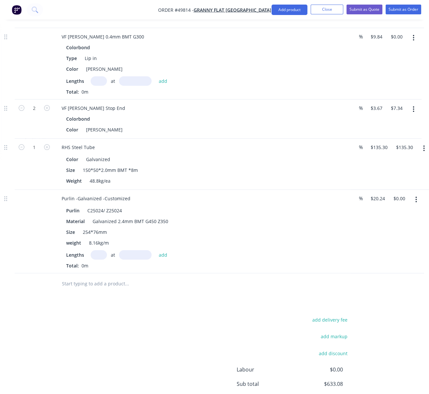
click at [102, 260] on input "text" at bounding box center [99, 254] width 16 height 9
type input "1"
type input "10000"
click at [156, 250] on button "add" at bounding box center [163, 254] width 15 height 9
type input "$202.40"
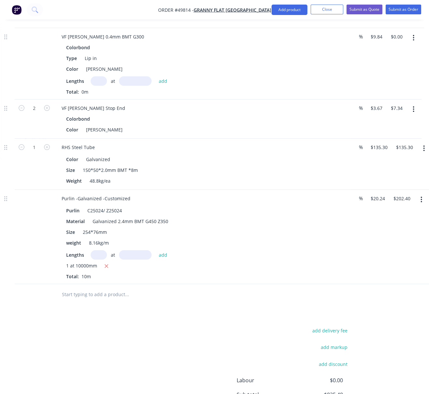
scroll to position [724, 86]
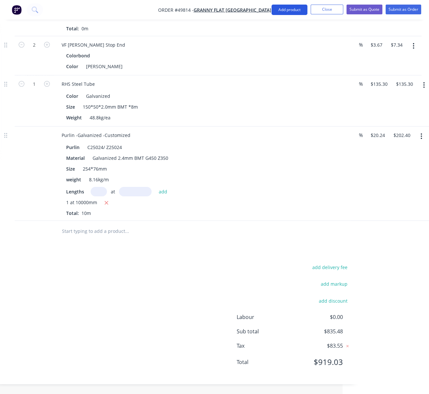
click at [285, 11] on button "Add product" at bounding box center [290, 10] width 36 height 10
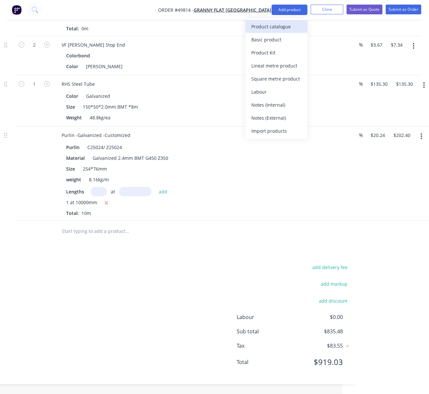
click at [283, 26] on div "Product catalogue" at bounding box center [276, 26] width 50 height 9
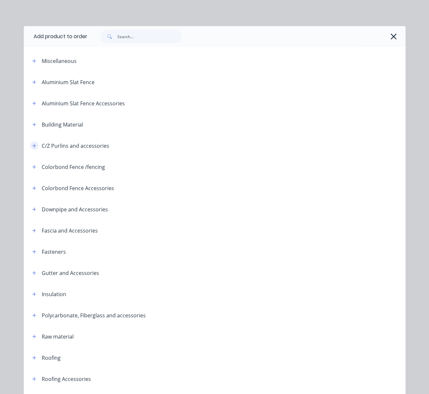
click at [32, 148] on icon "button" at bounding box center [34, 145] width 4 height 5
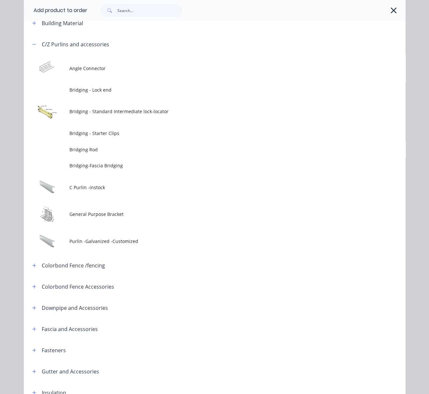
scroll to position [203, 0]
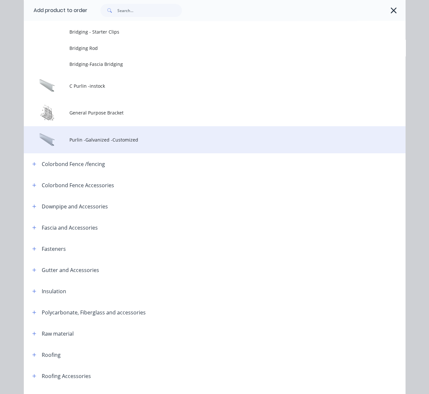
click at [129, 143] on span "Purlin -Galvanized -Customized" at bounding box center [203, 139] width 269 height 7
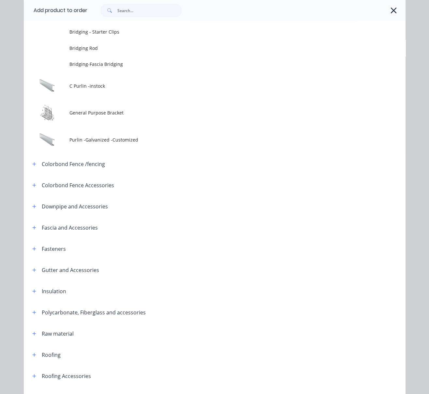
scroll to position [0, 0]
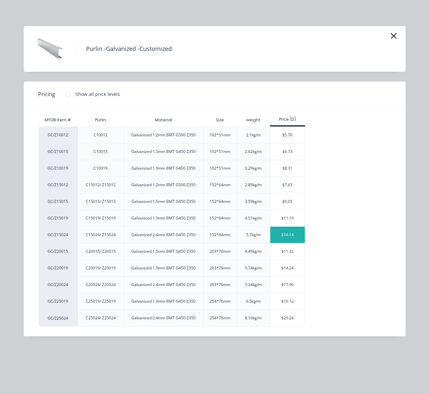
click at [285, 243] on div "$14.14" at bounding box center [287, 235] width 35 height 16
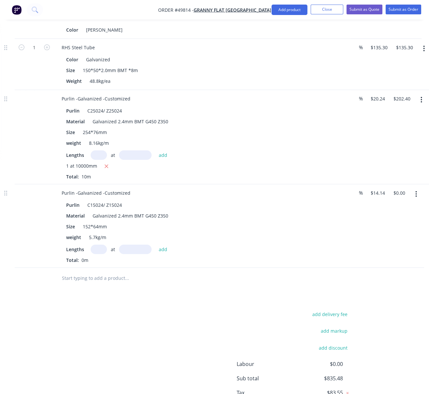
click at [101, 254] on input "text" at bounding box center [99, 249] width 16 height 9
type input "1"
type input "10000"
click at [156, 245] on button "add" at bounding box center [163, 249] width 15 height 9
type input "$141.40"
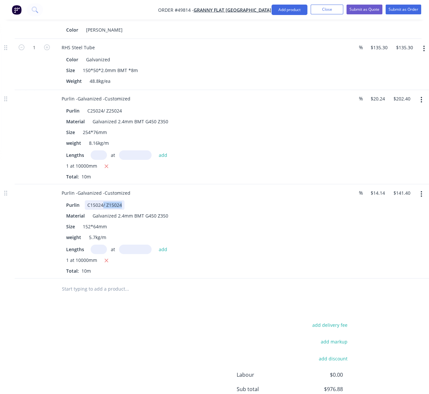
drag, startPoint x: 106, startPoint y: 237, endPoint x: 149, endPoint y: 234, distance: 42.6
click at [144, 210] on div "Purlin C15024/ Z15024" at bounding box center [199, 204] width 271 height 9
drag, startPoint x: 106, startPoint y: 136, endPoint x: 150, endPoint y: 136, distance: 43.4
click at [150, 115] on div "Purlin C25024/ Z25024" at bounding box center [199, 110] width 271 height 9
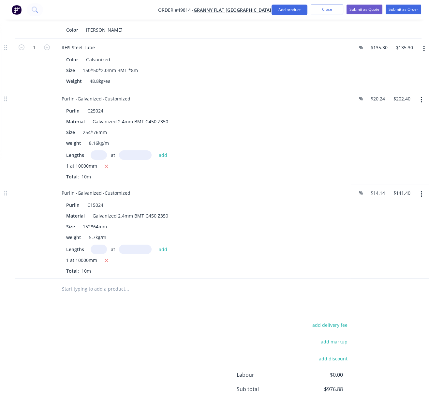
scroll to position [824, 86]
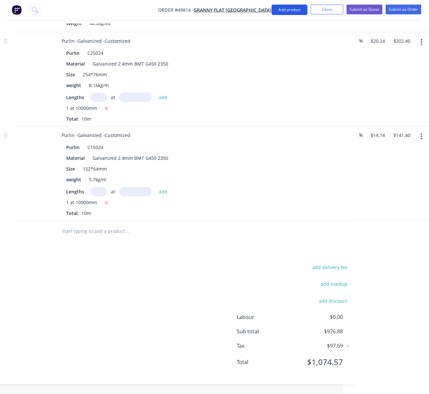
click at [289, 11] on button "Add product" at bounding box center [290, 10] width 36 height 10
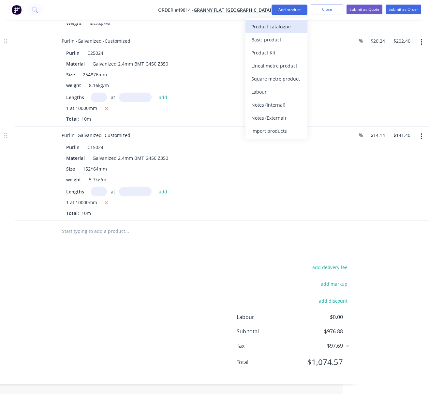
click at [286, 23] on div "Product catalogue" at bounding box center [276, 26] width 50 height 9
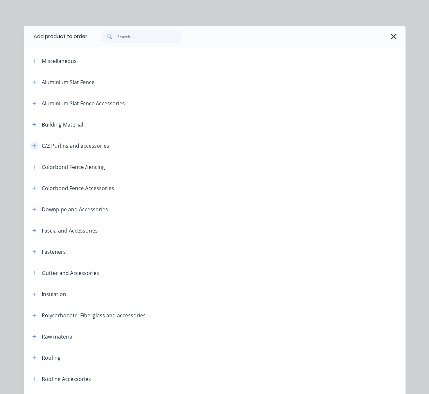
click at [32, 148] on icon "button" at bounding box center [34, 145] width 4 height 5
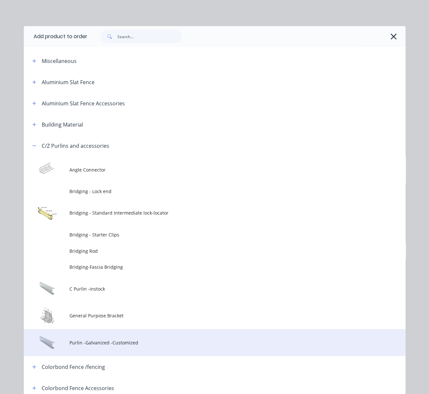
click at [123, 355] on td "Purlin -Galvanized -Customized" at bounding box center [237, 342] width 336 height 27
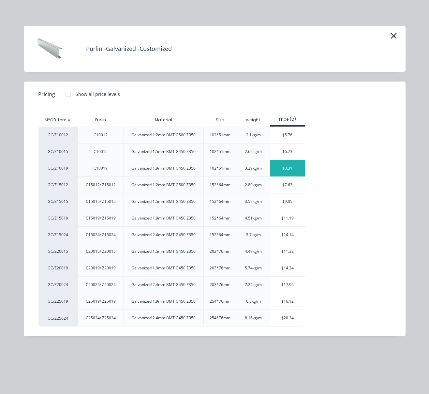
click at [288, 174] on div "$8.31" at bounding box center [287, 168] width 35 height 16
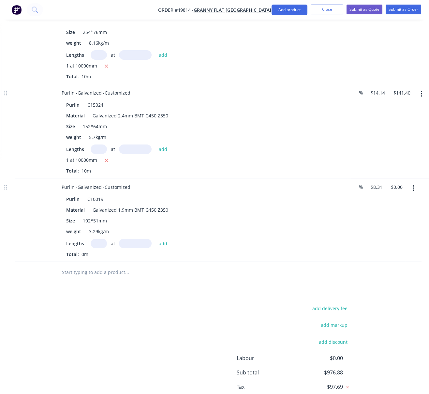
click at [100, 248] on input "text" at bounding box center [99, 243] width 16 height 9
type input "1"
type input "10000"
click at [156, 239] on button "add" at bounding box center [163, 243] width 15 height 9
type input "$83.10"
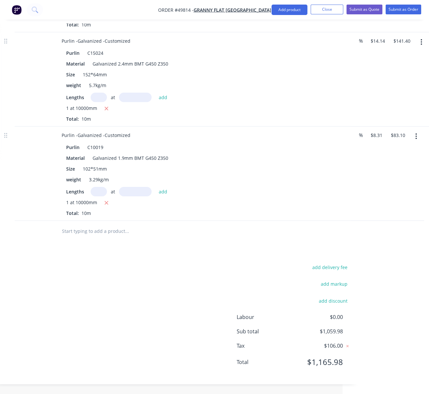
scroll to position [924, 86]
click at [288, 11] on button "Add product" at bounding box center [290, 10] width 36 height 10
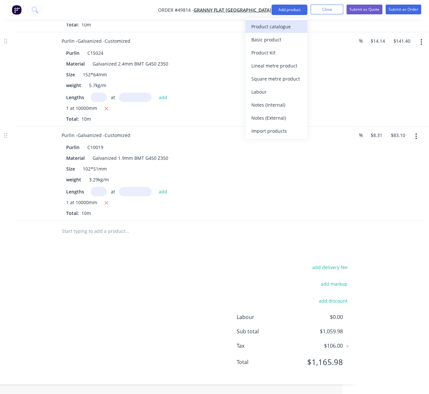
click at [285, 30] on div "Product catalogue" at bounding box center [276, 26] width 50 height 9
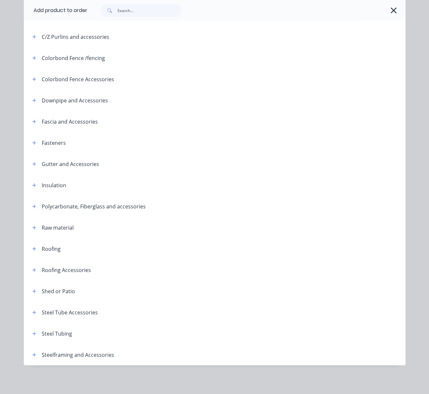
scroll to position [140, 0]
click at [30, 330] on button "button" at bounding box center [34, 333] width 8 height 8
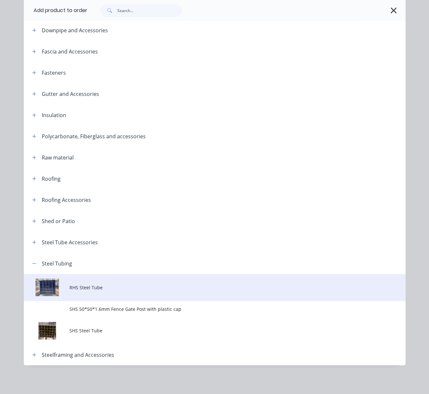
scroll to position [212, 0]
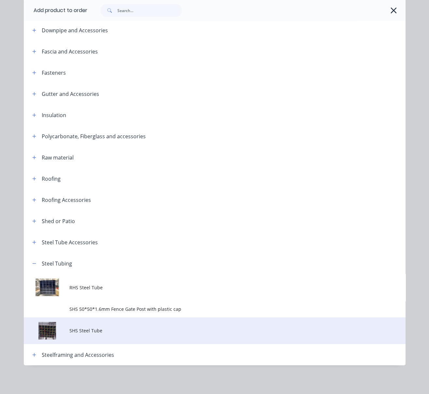
click at [117, 328] on span "SHS Steel Tube" at bounding box center [203, 330] width 269 height 7
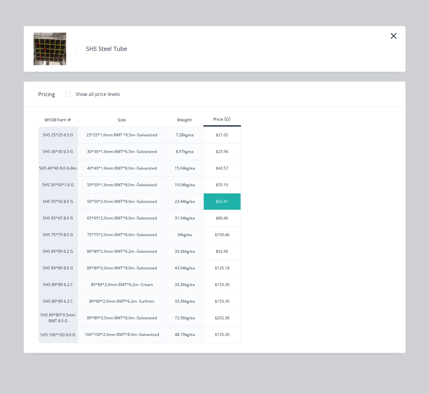
click at [229, 210] on div "$65.41" at bounding box center [222, 201] width 37 height 16
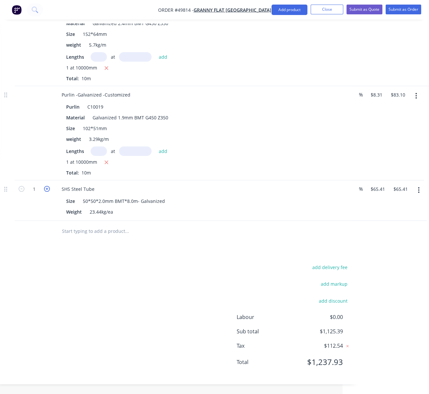
click at [46, 192] on icon "button" at bounding box center [47, 189] width 6 height 6
type input "2"
type input "$130.82"
click at [149, 315] on div "add delivery fee add markup add discount Labour $0.00 Sub total $1,190.80 Tax $…" at bounding box center [176, 319] width 349 height 112
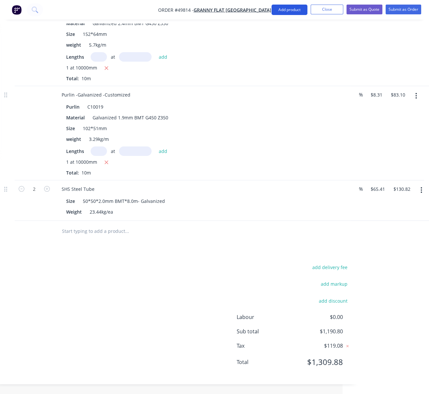
click at [284, 8] on button "Add product" at bounding box center [290, 10] width 36 height 10
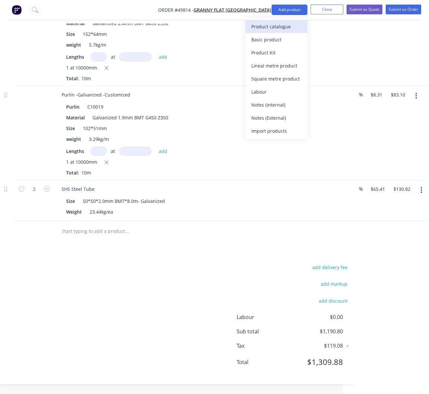
click at [286, 24] on div "Product catalogue" at bounding box center [276, 26] width 50 height 9
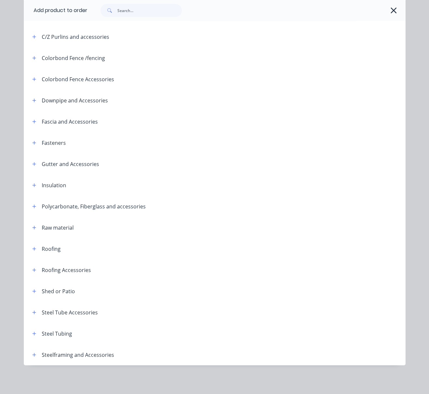
scroll to position [140, 0]
click at [30, 308] on button "button" at bounding box center [34, 312] width 8 height 8
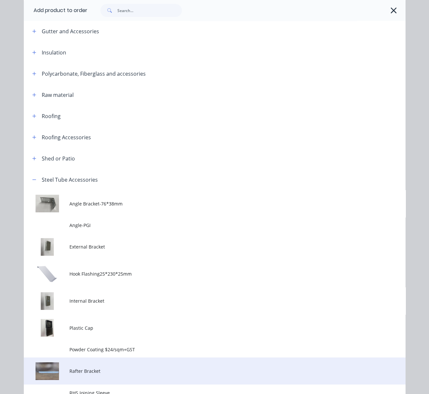
scroll to position [343, 0]
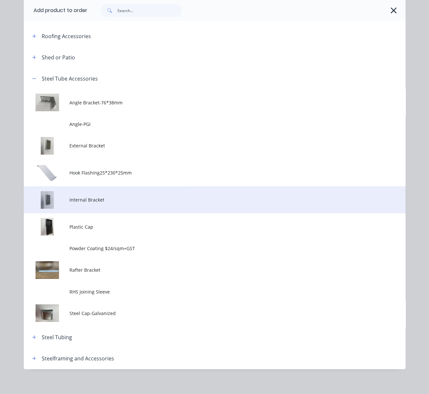
click at [125, 213] on td "Internal Bracket" at bounding box center [237, 199] width 336 height 27
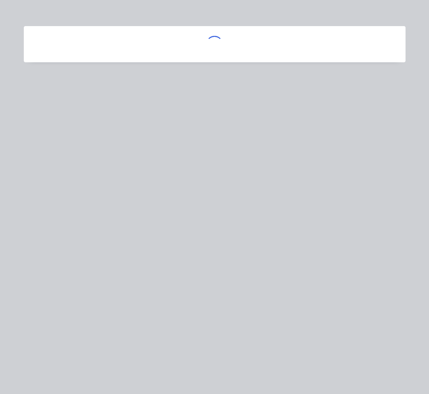
scroll to position [0, 0]
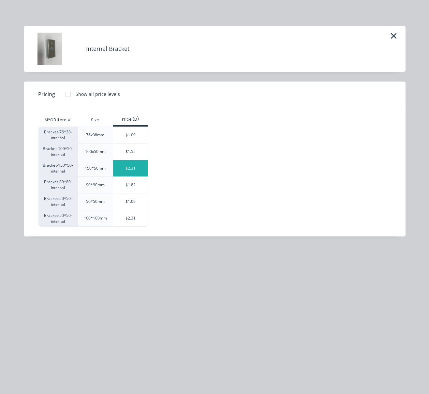
click at [135, 176] on div "$2.31" at bounding box center [130, 168] width 35 height 16
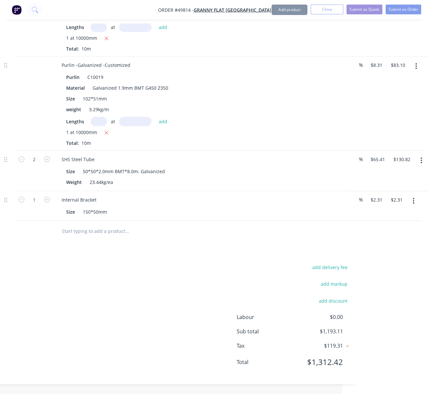
click at [44, 203] on button "button" at bounding box center [47, 199] width 8 height 7
type input "2"
type input "$4.62"
click at [48, 203] on icon "button" at bounding box center [47, 200] width 6 height 6
type input "3"
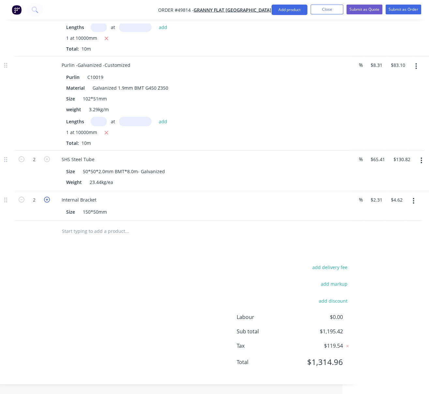
type input "$6.93"
click at [48, 203] on icon "button" at bounding box center [47, 200] width 6 height 6
type input "4"
type input "$9.24"
click at [124, 242] on div at bounding box center [171, 231] width 235 height 21
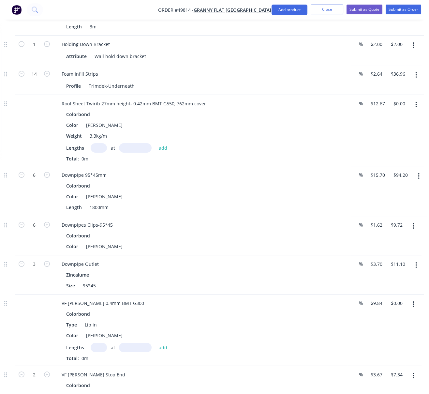
scroll to position [0, 86]
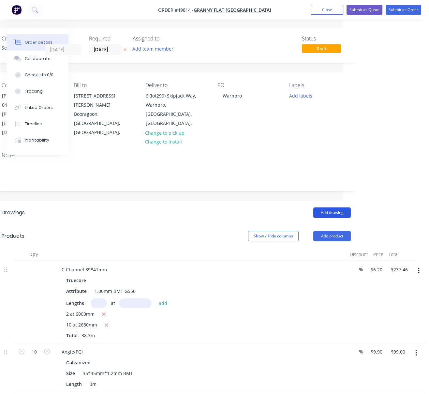
click at [336, 207] on button "Add drawing" at bounding box center [332, 212] width 38 height 10
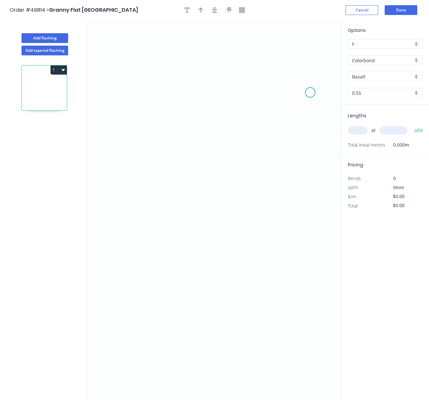
click at [310, 94] on icon "0" at bounding box center [214, 210] width 253 height 380
click at [299, 79] on icon "0" at bounding box center [214, 210] width 253 height 380
click at [142, 82] on icon "0 ?" at bounding box center [214, 210] width 253 height 380
click at [141, 201] on icon "0 ? ? ? º" at bounding box center [214, 210] width 253 height 380
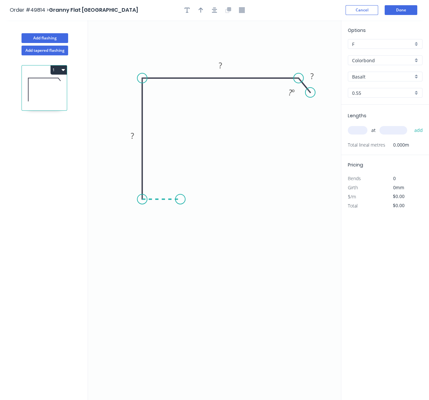
click at [180, 202] on icon "0 ? ? ? ? º" at bounding box center [214, 210] width 253 height 380
click at [179, 234] on icon "0 ? ? ? ? ? º" at bounding box center [214, 210] width 253 height 380
click at [188, 247] on icon "0 ? ? ? ? ? ? º" at bounding box center [214, 210] width 253 height 380
click at [178, 243] on rect at bounding box center [175, 241] width 13 height 9
click at [173, 211] on rect at bounding box center [170, 213] width 13 height 9
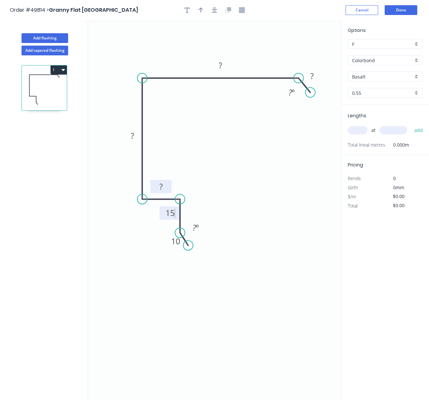
click at [161, 186] on tspan "?" at bounding box center [160, 186] width 3 height 11
click at [126, 153] on icon "0 10 15 20 ? ? ? ? º ? º" at bounding box center [214, 210] width 253 height 380
click at [316, 78] on rect at bounding box center [312, 76] width 13 height 9
click at [290, 93] on tspan "?" at bounding box center [291, 92] width 4 height 11
click at [284, 189] on icon "0 10 15 20 ? ? 30 125 º ? º" at bounding box center [214, 210] width 253 height 380
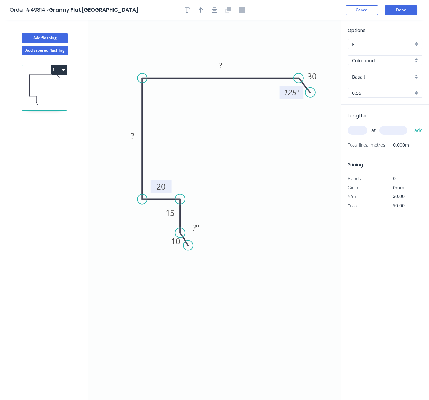
click at [294, 93] on tspan "125" at bounding box center [290, 92] width 13 height 11
click at [284, 167] on icon "0 10 15 20 ? ? 30 120 º ? º" at bounding box center [214, 210] width 253 height 380
click at [227, 67] on rect at bounding box center [220, 65] width 13 height 9
click at [215, 149] on icon "0 10 15 20 ? 300 30 120 º ? º" at bounding box center [214, 210] width 253 height 380
click at [136, 135] on rect at bounding box center [132, 136] width 13 height 9
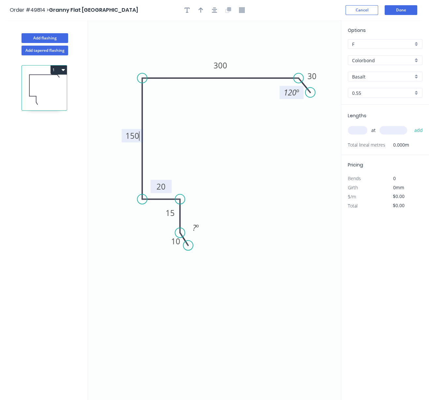
click at [234, 151] on icon "0 10 15 20 150 300 30 120 º ? º" at bounding box center [214, 210] width 253 height 380
type input "$19.41"
click at [200, 12] on icon "button" at bounding box center [201, 10] width 5 height 6
drag, startPoint x: 308, startPoint y: 51, endPoint x: 176, endPoint y: 59, distance: 132.3
click at [217, 57] on icon at bounding box center [220, 47] width 6 height 21
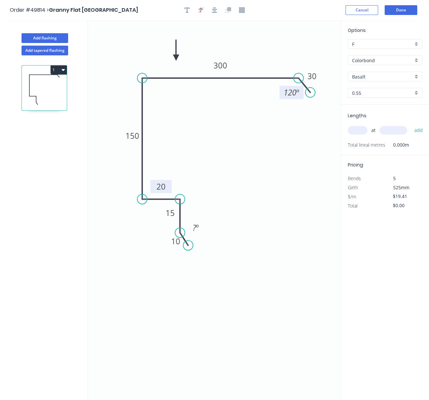
click at [372, 80] on input "Basalt" at bounding box center [382, 76] width 61 height 7
click at [370, 95] on div "Shale Grey" at bounding box center [385, 89] width 74 height 11
type input "Shale Grey"
click at [357, 135] on input "text" at bounding box center [358, 130] width 20 height 8
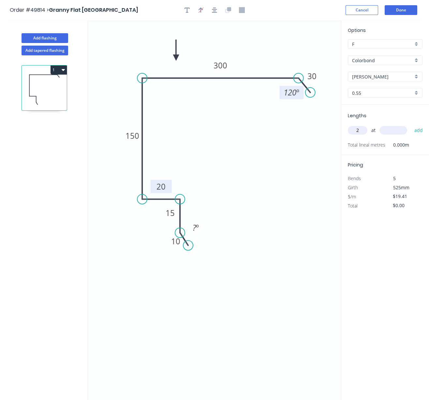
type input "2"
type input "6900"
click at [411, 125] on button "add" at bounding box center [418, 130] width 15 height 11
type input "$267.86"
click at [51, 38] on button "Add flashing" at bounding box center [45, 38] width 47 height 10
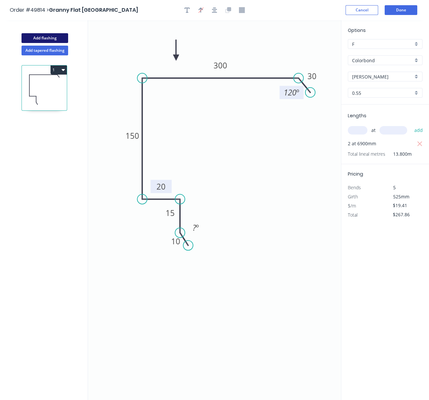
type input "$0.00"
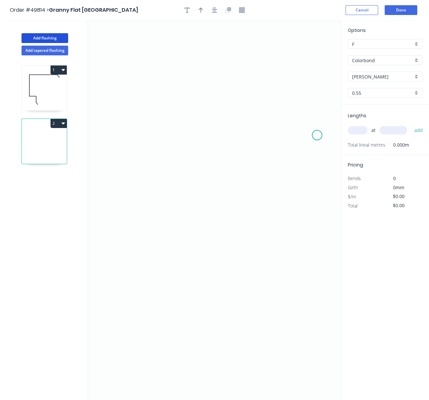
click at [317, 136] on icon "0" at bounding box center [214, 210] width 253 height 380
click at [306, 116] on icon "0" at bounding box center [214, 210] width 253 height 380
click at [304, 113] on circle at bounding box center [306, 115] width 10 height 10
click at [133, 115] on icon "0 ?" at bounding box center [214, 210] width 253 height 380
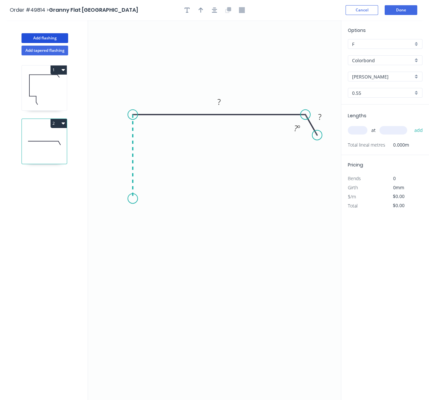
click at [128, 200] on icon "0 ? ? ? º" at bounding box center [214, 210] width 253 height 380
click at [160, 200] on icon "0 ? ? ? ? º" at bounding box center [214, 210] width 253 height 380
click at [162, 147] on icon "0 ? ? ? ? ? º" at bounding box center [214, 210] width 253 height 380
click at [196, 147] on icon "0 ? ? ? ? ? ? º" at bounding box center [214, 210] width 253 height 380
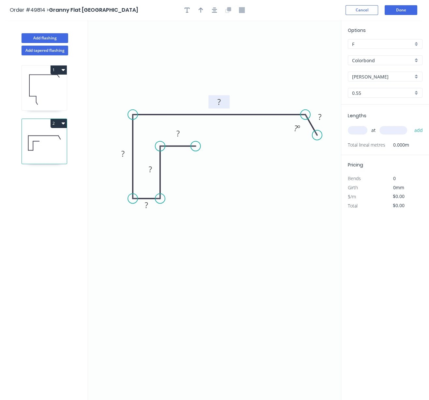
click at [220, 100] on tspan "?" at bounding box center [219, 102] width 3 height 11
click at [323, 115] on rect at bounding box center [319, 117] width 13 height 9
click at [296, 128] on tspan "?" at bounding box center [296, 128] width 4 height 11
click at [252, 207] on icon "0 ? ? ? ? 310 30 110 º" at bounding box center [214, 210] width 253 height 380
click at [121, 155] on rect at bounding box center [122, 154] width 13 height 9
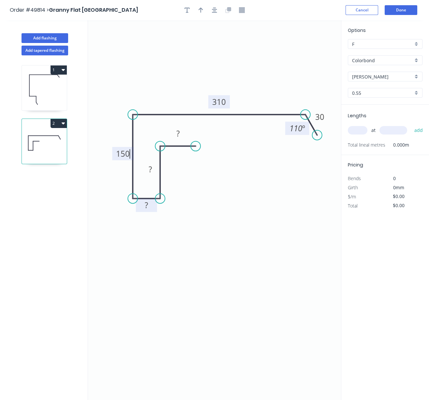
click at [146, 206] on tspan "?" at bounding box center [146, 205] width 3 height 11
click at [150, 171] on tspan "?" at bounding box center [150, 169] width 3 height 11
click at [181, 133] on rect at bounding box center [178, 133] width 13 height 9
click at [237, 225] on icon "0 45 120 30 150 310 30 110 º" at bounding box center [214, 210] width 253 height 380
type input "$22.07"
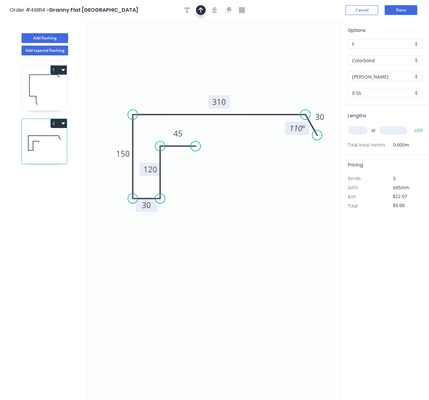
click at [200, 13] on icon "button" at bounding box center [201, 10] width 5 height 6
drag, startPoint x: 306, startPoint y: 53, endPoint x: 156, endPoint y: 92, distance: 155.4
click at [156, 92] on icon at bounding box center [156, 81] width 6 height 21
click at [360, 135] on input "text" at bounding box center [358, 130] width 20 height 8
type input "2"
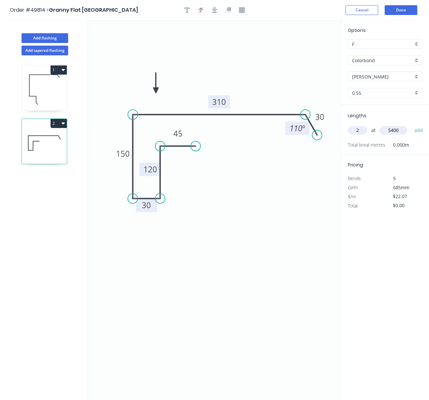
type input "5400"
click at [411, 125] on button "add" at bounding box center [418, 130] width 15 height 11
type input "$238.36"
drag, startPoint x: 53, startPoint y: 42, endPoint x: 59, endPoint y: 45, distance: 6.7
click at [53, 42] on button "Add flashing" at bounding box center [45, 38] width 47 height 10
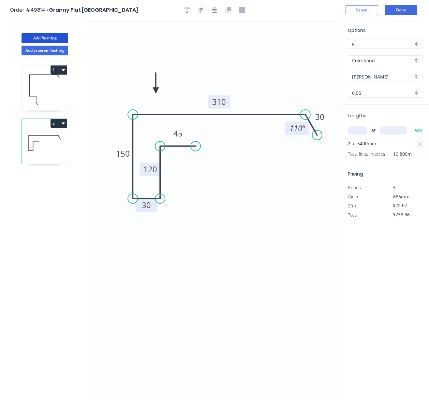
type input "$0.00"
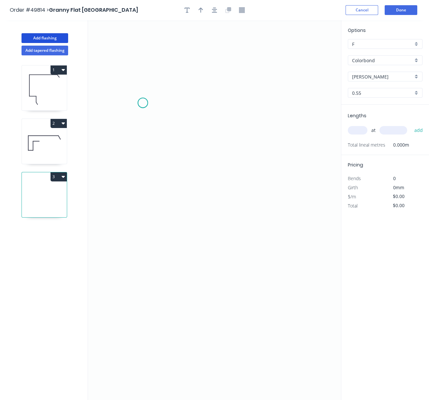
click at [143, 104] on icon "0" at bounding box center [214, 210] width 253 height 380
click at [259, 116] on icon "0" at bounding box center [214, 210] width 253 height 380
click at [259, 170] on icon "0 ?" at bounding box center [214, 210] width 253 height 380
click at [267, 179] on icon "0 ? ? ? º" at bounding box center [214, 210] width 253 height 380
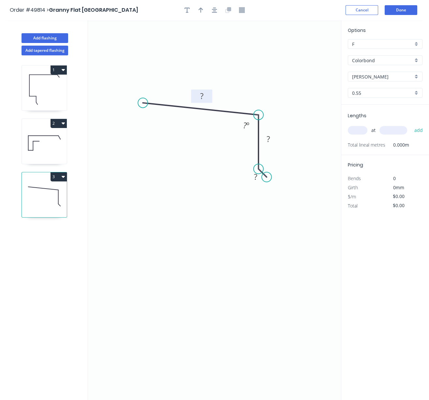
click at [201, 101] on tspan "?" at bounding box center [201, 96] width 3 height 11
click at [244, 127] on tspan "?" at bounding box center [245, 125] width 4 height 11
click at [277, 144] on rect at bounding box center [268, 138] width 21 height 13
click at [271, 140] on rect at bounding box center [268, 139] width 13 height 9
click at [257, 180] on tspan "?" at bounding box center [255, 177] width 3 height 11
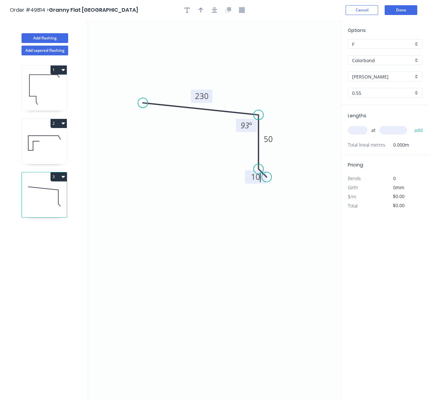
click at [216, 233] on icon "0 230 50 10 93 º" at bounding box center [214, 210] width 253 height 380
type input "$11.67"
click at [202, 13] on icon "button" at bounding box center [201, 10] width 5 height 6
click at [308, 52] on icon at bounding box center [309, 45] width 6 height 21
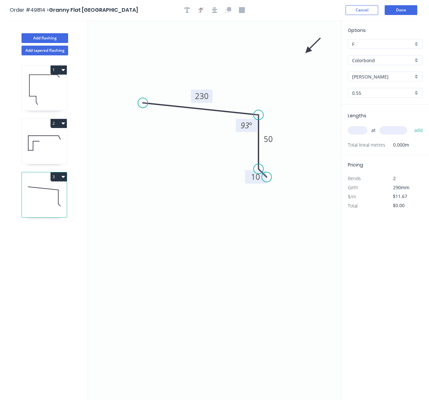
click at [308, 52] on icon at bounding box center [313, 45] width 19 height 19
click at [308, 52] on icon at bounding box center [315, 51] width 21 height 6
drag, startPoint x: 308, startPoint y: 52, endPoint x: 190, endPoint y: 145, distance: 150.7
click at [190, 145] on icon at bounding box center [190, 152] width 6 height 21
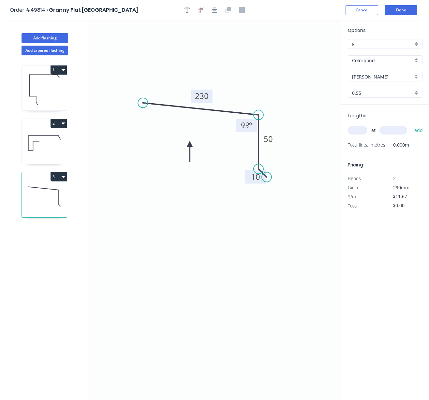
click at [361, 135] on input "text" at bounding box center [358, 130] width 20 height 8
type input "2"
type input "5400"
click at [411, 125] on button "add" at bounding box center [418, 130] width 15 height 11
type input "$126.04"
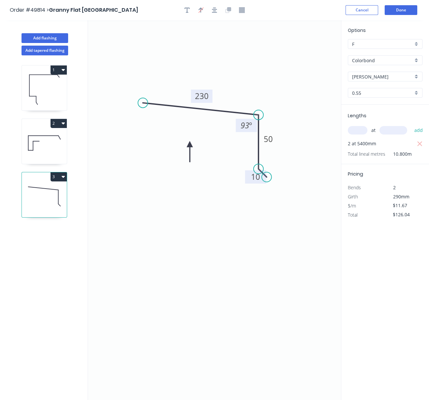
click at [45, 152] on icon at bounding box center [44, 143] width 45 height 42
type input "$22.07"
type input "$238.36"
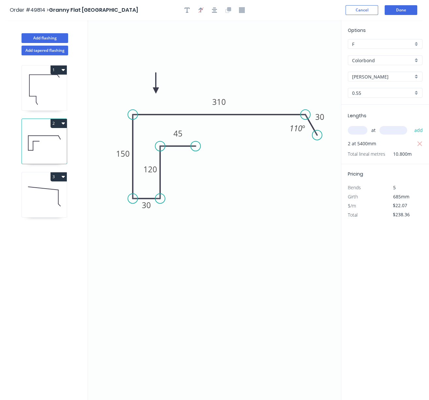
click at [37, 97] on icon at bounding box center [44, 90] width 45 height 42
type input "$19.41"
type input "$267.86"
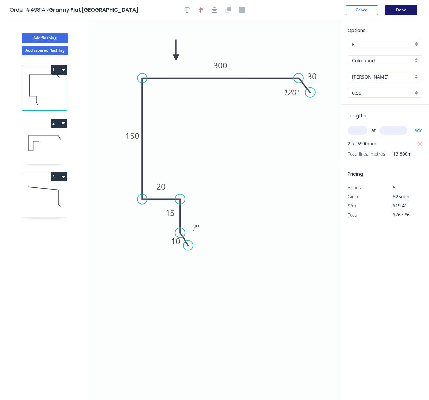
click at [406, 9] on button "Done" at bounding box center [401, 10] width 33 height 10
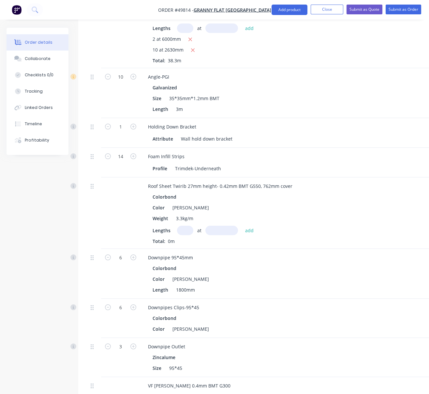
scroll to position [609, 0]
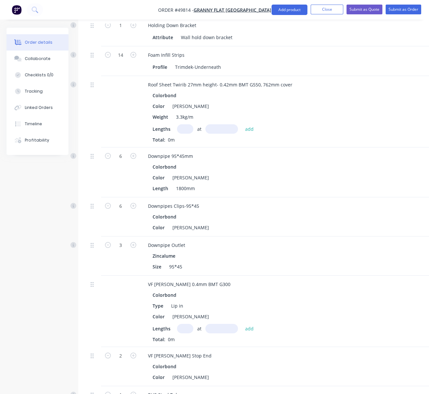
click at [187, 134] on input "text" at bounding box center [185, 128] width 16 height 9
type input "14"
drag, startPoint x: 233, startPoint y: 140, endPoint x: 230, endPoint y: 138, distance: 3.4
click at [231, 134] on input "text" at bounding box center [221, 128] width 33 height 9
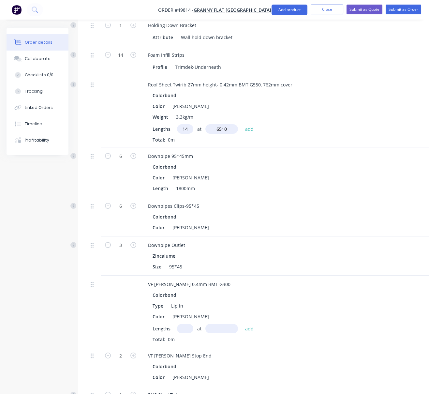
type input "6510"
click at [242, 124] on button "add" at bounding box center [249, 128] width 15 height 9
type input "$1,154.74"
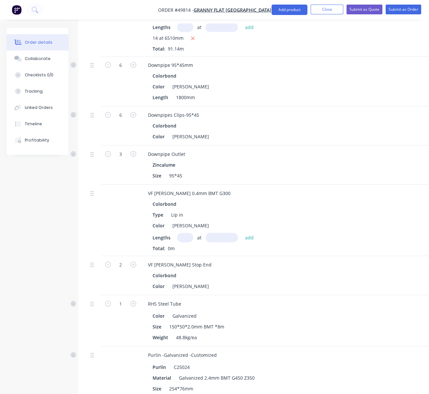
scroll to position [811, 0]
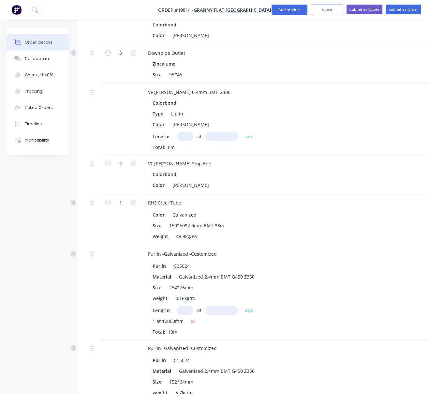
click at [182, 141] on input "text" at bounding box center [185, 136] width 16 height 9
type input "2"
type input "5400"
click at [242, 132] on button "add" at bounding box center [249, 136] width 15 height 9
type input "$106.27"
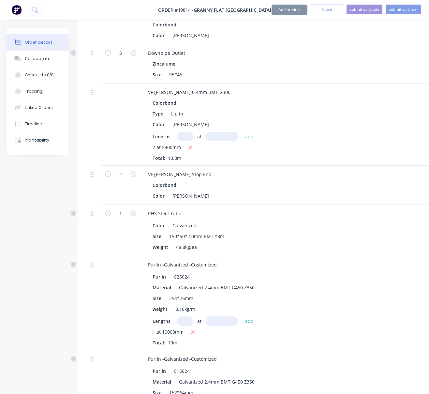
click at [292, 179] on div "VF Patio Gutter Stop End" at bounding box center [287, 174] width 288 height 9
click at [282, 11] on button "Add product" at bounding box center [290, 10] width 36 height 10
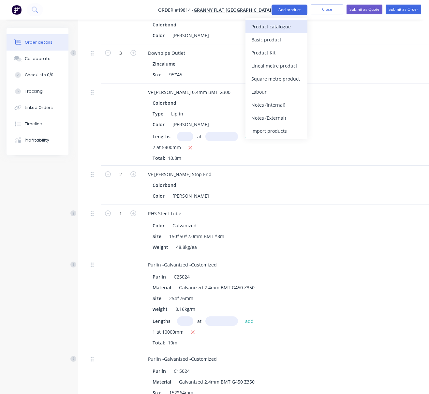
click at [272, 25] on div "Product catalogue" at bounding box center [276, 26] width 50 height 9
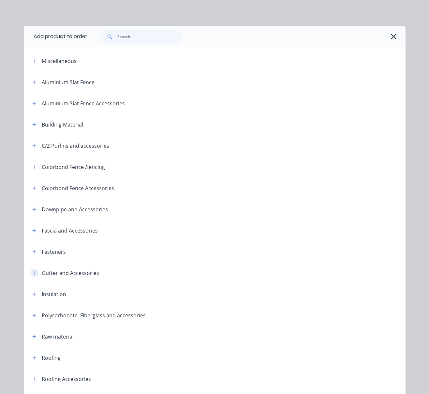
click at [31, 277] on button "button" at bounding box center [34, 273] width 8 height 8
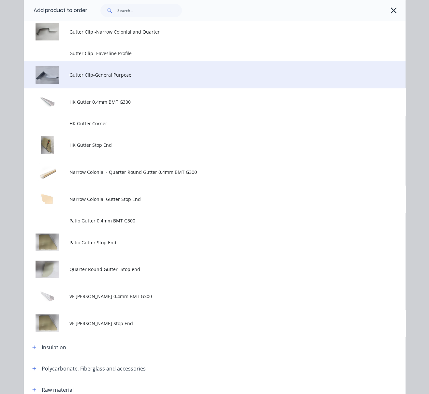
scroll to position [304, 0]
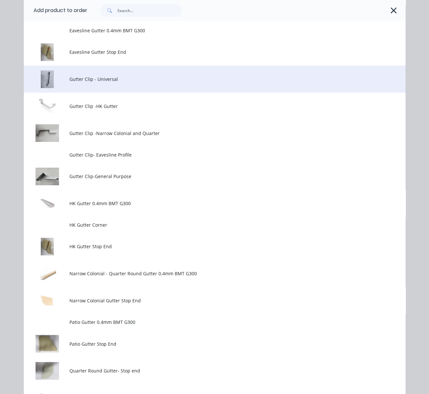
click at [117, 83] on span "Gutter Clip - Universal" at bounding box center [203, 79] width 269 height 7
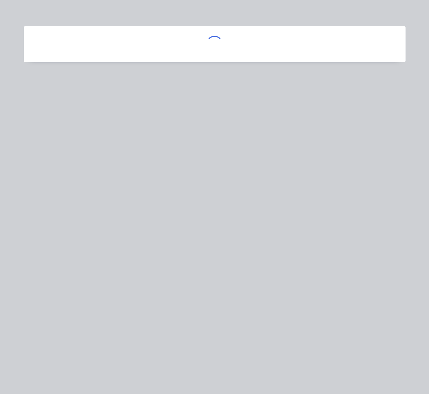
scroll to position [0, 0]
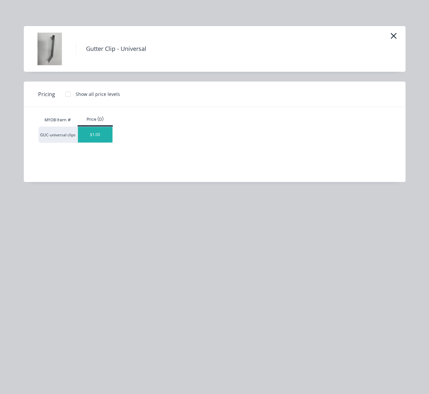
click at [96, 141] on div "$1.00" at bounding box center [95, 135] width 35 height 16
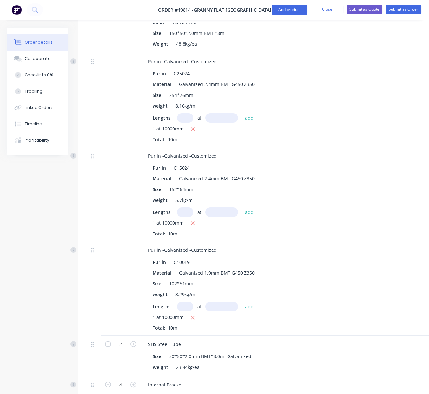
scroll to position [1217, 0]
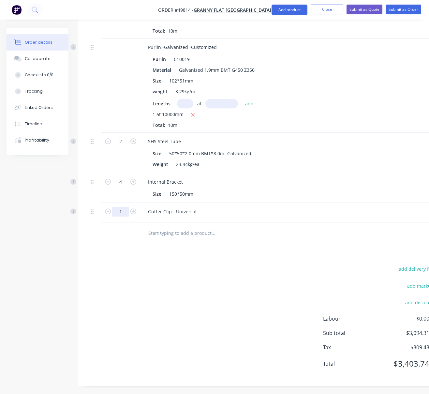
click at [123, 217] on input "1" at bounding box center [120, 212] width 17 height 10
type input "11"
type input "$11.00"
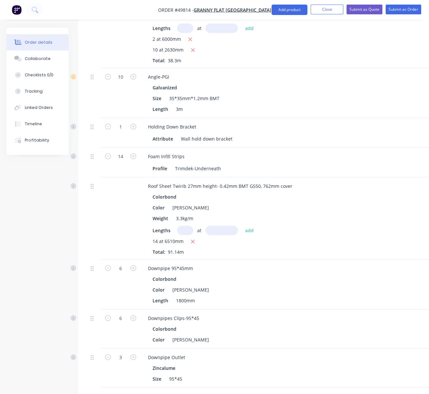
scroll to position [406, 0]
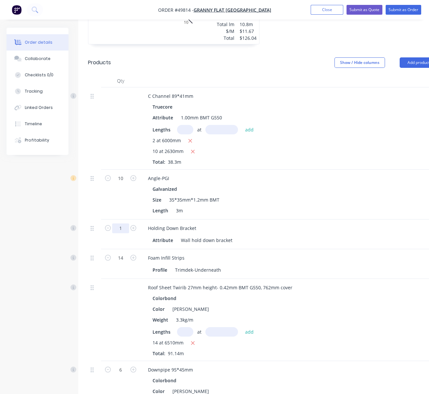
click at [121, 232] on input "1" at bounding box center [120, 228] width 17 height 10
type input "13"
type input "$26.00"
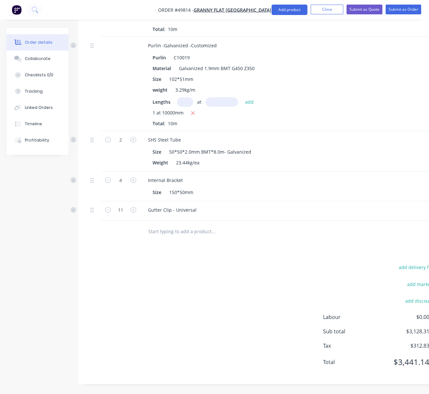
scroll to position [1275, 0]
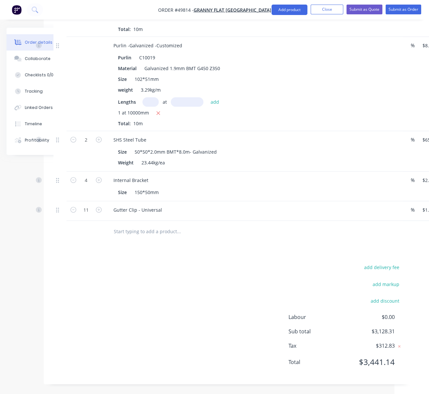
drag, startPoint x: 289, startPoint y: 279, endPoint x: 328, endPoint y: 279, distance: 39.1
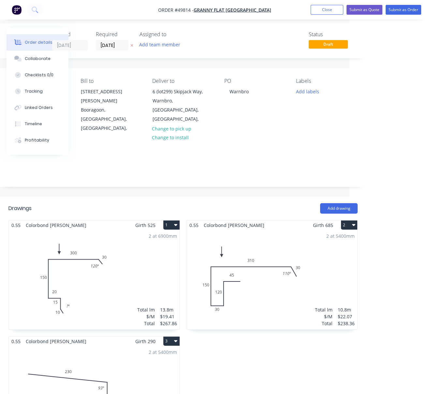
scroll to position [0, 80]
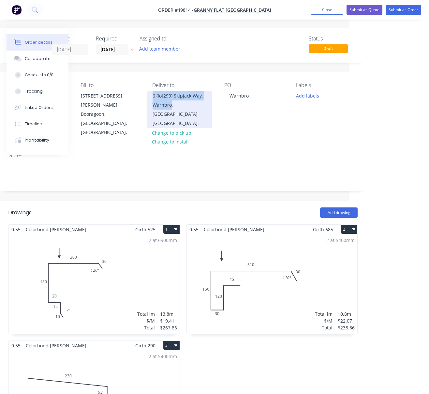
drag, startPoint x: 152, startPoint y: 99, endPoint x: 172, endPoint y: 111, distance: 22.9
click at [172, 111] on div "6 (lot299) Skipjack Way, Warnbro, Western Australia, Australia," at bounding box center [179, 109] width 65 height 37
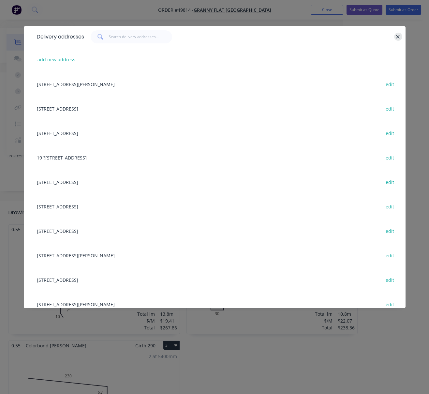
click at [399, 38] on icon "button" at bounding box center [399, 37] width 4 height 4
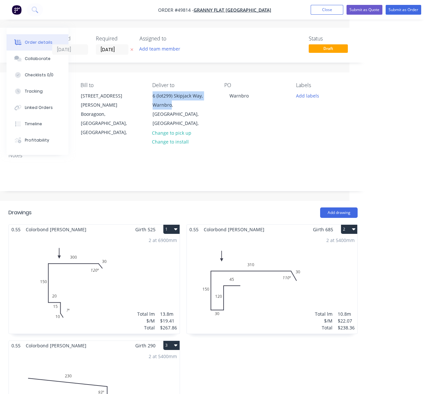
copy div "6 (lot299) Skipjack Way, Warnbro"
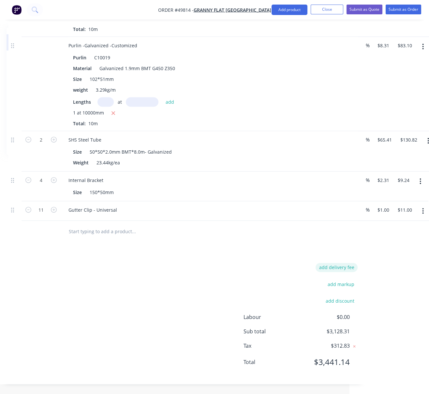
click at [342, 263] on button "add delivery fee" at bounding box center [337, 267] width 42 height 9
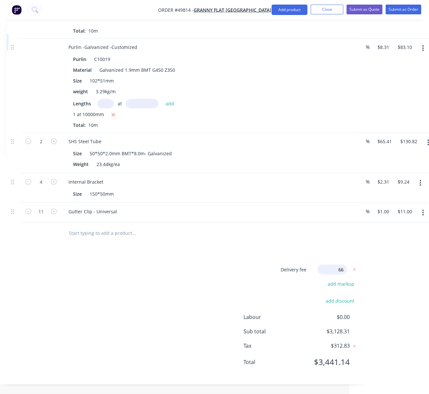
type input "660"
click input "submit" at bounding box center [0, 0] width 0 height 0
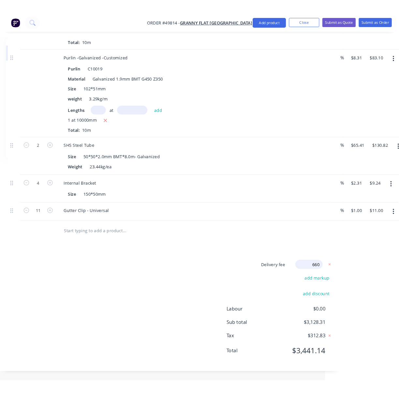
scroll to position [1272, 80]
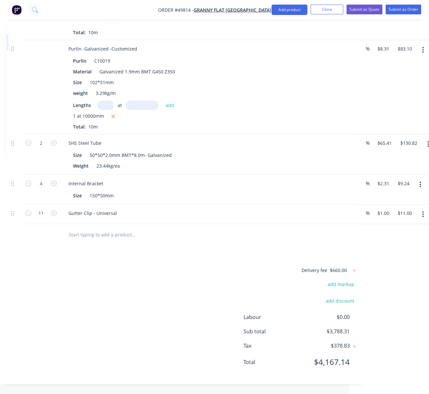
click at [180, 276] on div "Delivery fee $660.00 add markup add discount Labour $0.00 Sub total $3,788.31 T…" at bounding box center [182, 320] width 349 height 108
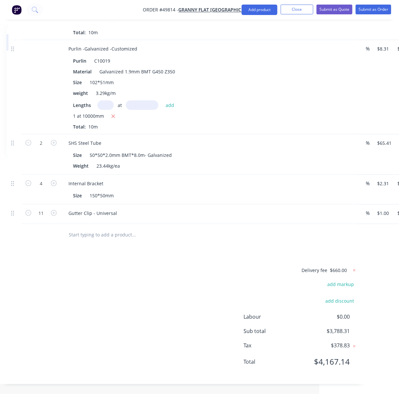
drag, startPoint x: 71, startPoint y: 260, endPoint x: 76, endPoint y: 259, distance: 5.2
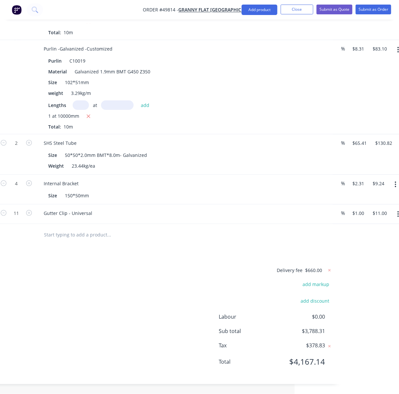
drag, startPoint x: 137, startPoint y: 258, endPoint x: 173, endPoint y: 264, distance: 37.0
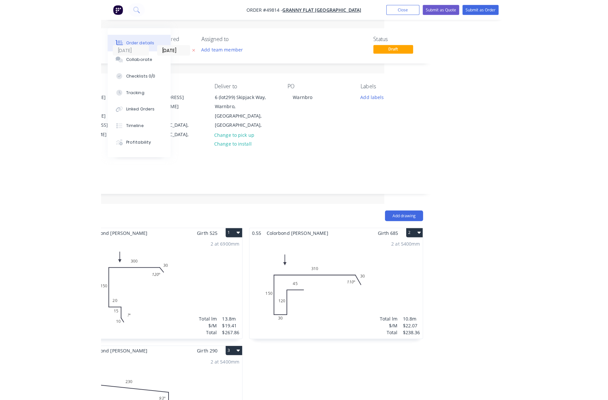
scroll to position [0, 0]
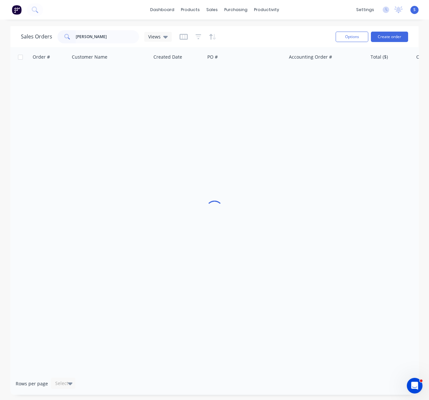
type input "[PERSON_NAME]"
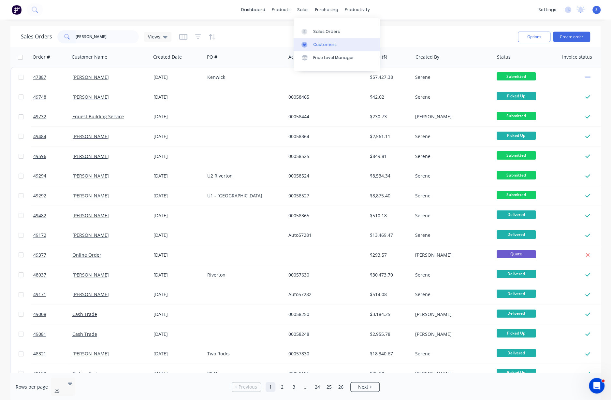
click at [325, 45] on div "Customers" at bounding box center [324, 45] width 23 height 6
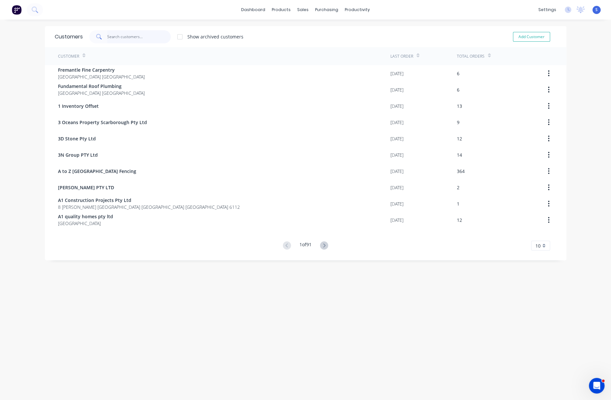
click at [119, 37] on input "text" at bounding box center [139, 36] width 64 height 13
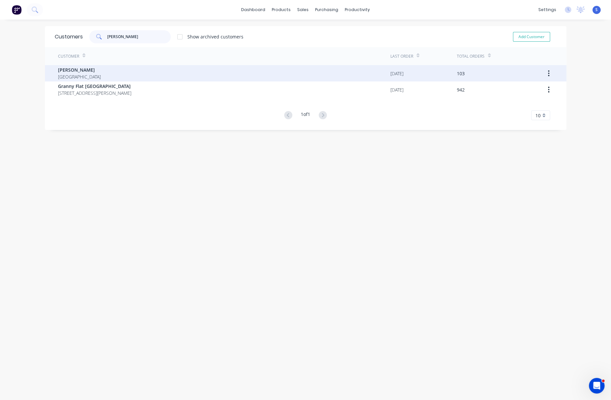
type input "chris"
click at [115, 70] on div "Chris Gu Australia" at bounding box center [224, 73] width 333 height 16
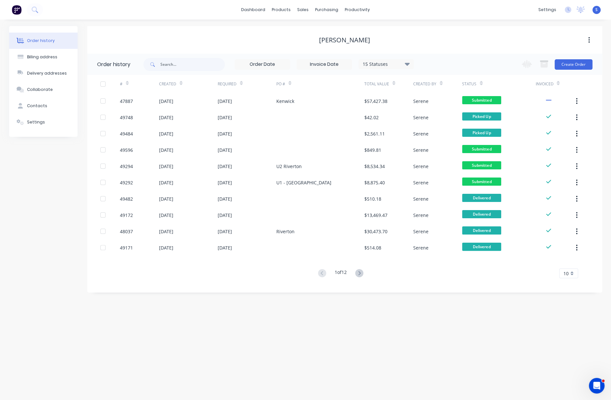
drag, startPoint x: 234, startPoint y: 38, endPoint x: 335, endPoint y: 37, distance: 101.8
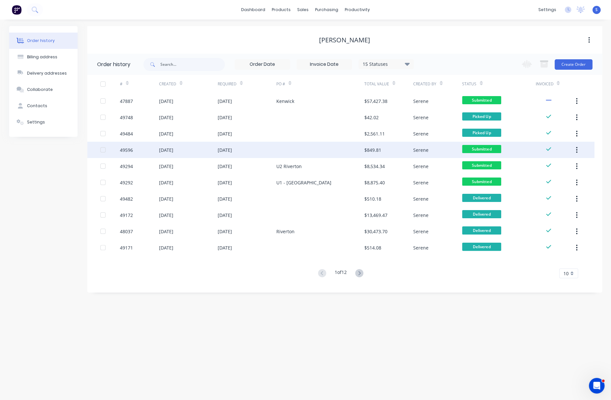
click at [322, 154] on div at bounding box center [321, 150] width 88 height 16
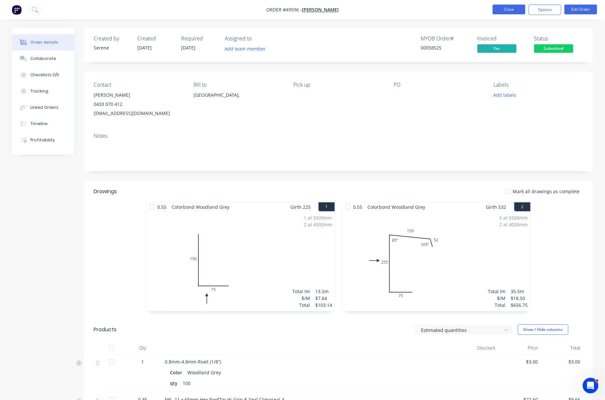
click at [428, 10] on button "Close" at bounding box center [508, 10] width 33 height 10
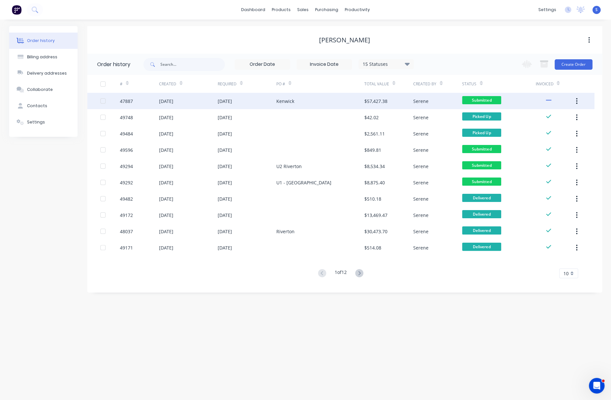
click at [298, 102] on div "Kenwick" at bounding box center [321, 101] width 88 height 16
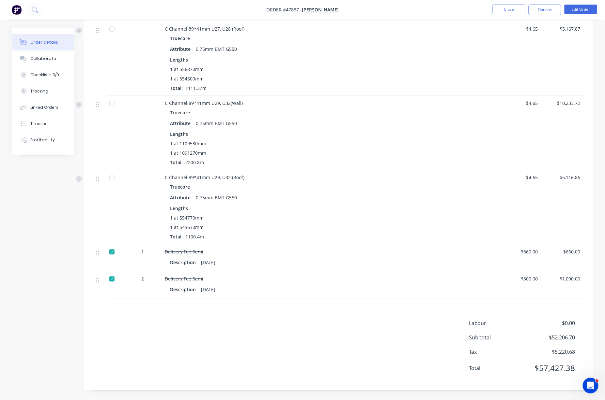
scroll to position [560, 0]
click at [115, 97] on div at bounding box center [111, 103] width 13 height 13
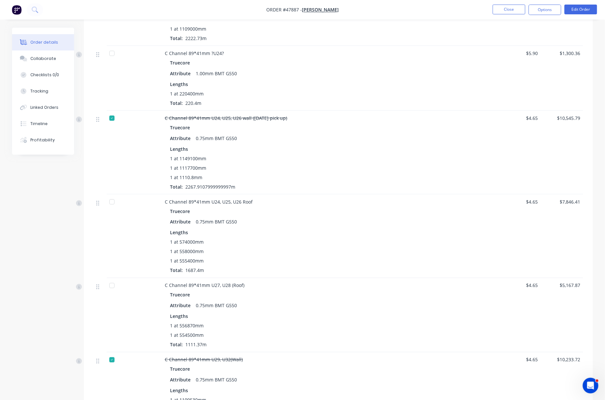
scroll to position [357, 0]
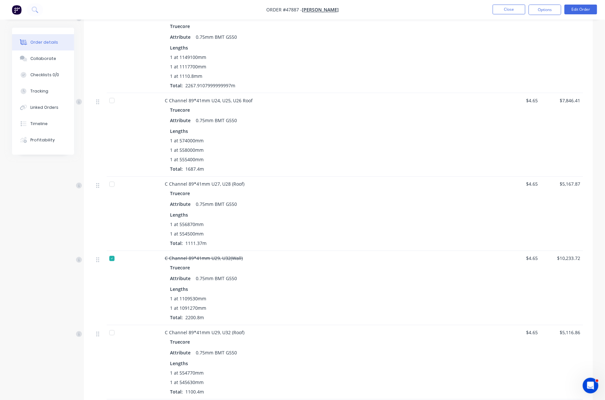
click at [112, 107] on div at bounding box center [111, 100] width 13 height 13
click at [400, 199] on div "Truecore" at bounding box center [309, 193] width 278 height 9
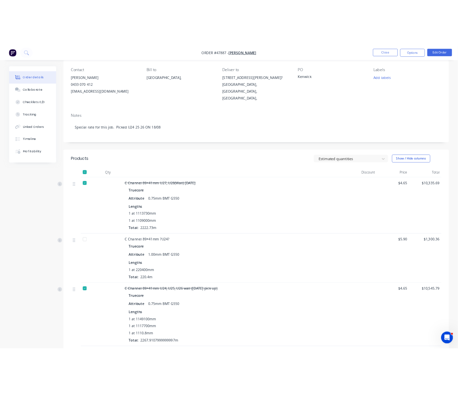
scroll to position [0, 0]
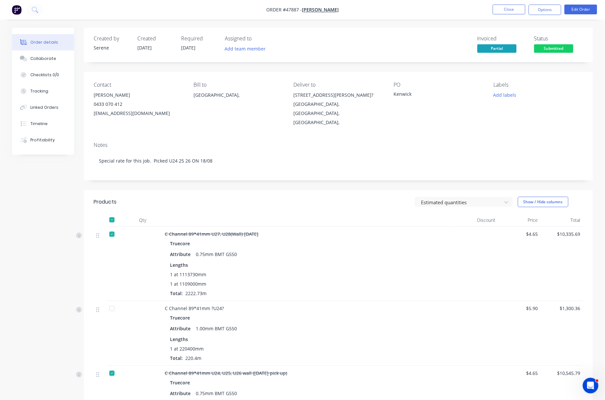
click at [314, 207] on div "Estimated quantities Show / Hide columns" at bounding box center [390, 202] width 385 height 10
click at [428, 10] on button "Close" at bounding box center [508, 10] width 33 height 10
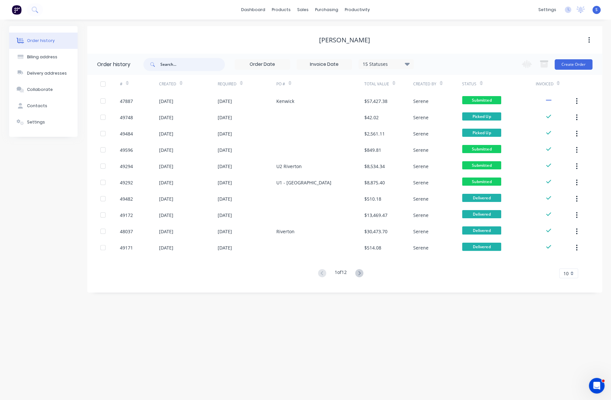
click at [181, 67] on input "text" at bounding box center [192, 64] width 65 height 13
click at [275, 306] on div "Order history Billing address Delivery addresses Collaborate Contacts Settings …" at bounding box center [305, 210] width 611 height 381
click at [428, 333] on div "Order history Billing address Delivery addresses Collaborate Contacts Settings …" at bounding box center [305, 210] width 611 height 381
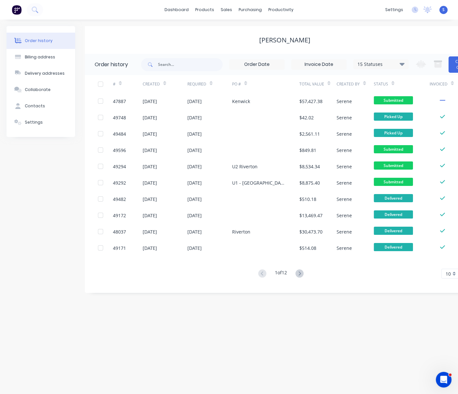
click at [177, 311] on div "Order history Billing address Delivery addresses Collaborate Contacts Settings …" at bounding box center [229, 207] width 458 height 374
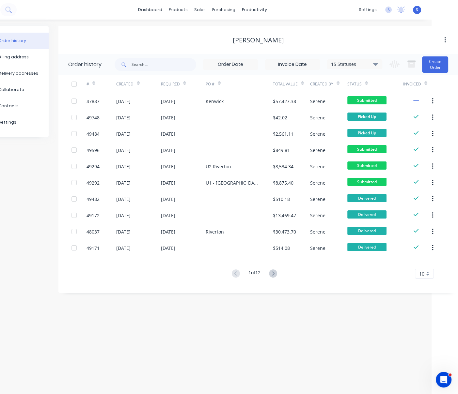
drag, startPoint x: 234, startPoint y: 318, endPoint x: 258, endPoint y: 319, distance: 23.8
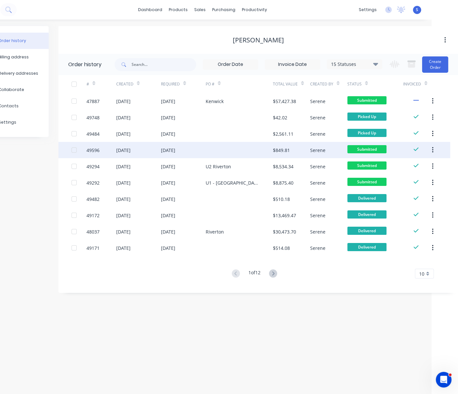
click at [211, 146] on div at bounding box center [238, 150] width 67 height 16
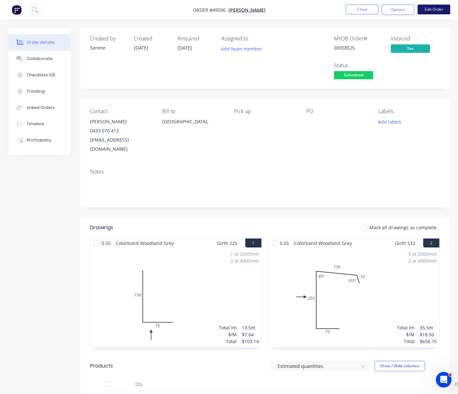
click at [428, 6] on button "Edit Order" at bounding box center [433, 10] width 33 height 10
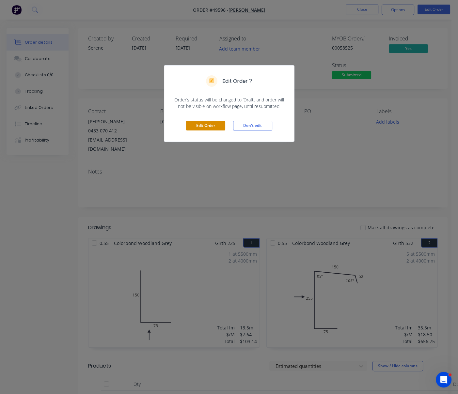
click at [210, 130] on button "Edit Order" at bounding box center [205, 126] width 39 height 10
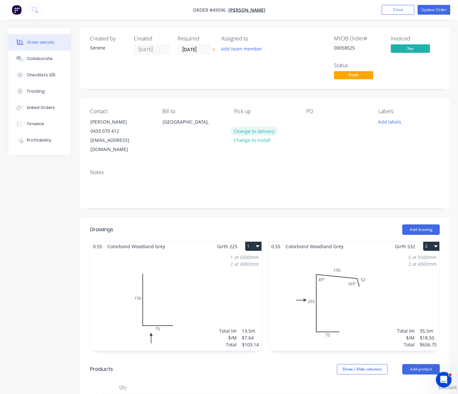
click at [246, 135] on button "Change to delivery" at bounding box center [254, 131] width 48 height 9
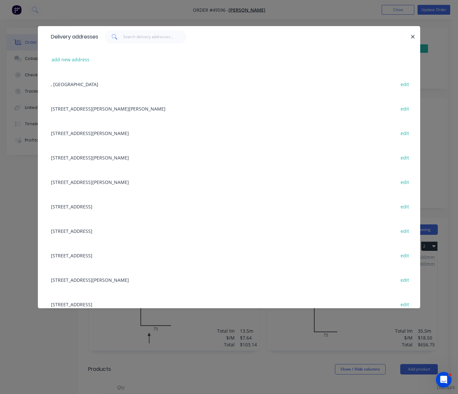
click at [96, 135] on div "46 George st,, Midland, Western Australia, Australia edit" at bounding box center [229, 133] width 362 height 24
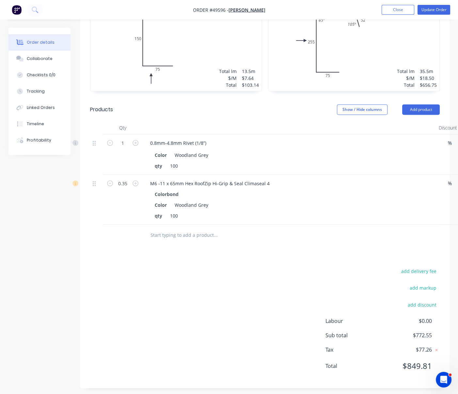
scroll to position [279, 0]
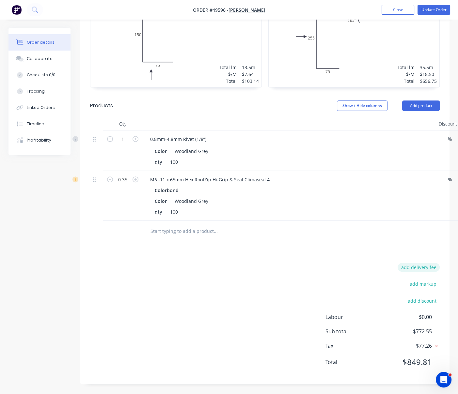
click at [422, 264] on button "add delivery fee" at bounding box center [418, 267] width 42 height 9
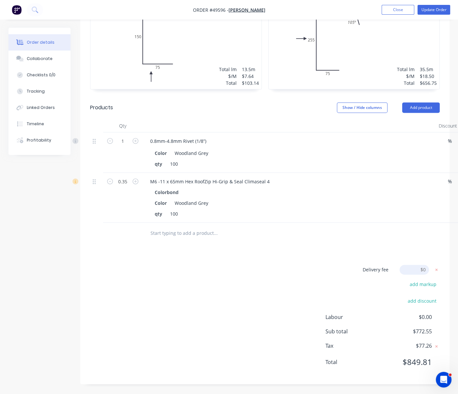
scroll to position [277, 0]
type input "85"
click input "submit" at bounding box center [0, 0] width 0 height 0
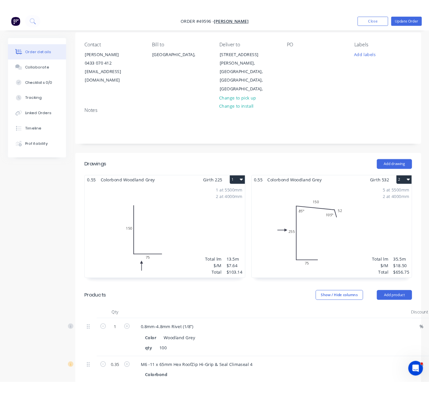
scroll to position [0, 0]
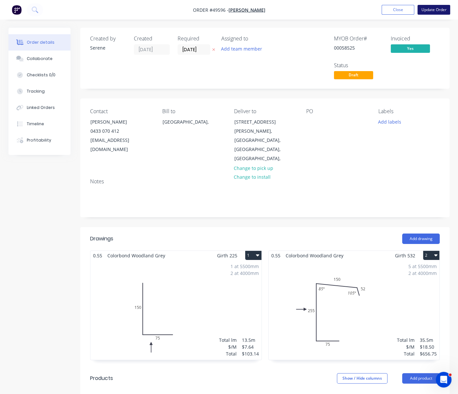
click at [428, 12] on button "Update Order" at bounding box center [433, 10] width 33 height 10
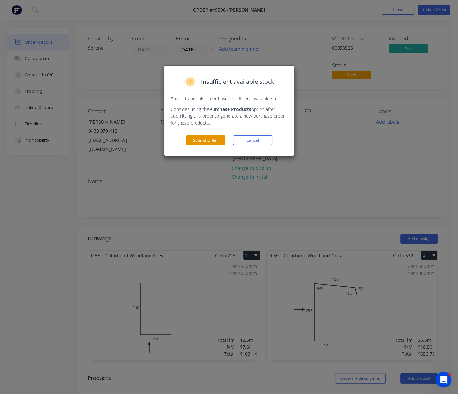
click at [203, 145] on button "Submit Order" at bounding box center [205, 140] width 39 height 10
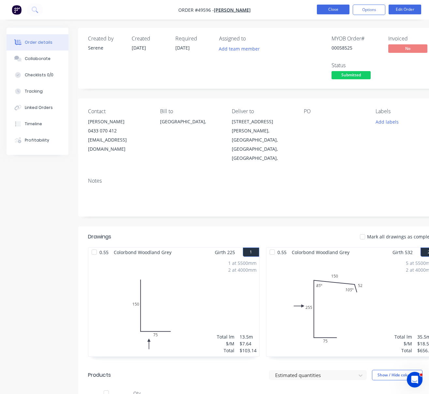
click at [340, 10] on button "Close" at bounding box center [333, 10] width 33 height 10
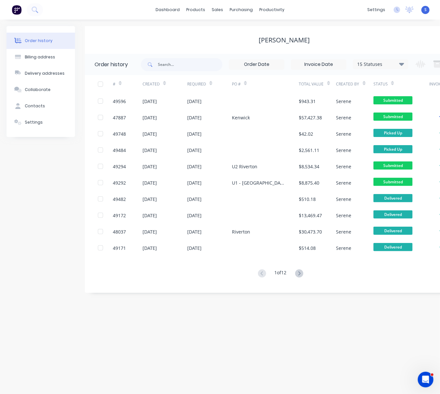
click at [243, 326] on div "Order history Billing address Delivery addresses Collaborate Contacts Settings …" at bounding box center [220, 207] width 440 height 374
click at [128, 42] on div "[PERSON_NAME]" at bounding box center [284, 40] width 399 height 8
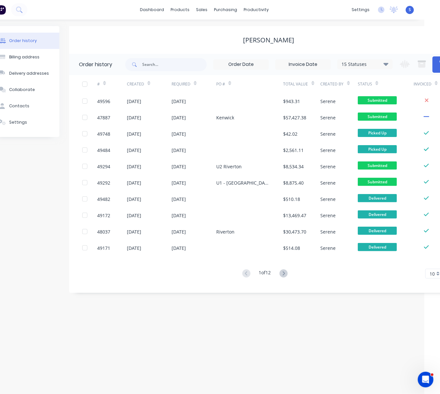
drag, startPoint x: 128, startPoint y: 42, endPoint x: 165, endPoint y: 44, distance: 36.6
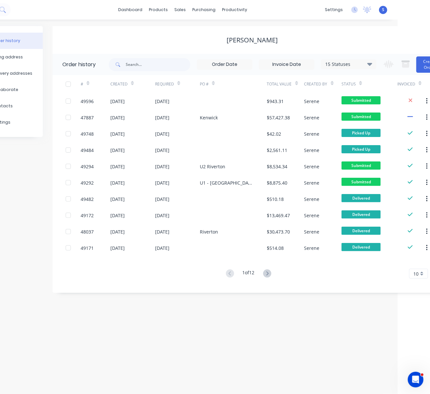
scroll to position [0, 56]
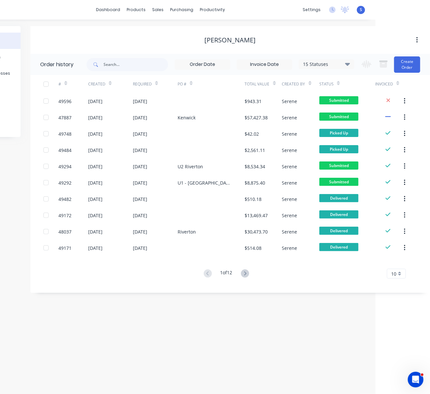
drag, startPoint x: 162, startPoint y: 324, endPoint x: 241, endPoint y: 321, distance: 78.7
drag, startPoint x: 197, startPoint y: 318, endPoint x: 262, endPoint y: 327, distance: 65.5
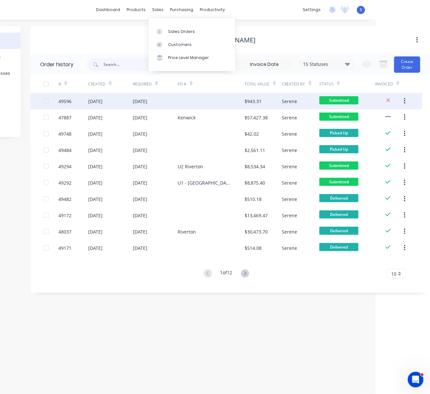
click at [179, 102] on div at bounding box center [210, 101] width 67 height 16
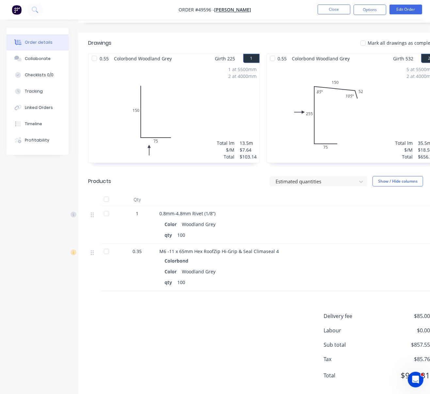
scroll to position [212, 0]
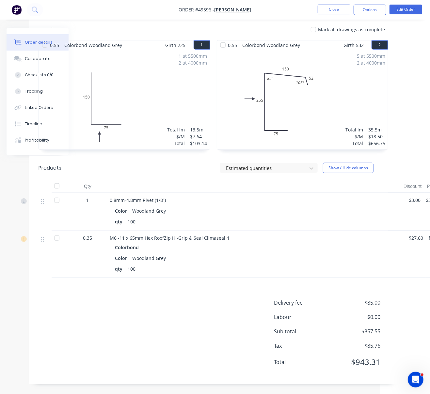
drag, startPoint x: 259, startPoint y: 208, endPoint x: 352, endPoint y: 210, distance: 93.3
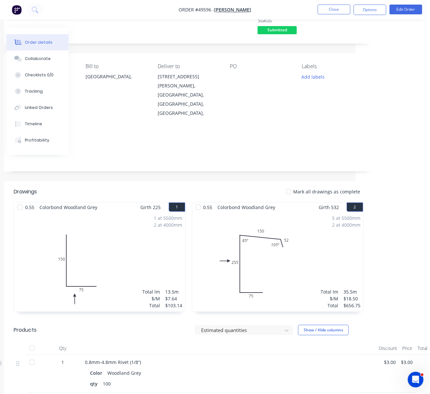
scroll to position [0, 76]
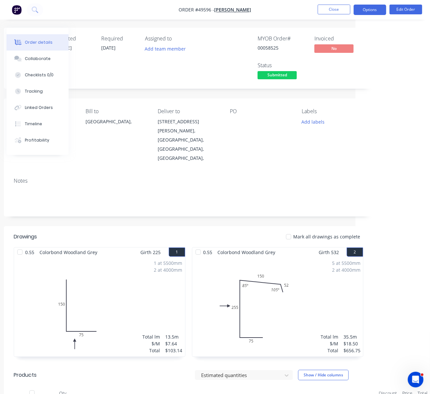
click at [372, 10] on button "Options" at bounding box center [369, 10] width 33 height 10
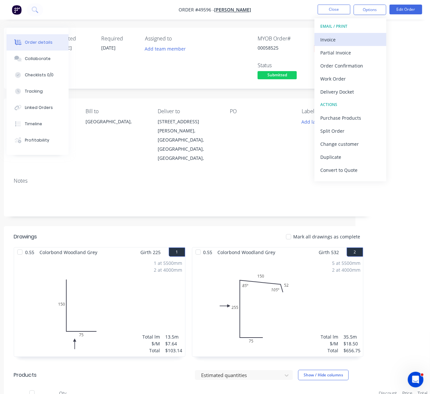
click at [346, 37] on div "Invoice" at bounding box center [350, 39] width 60 height 9
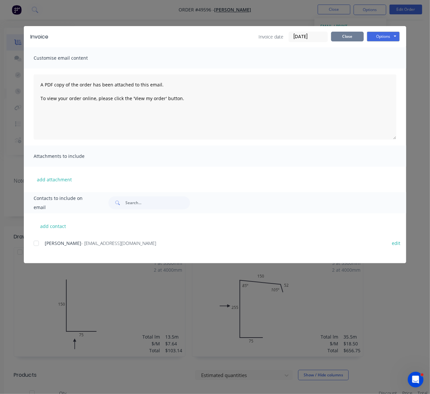
click at [344, 38] on button "Close" at bounding box center [347, 37] width 33 height 10
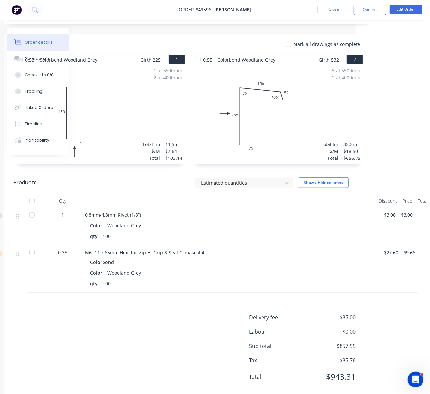
scroll to position [212, 76]
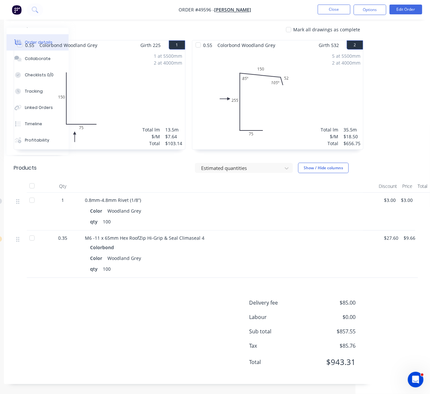
drag, startPoint x: 311, startPoint y: 229, endPoint x: 351, endPoint y: 230, distance: 40.5
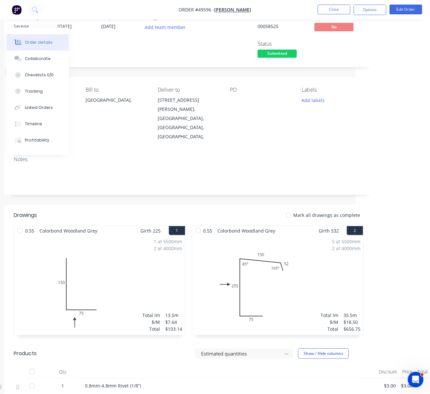
scroll to position [0, 76]
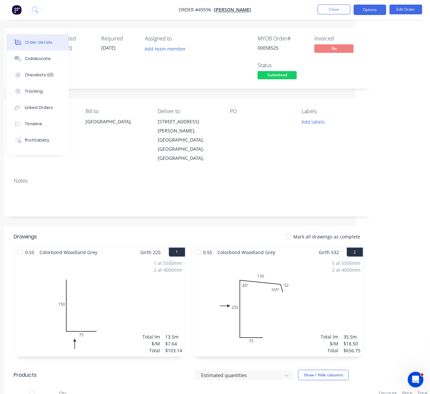
click at [372, 8] on button "Options" at bounding box center [369, 10] width 33 height 10
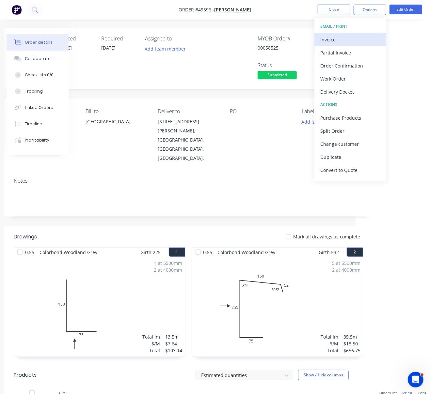
click at [352, 37] on div "Invoice" at bounding box center [350, 39] width 60 height 9
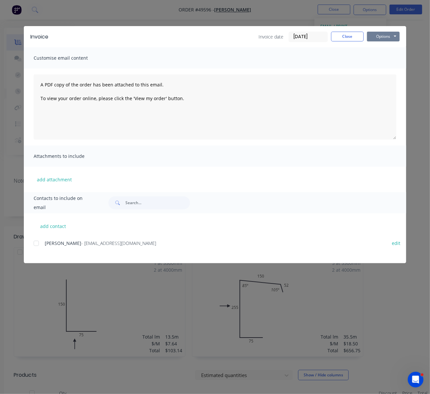
click at [374, 38] on button "Options" at bounding box center [383, 37] width 33 height 10
click at [386, 59] on button "Print" at bounding box center [388, 58] width 42 height 11
click at [359, 37] on button "Close" at bounding box center [347, 37] width 33 height 10
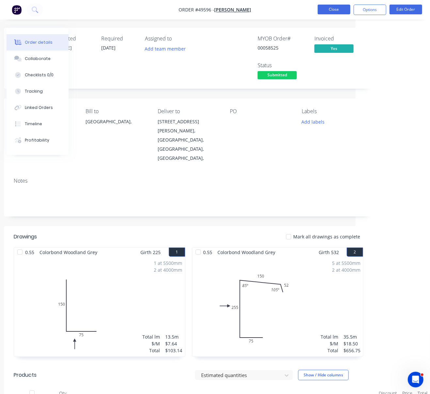
click at [343, 11] on button "Close" at bounding box center [333, 10] width 33 height 10
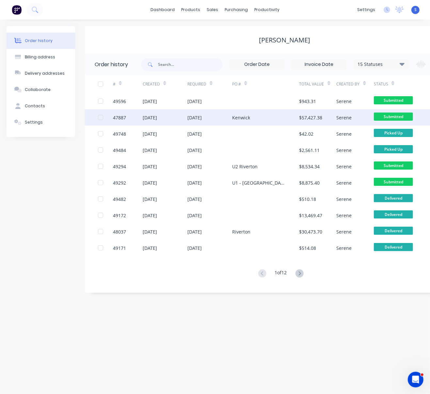
click at [241, 120] on div "Kenwick" at bounding box center [241, 117] width 18 height 7
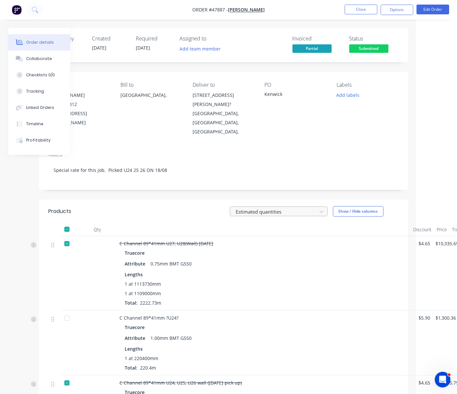
scroll to position [0, 52]
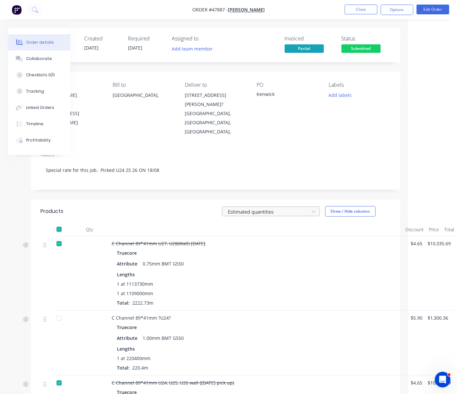
drag, startPoint x: 213, startPoint y: 209, endPoint x: 260, endPoint y: 206, distance: 47.1
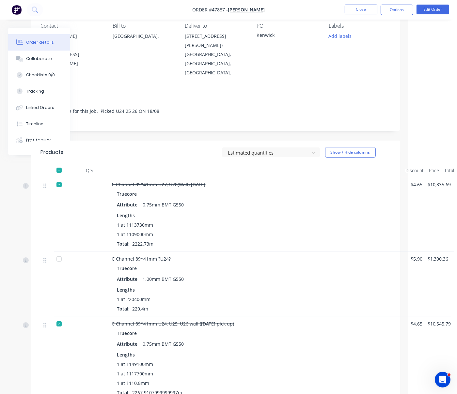
scroll to position [58, 52]
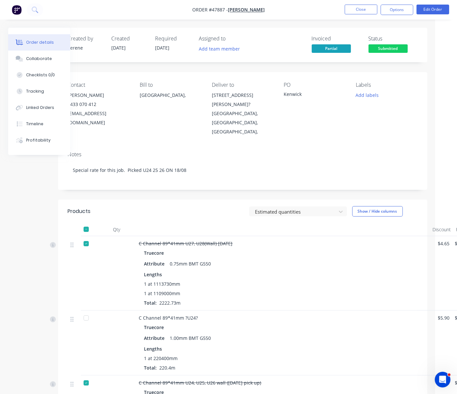
drag, startPoint x: 143, startPoint y: 201, endPoint x: 100, endPoint y: 204, distance: 43.1
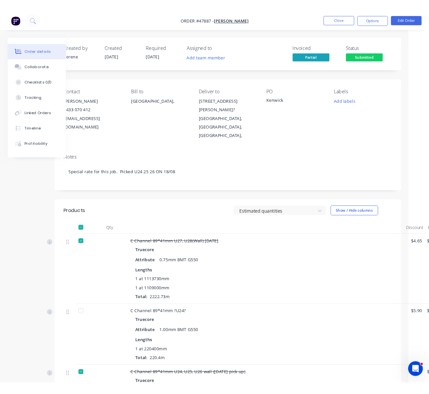
scroll to position [0, 8]
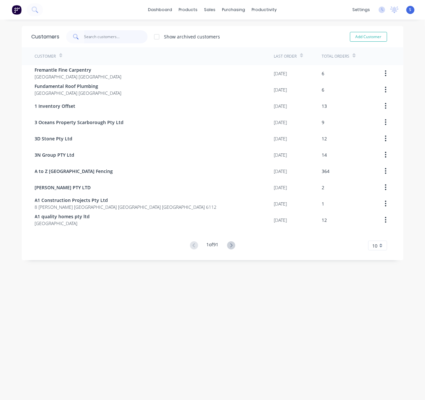
click at [103, 38] on input "text" at bounding box center [116, 36] width 64 height 13
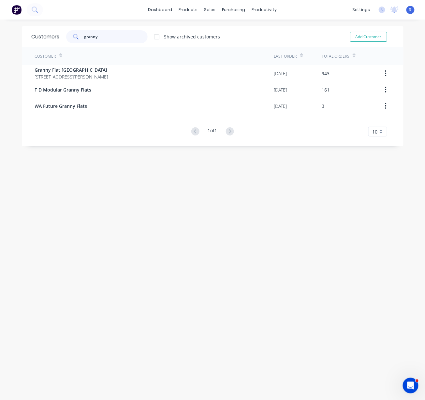
type input "granny"
click at [93, 74] on span "92 McCoy st Booragoon Western Australia Australia" at bounding box center [71, 76] width 73 height 7
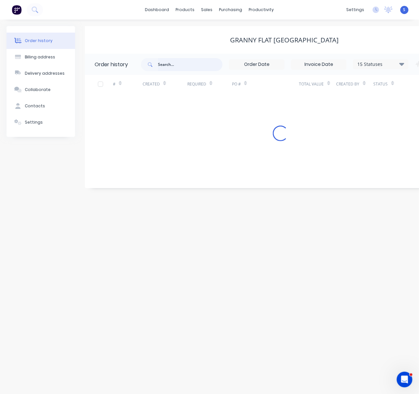
click at [181, 70] on input "text" at bounding box center [190, 64] width 65 height 13
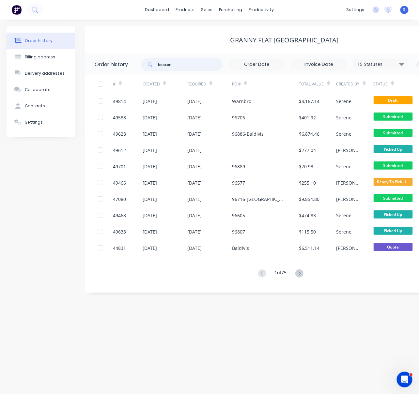
type input "beacons"
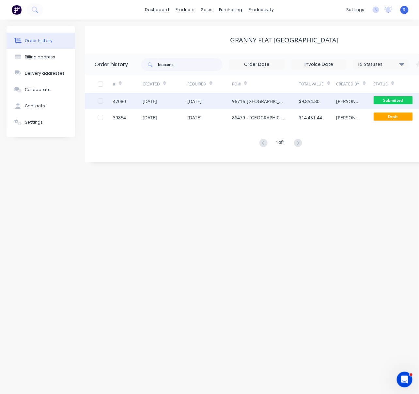
click at [196, 102] on div "08 Oct 2025" at bounding box center [194, 101] width 14 height 7
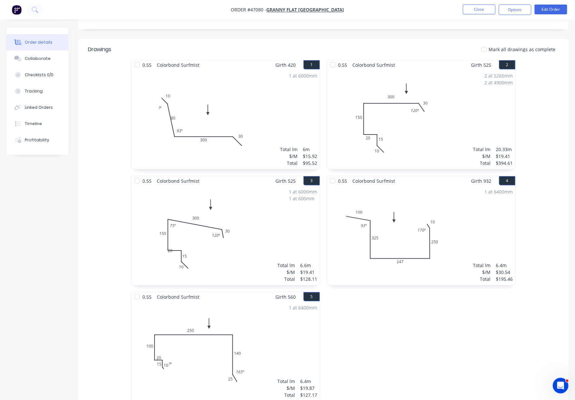
scroll to position [101, 0]
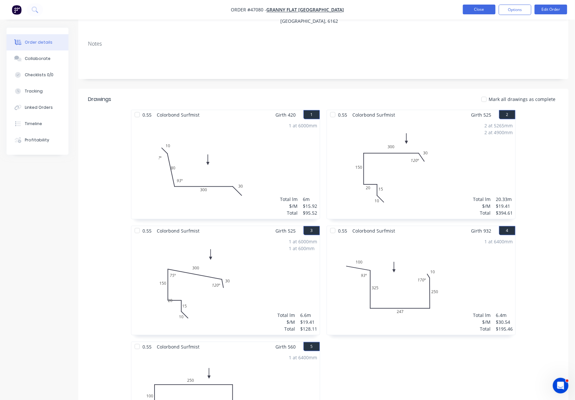
click at [425, 11] on button "Close" at bounding box center [479, 10] width 33 height 10
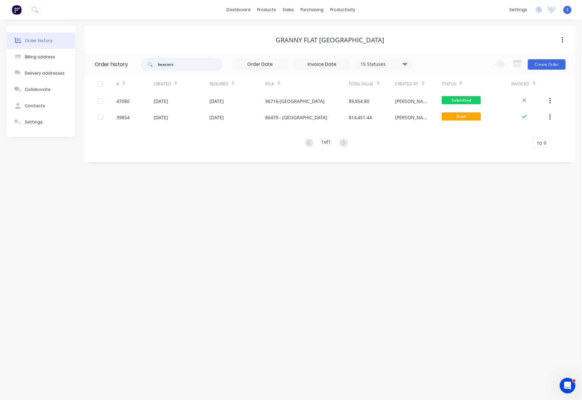
drag, startPoint x: 174, startPoint y: 65, endPoint x: 122, endPoint y: 65, distance: 51.9
click at [135, 63] on header "Order history beacons 15 Statuses Invoice Status Invoiced Not Invoiced Partial …" at bounding box center [330, 64] width 490 height 21
type input "baldivis"
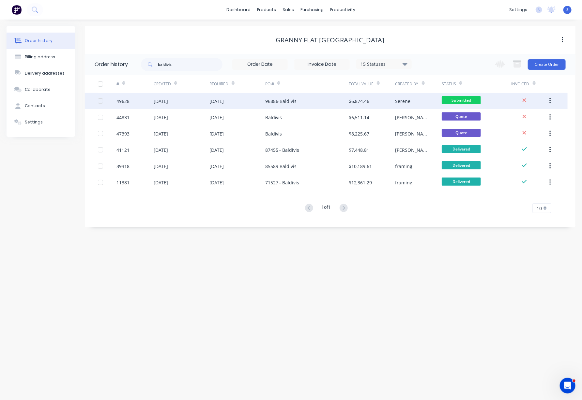
click at [293, 103] on div "96886-Baldivis" at bounding box center [281, 101] width 32 height 7
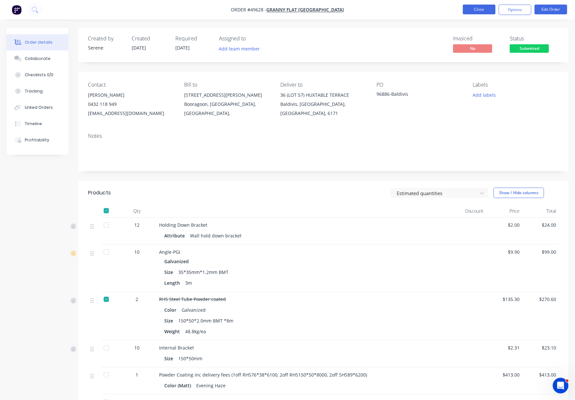
click at [425, 11] on button "Close" at bounding box center [479, 10] width 33 height 10
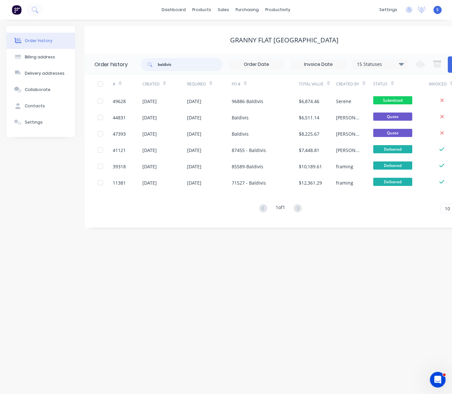
drag, startPoint x: 197, startPoint y: 64, endPoint x: 150, endPoint y: 62, distance: 47.0
click at [150, 62] on div "baldivis" at bounding box center [182, 64] width 82 height 13
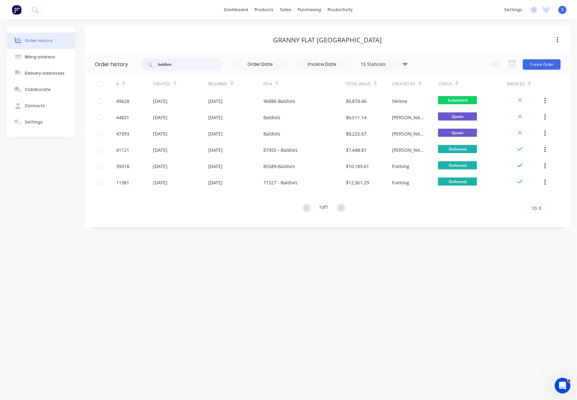
click at [195, 65] on input "baldivis" at bounding box center [190, 64] width 65 height 13
drag, startPoint x: 177, startPoint y: 65, endPoint x: 133, endPoint y: 64, distance: 44.4
click at [136, 64] on header "Order history baldivis 15 Statuses Invoice Status Invoiced Not Invoiced Partial…" at bounding box center [327, 64] width 485 height 21
click at [230, 35] on div "Granny Flat WA" at bounding box center [327, 40] width 485 height 12
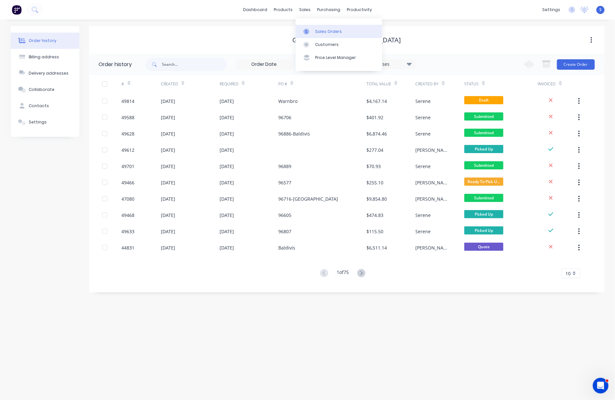
click at [319, 34] on div "Sales Orders" at bounding box center [328, 32] width 27 height 6
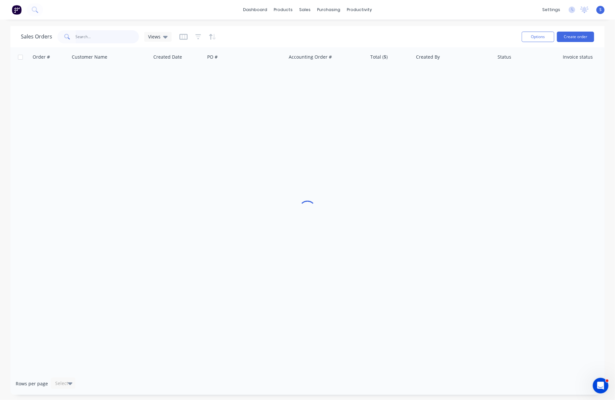
click at [95, 40] on input "text" at bounding box center [108, 36] width 64 height 13
type input "daniel"
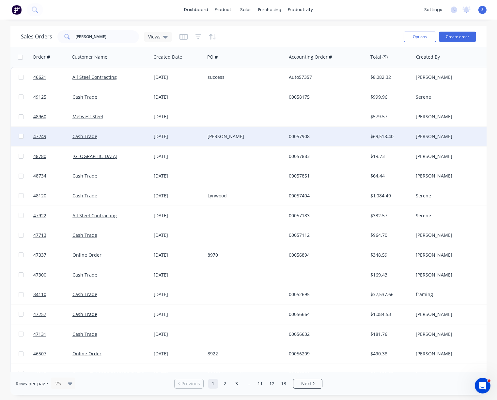
click at [199, 137] on div "03 Sep 2025" at bounding box center [178, 136] width 49 height 7
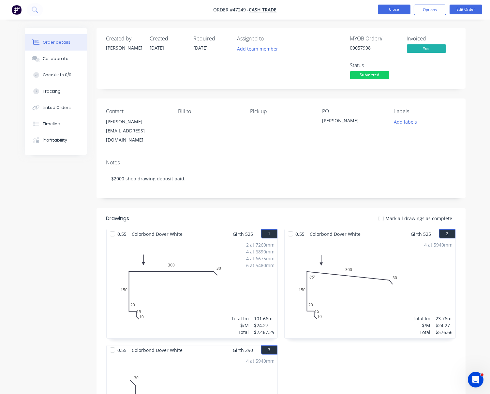
click at [392, 6] on button "Close" at bounding box center [394, 10] width 33 height 10
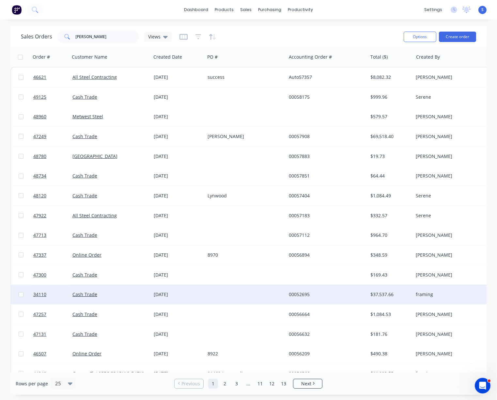
click at [244, 294] on div at bounding box center [245, 295] width 81 height 20
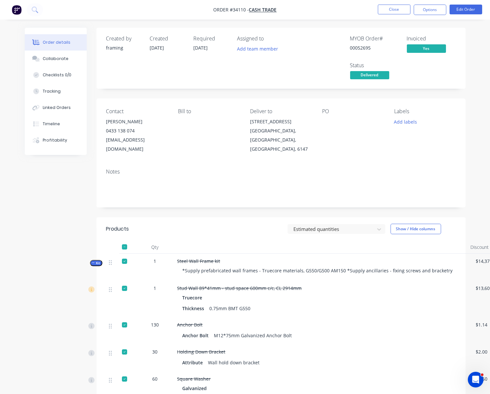
click at [214, 231] on div "Estimated quantities Show / Hide columns" at bounding box center [317, 229] width 275 height 10
